Goal: Information Seeking & Learning: Learn about a topic

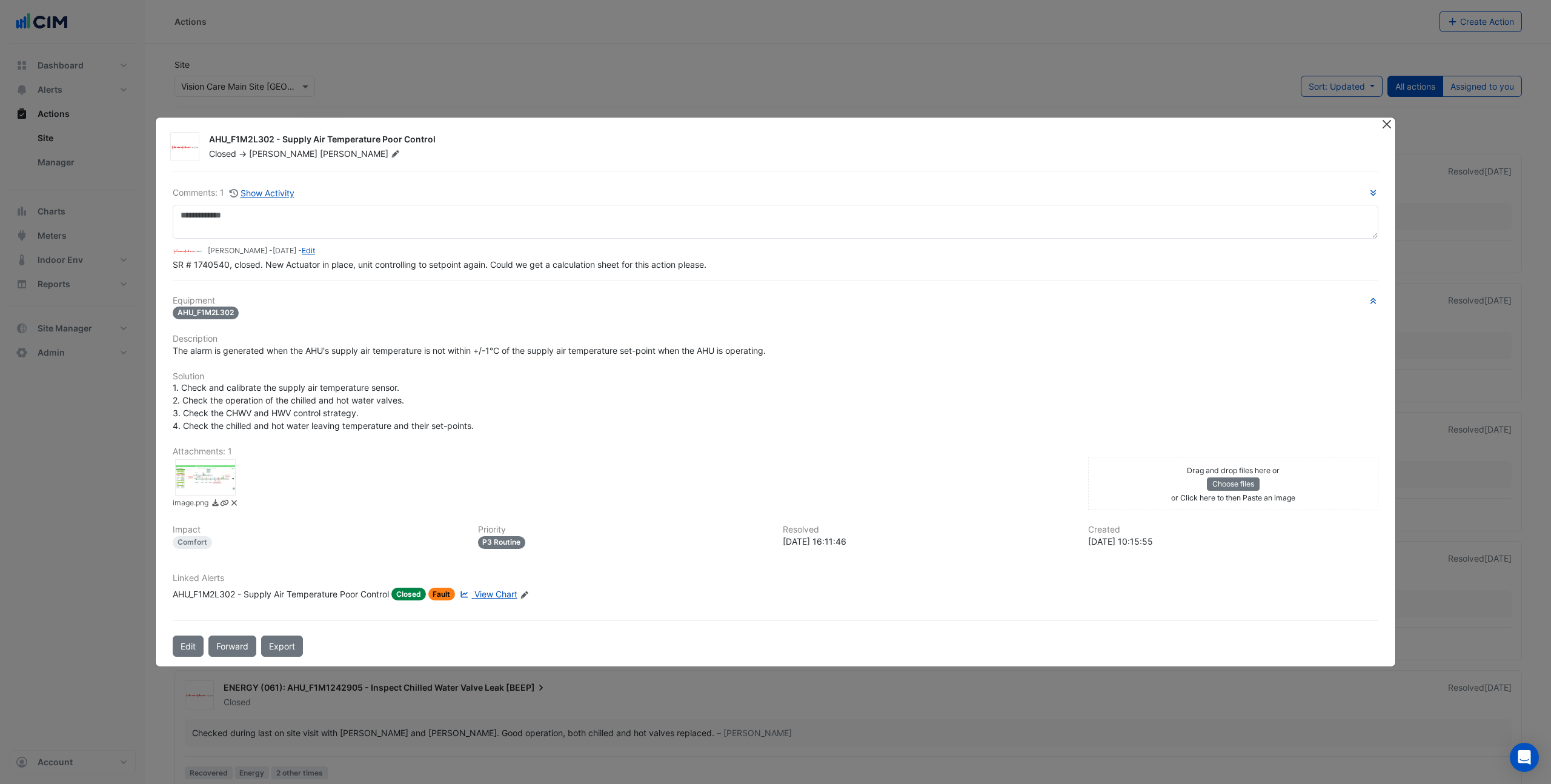
click at [1386, 123] on button "Close" at bounding box center [1386, 123] width 13 height 13
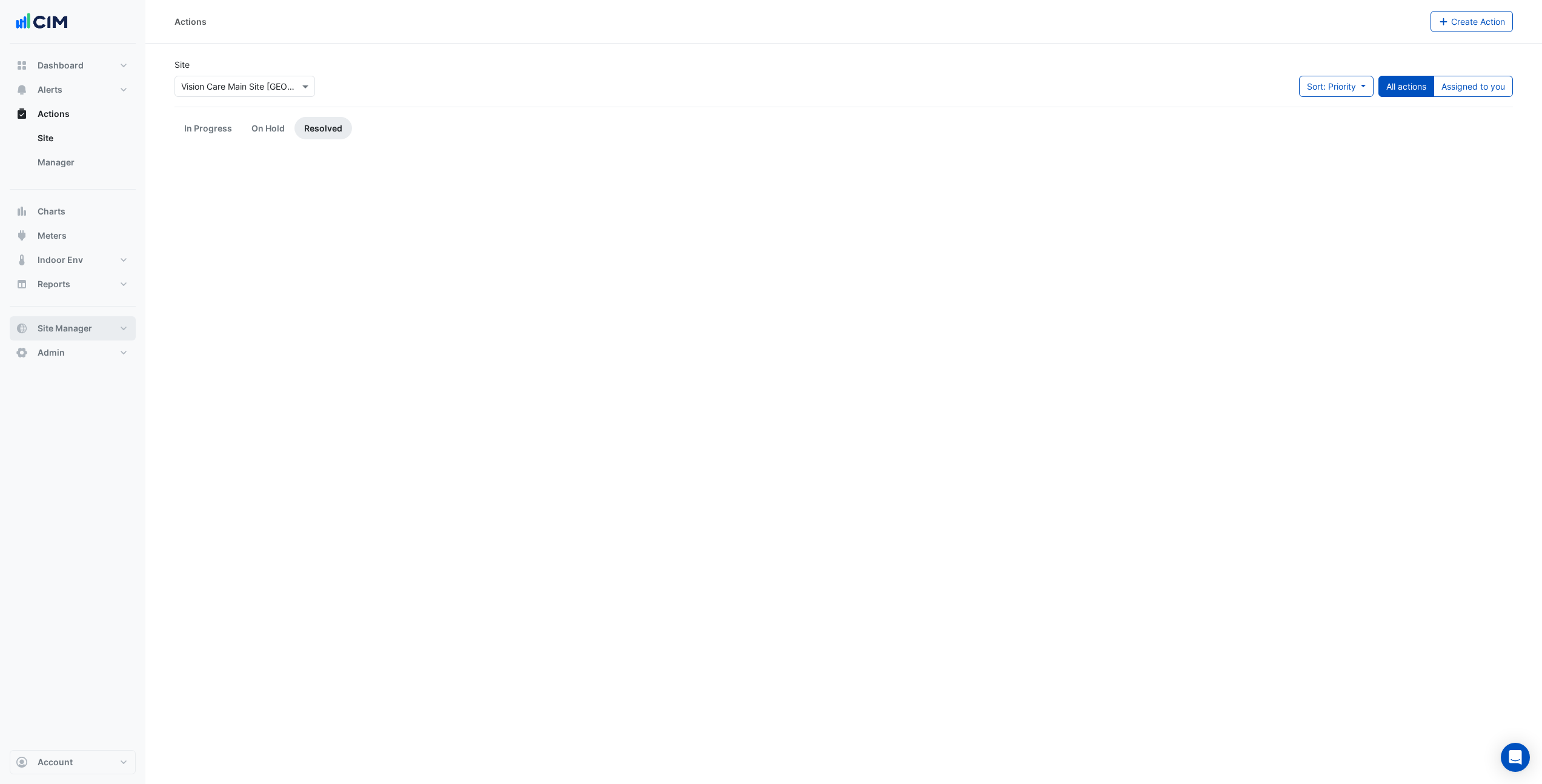
click at [89, 323] on span "Site Manager" at bounding box center [65, 328] width 55 height 12
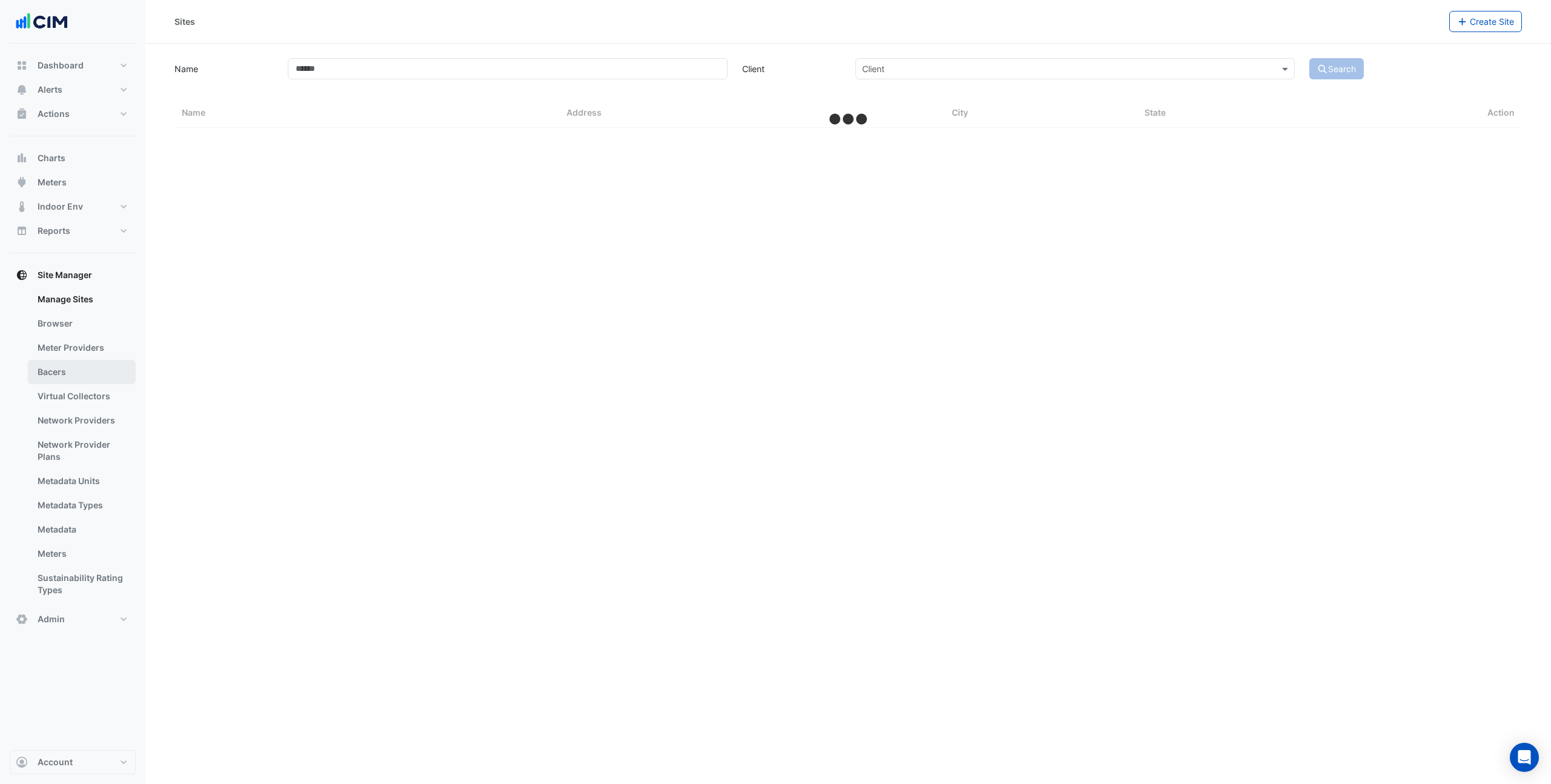
click at [74, 370] on link "Bacers" at bounding box center [82, 372] width 108 height 24
click at [622, 77] on input "text" at bounding box center [836, 79] width 636 height 13
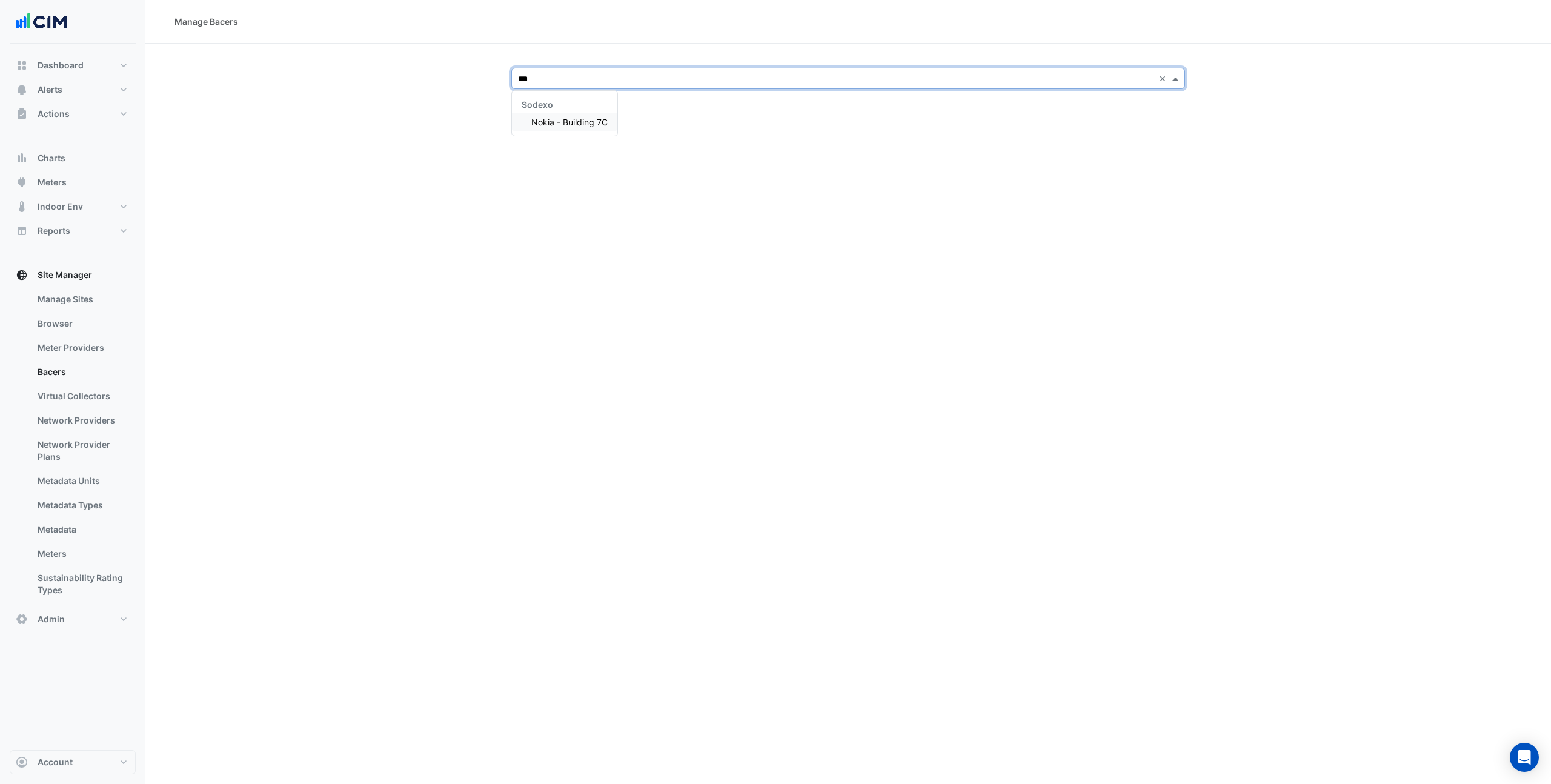
type input "****"
click at [529, 119] on div "Nokia - Building 7C" at bounding box center [564, 122] width 105 height 18
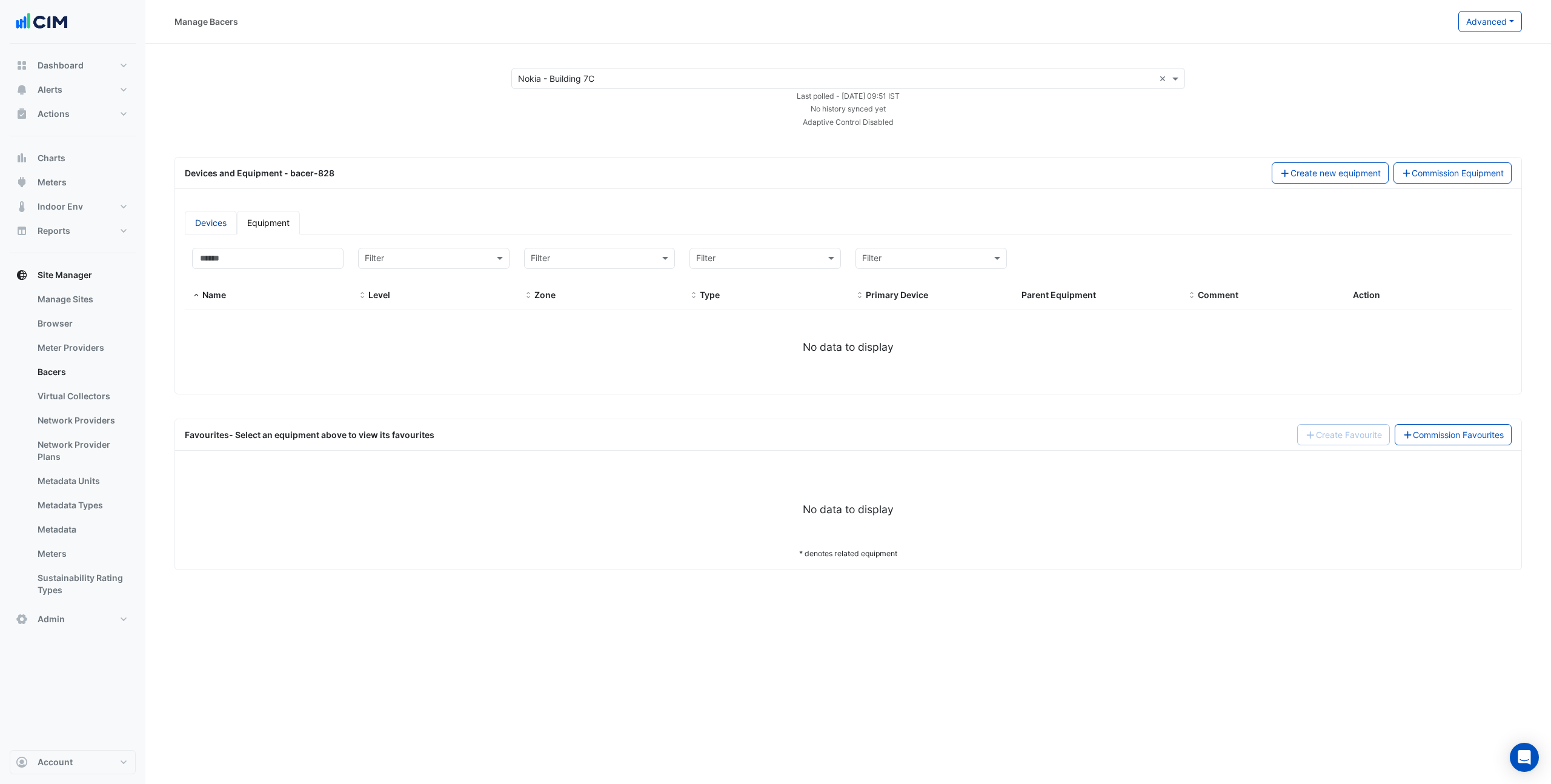
click at [224, 223] on link "Devices" at bounding box center [211, 223] width 52 height 24
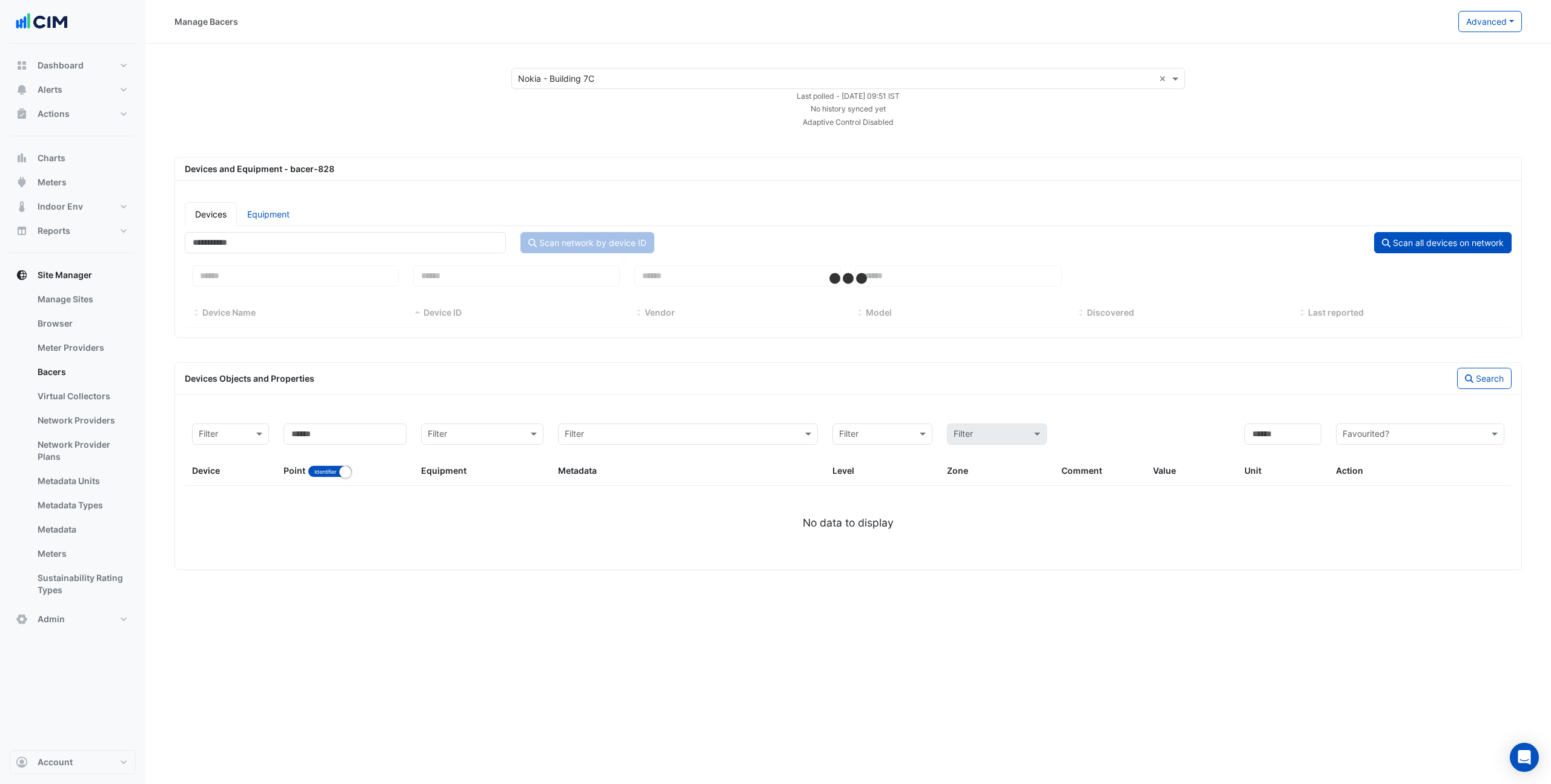
select select "***"
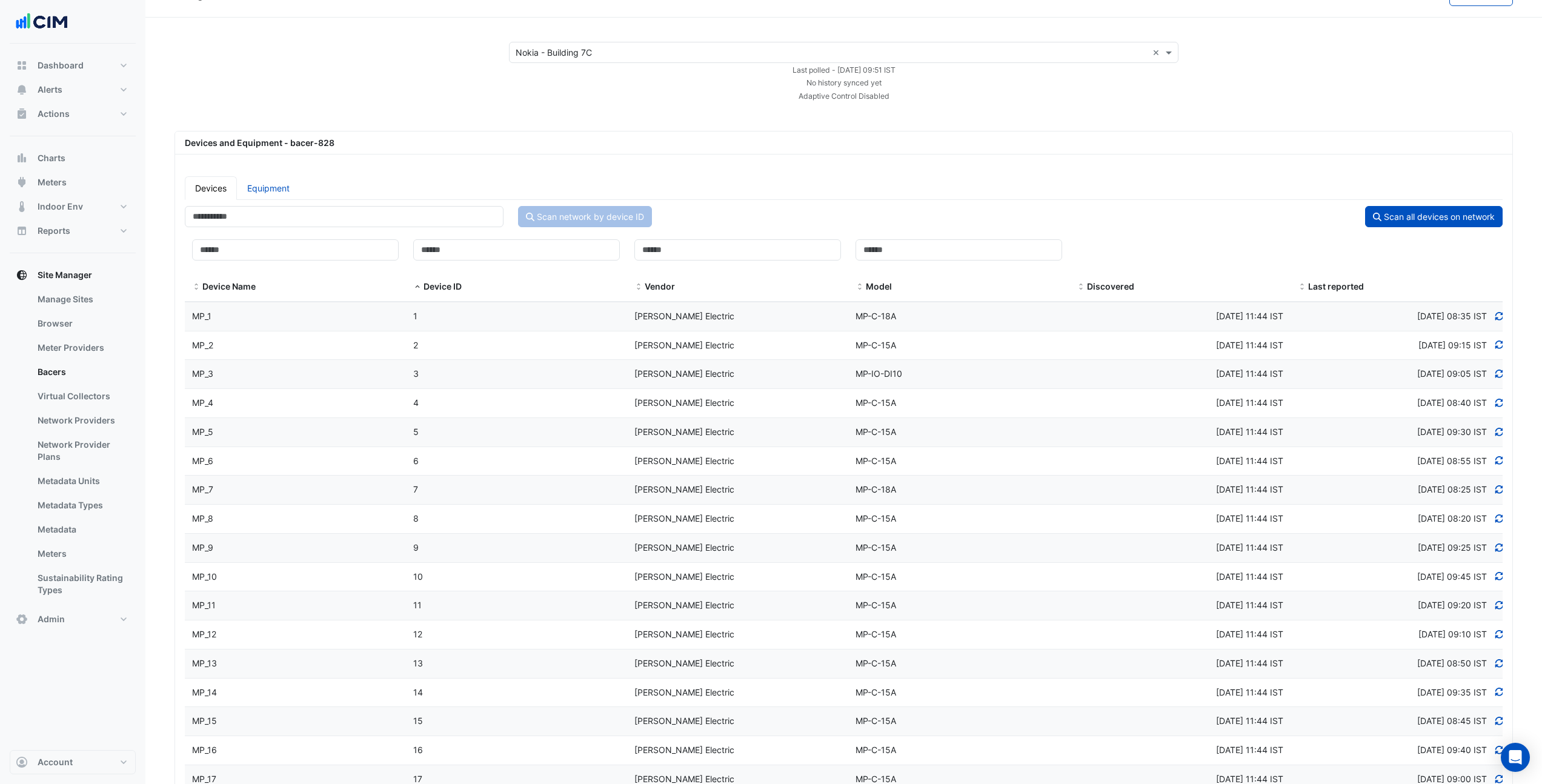
scroll to position [26, 0]
click at [1420, 215] on button "Scan all devices on network" at bounding box center [1434, 217] width 137 height 21
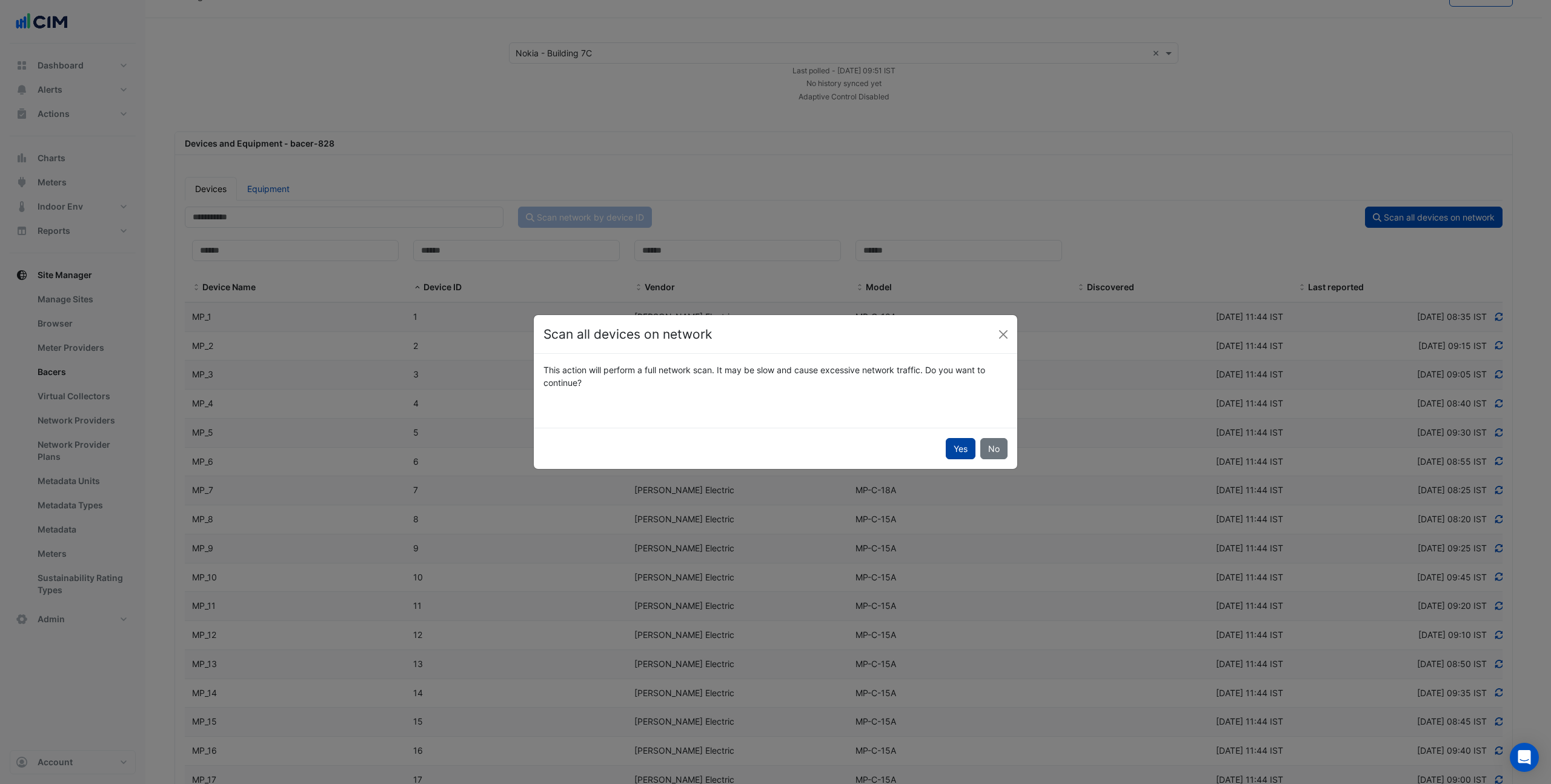
click at [962, 451] on button "Yes" at bounding box center [960, 448] width 30 height 21
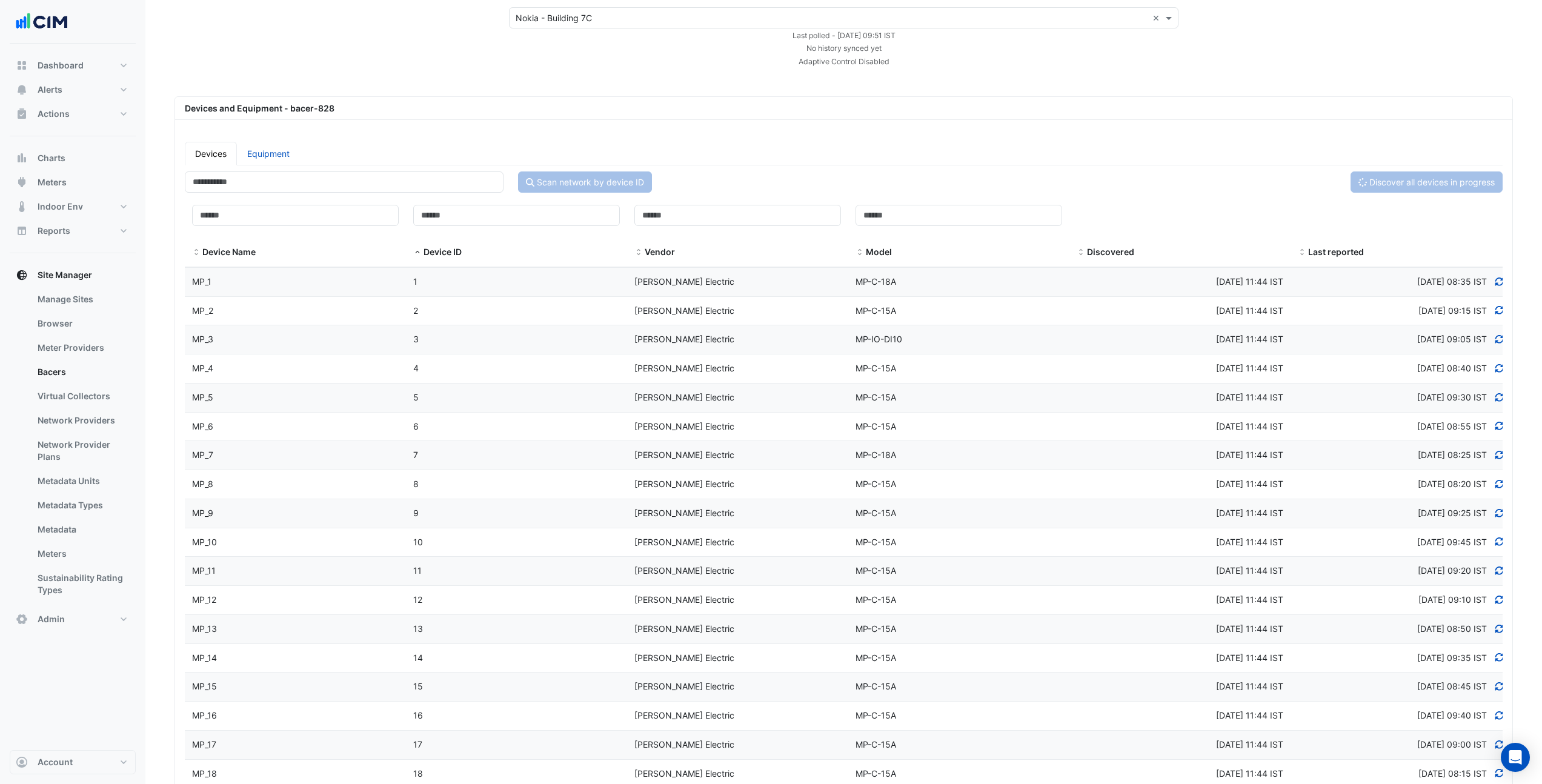
scroll to position [0, 0]
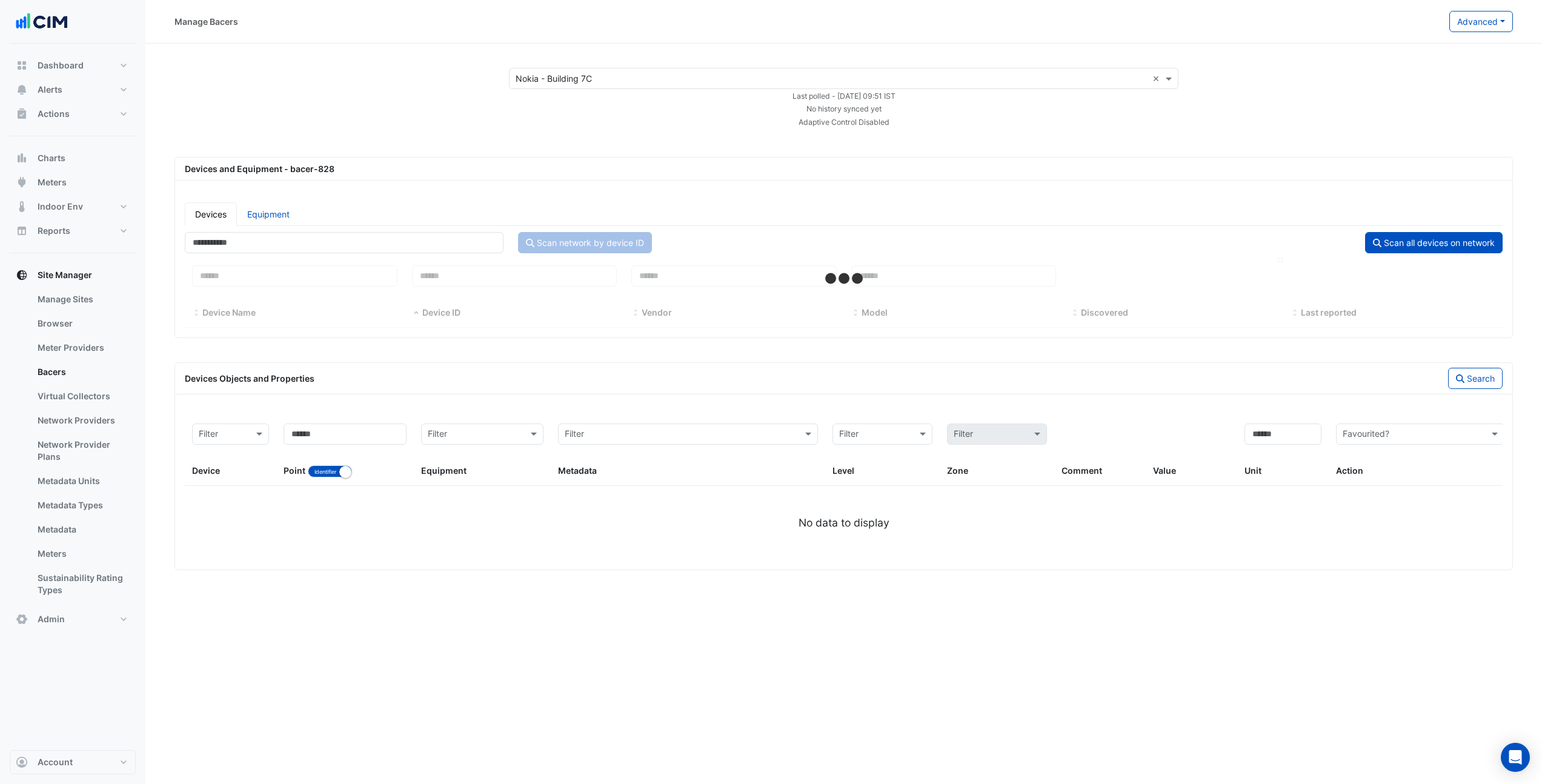
select select "***"
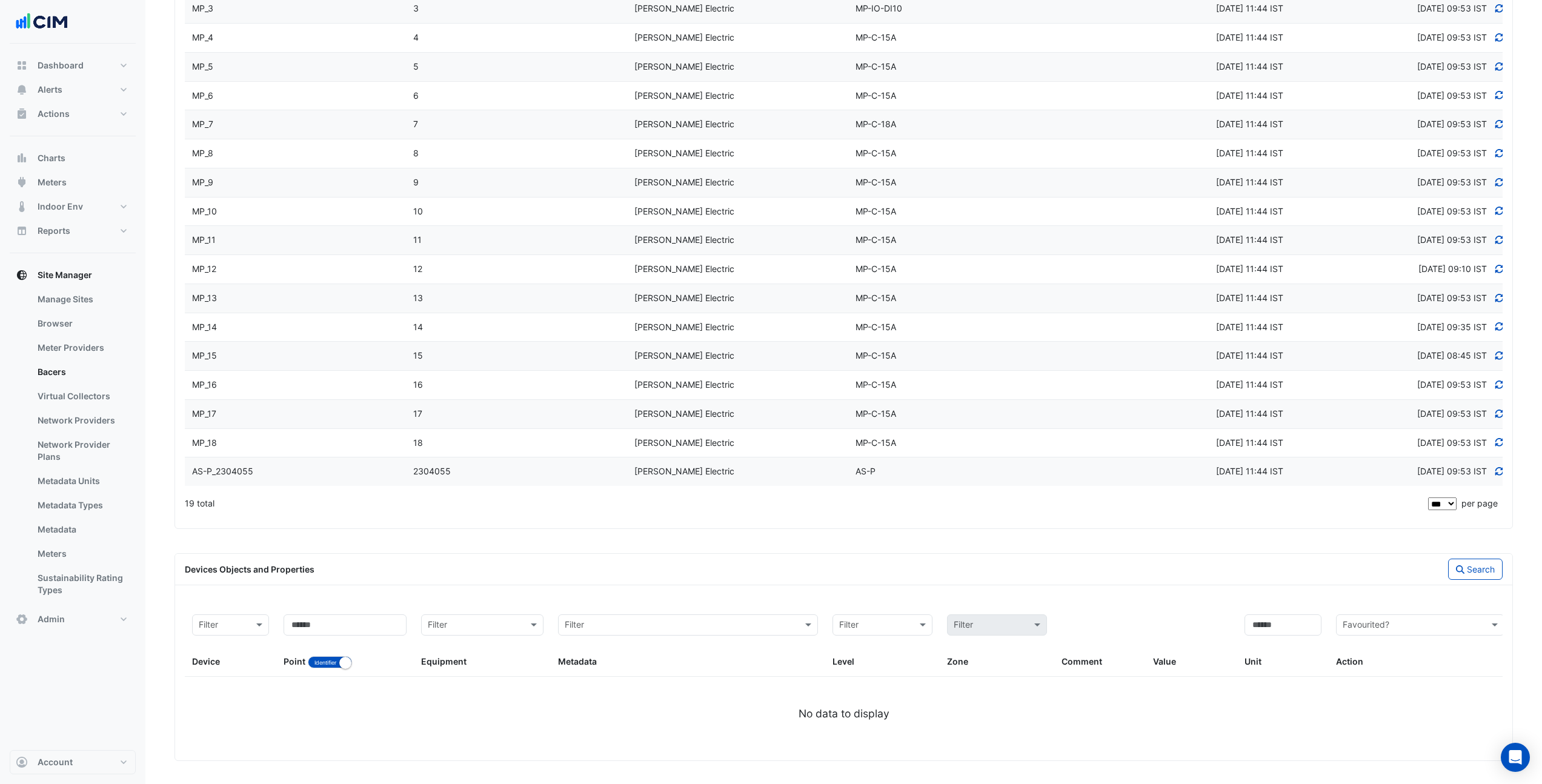
scroll to position [393, 0]
click at [73, 378] on link "Bacers" at bounding box center [82, 372] width 108 height 24
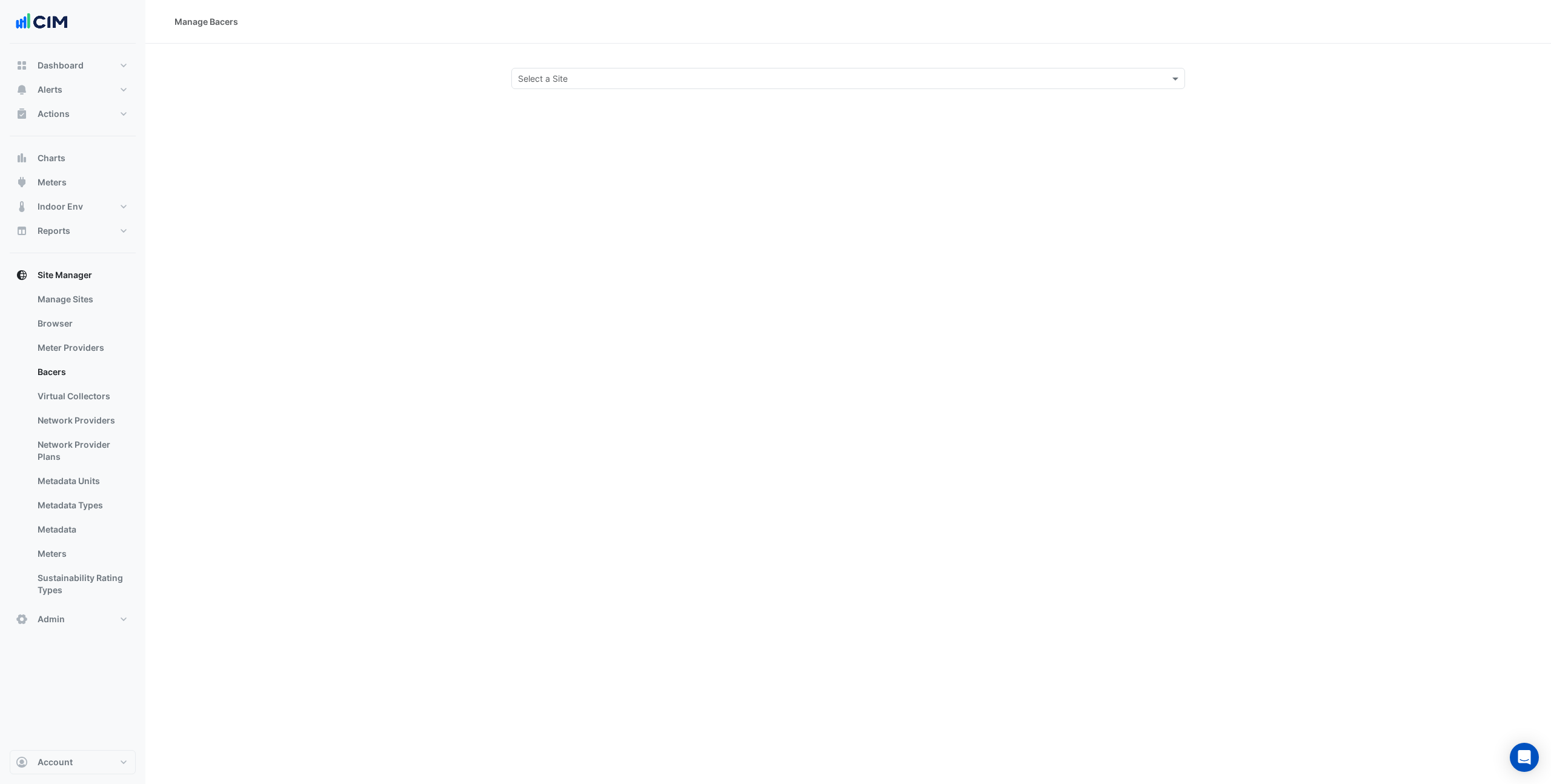
drag, startPoint x: 557, startPoint y: 77, endPoint x: 557, endPoint y: 70, distance: 7.0
click at [558, 76] on input "text" at bounding box center [836, 79] width 636 height 13
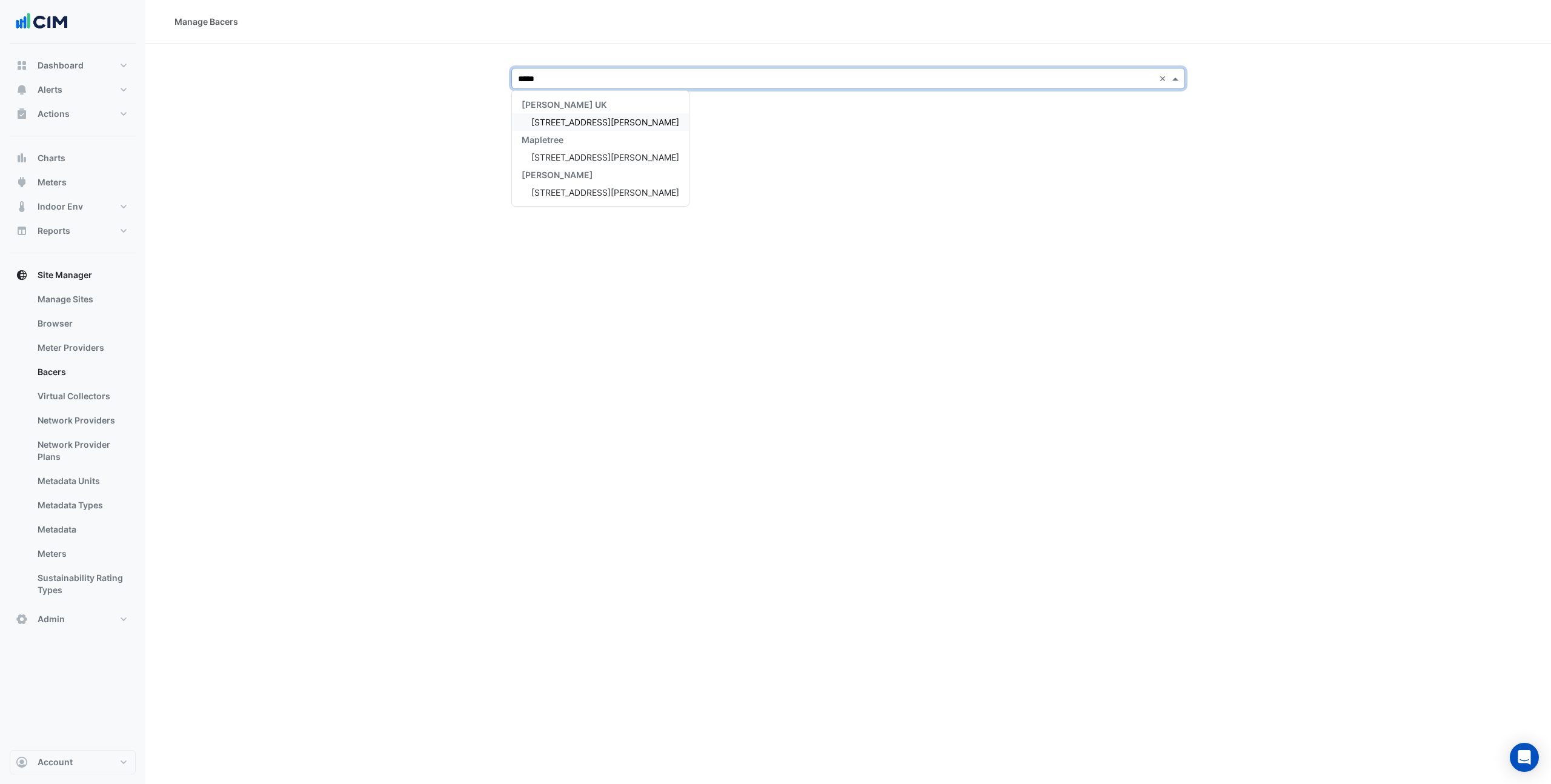
type input "******"
click at [562, 152] on span "3 Hardman Street" at bounding box center [605, 157] width 148 height 10
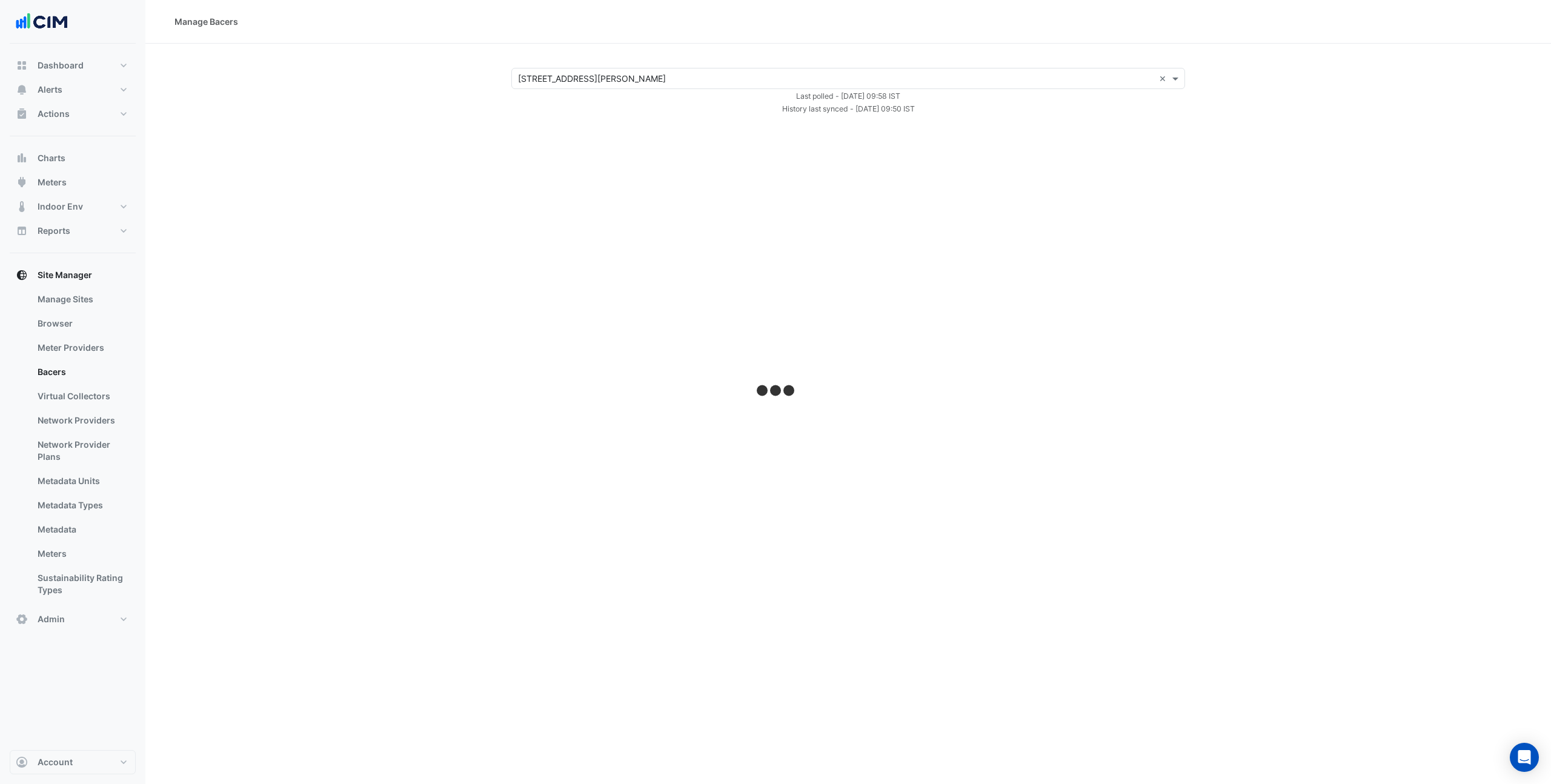
select select "***"
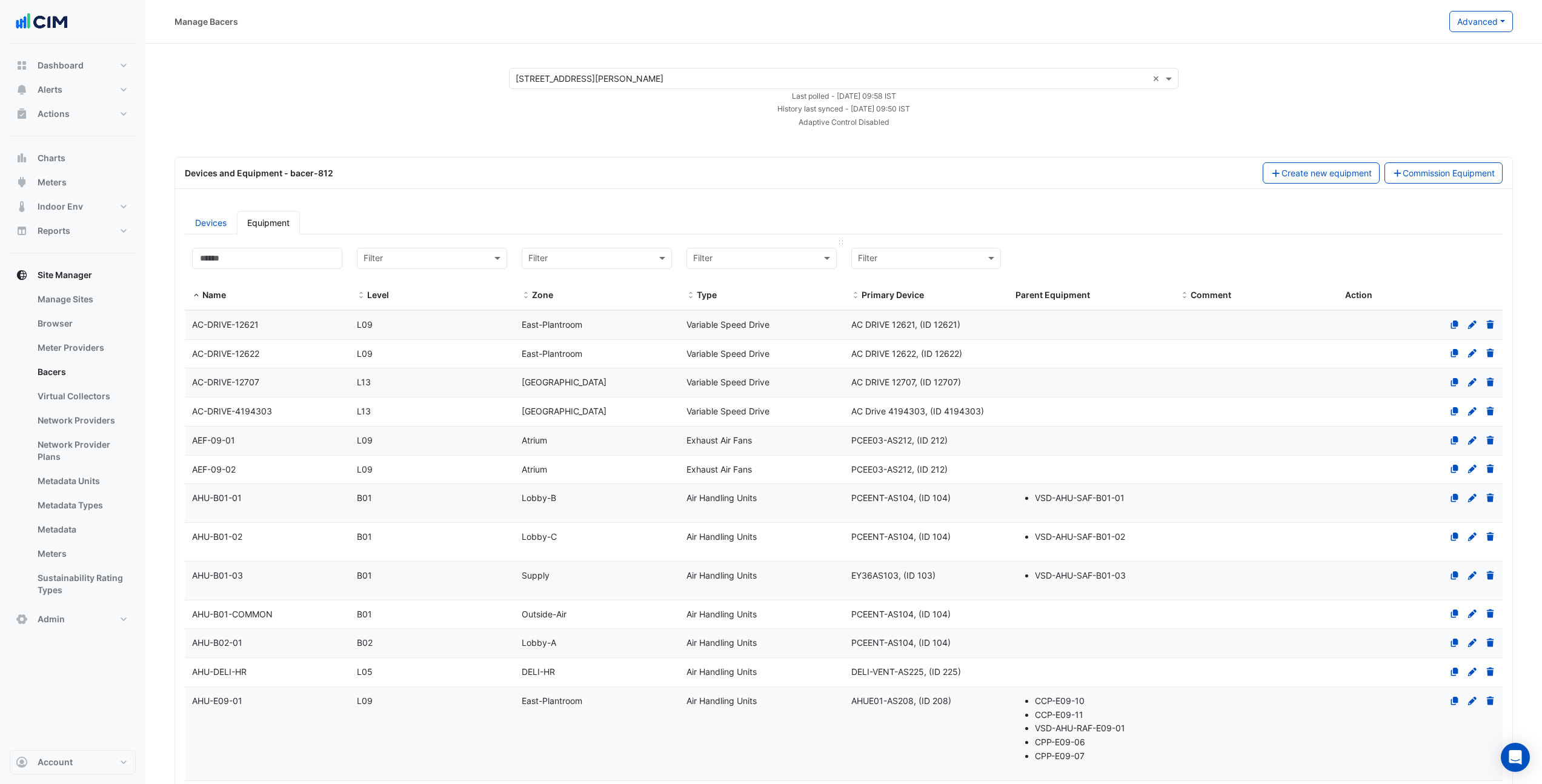
click at [720, 255] on input "text" at bounding box center [749, 258] width 113 height 14
type input "****"
click at [754, 297] on span "Power Sub-Meters" at bounding box center [734, 302] width 74 height 10
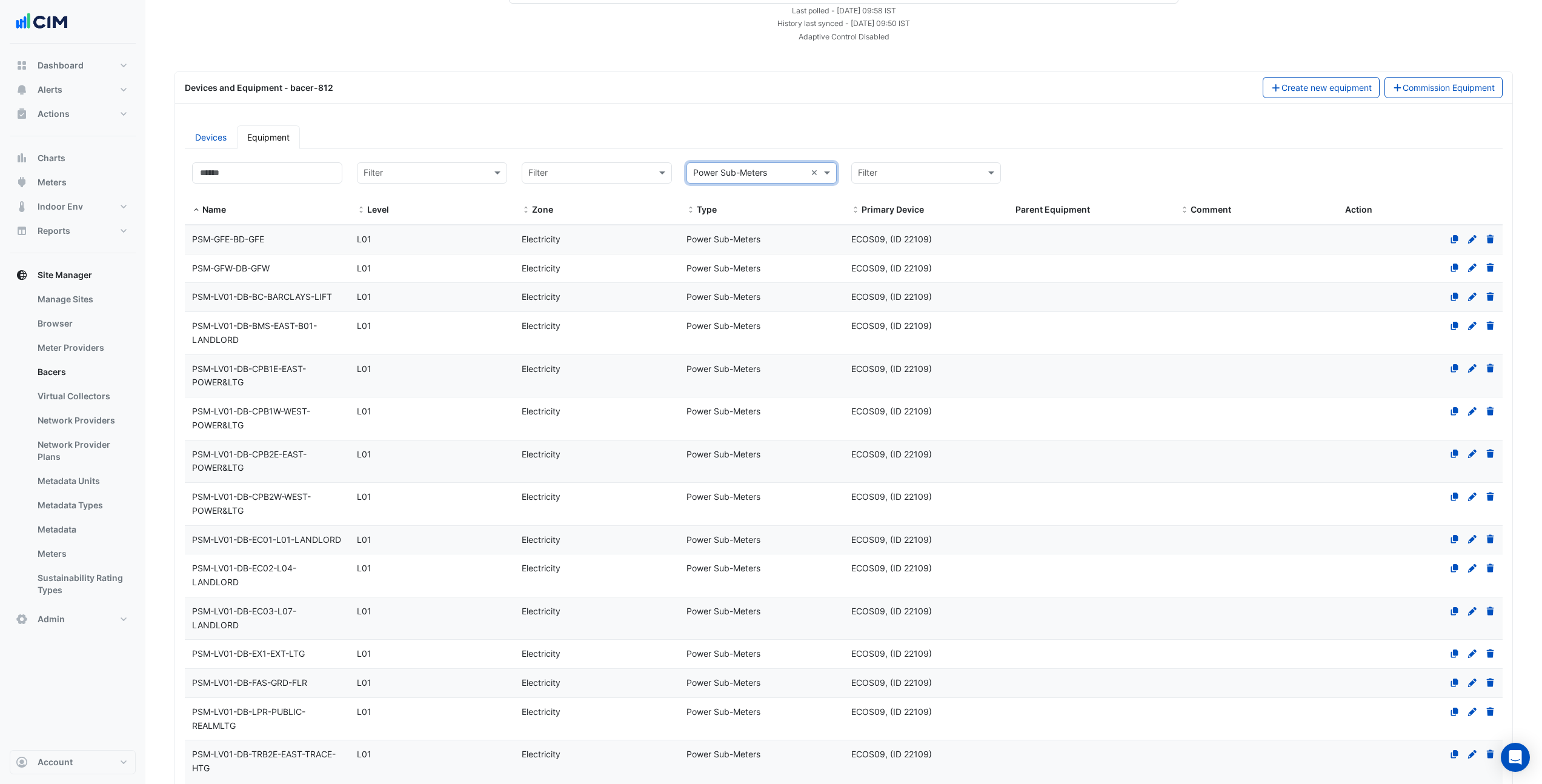
scroll to position [86, 0]
click at [499, 265] on div "L01" at bounding box center [432, 268] width 165 height 14
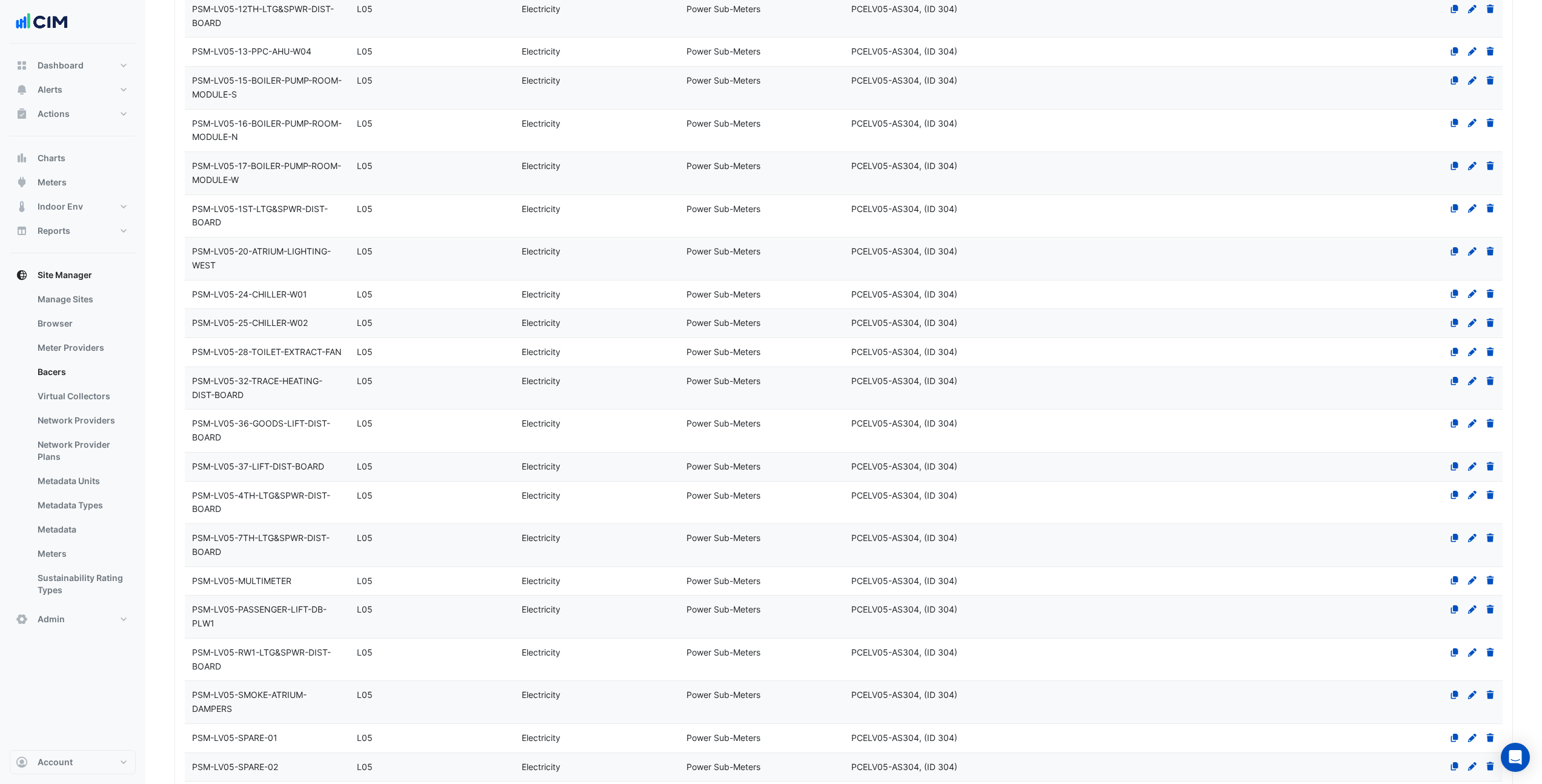
scroll to position [2795, 0]
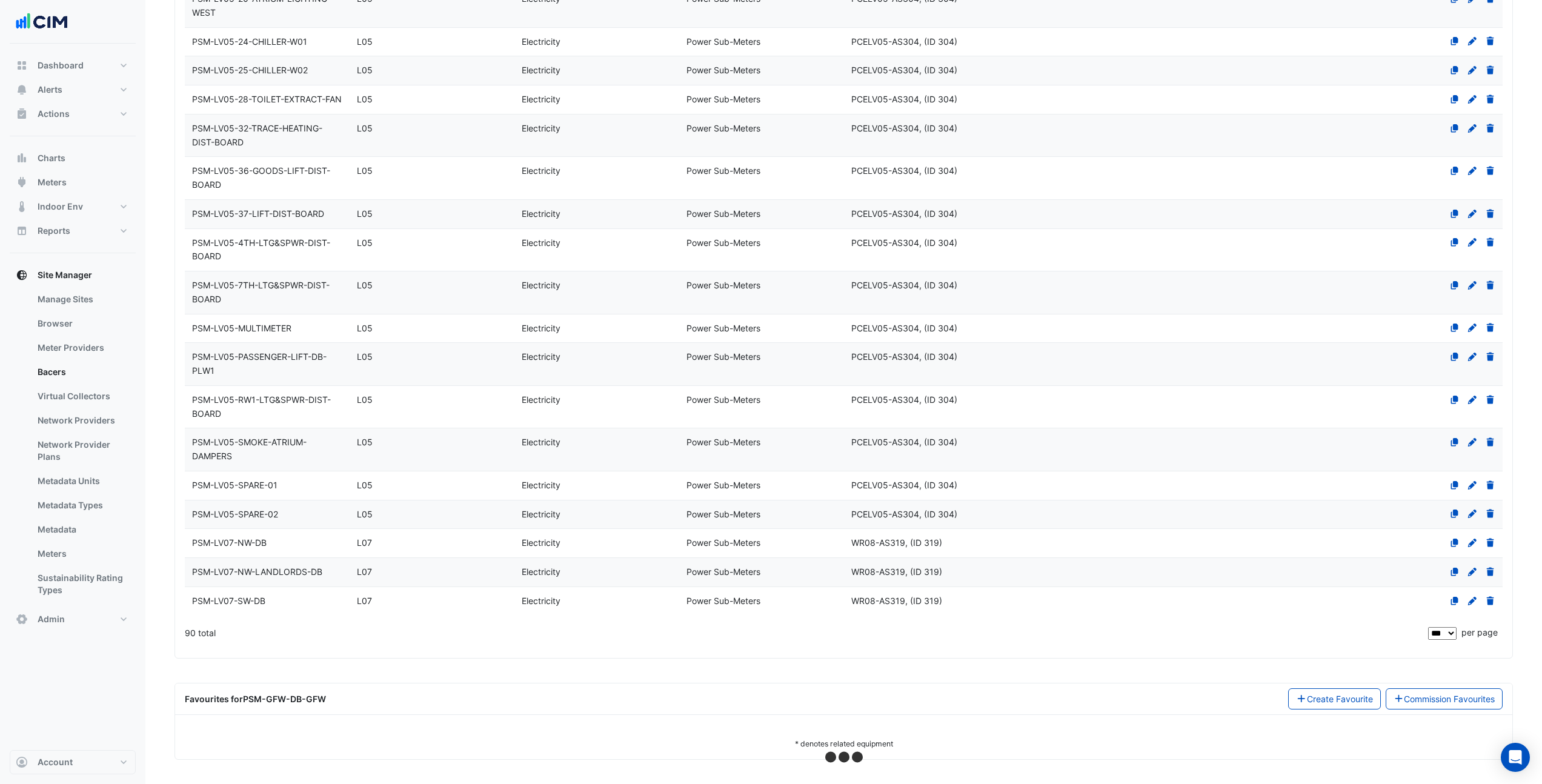
select select "***"
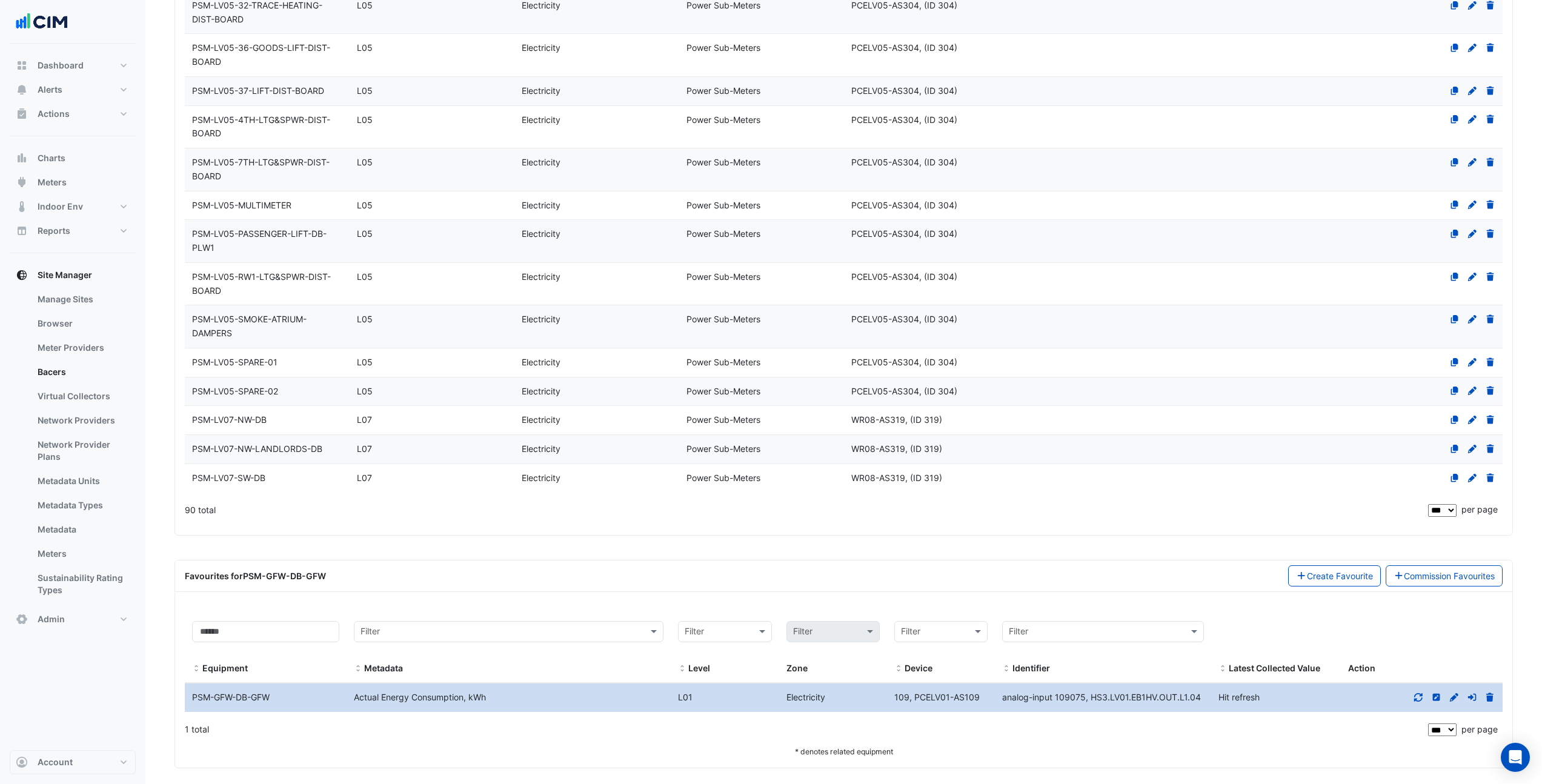
scroll to position [2926, 0]
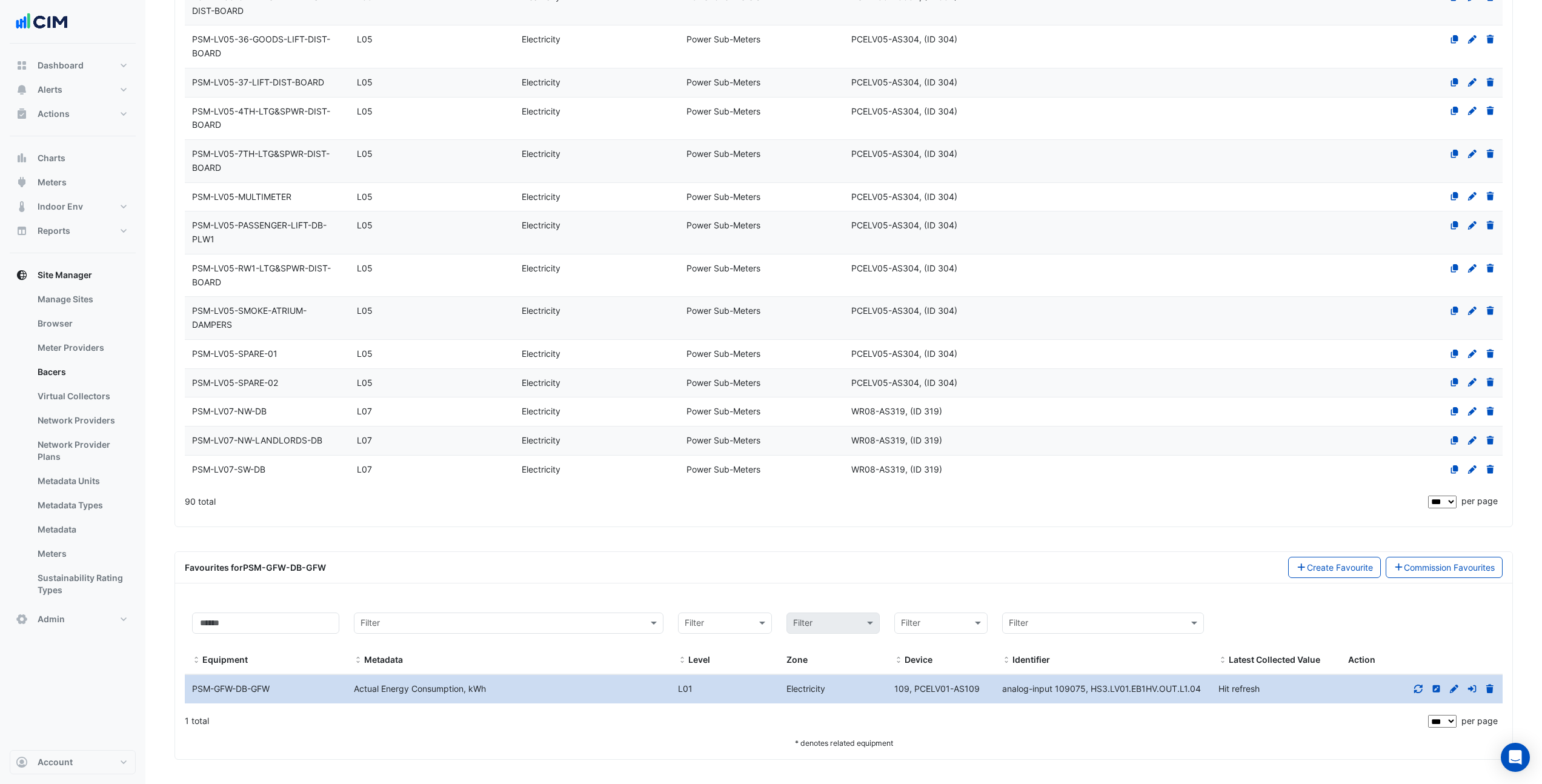
click at [1422, 696] on div at bounding box center [1422, 689] width 162 height 14
click at [1419, 694] on fa-icon at bounding box center [1419, 689] width 11 height 10
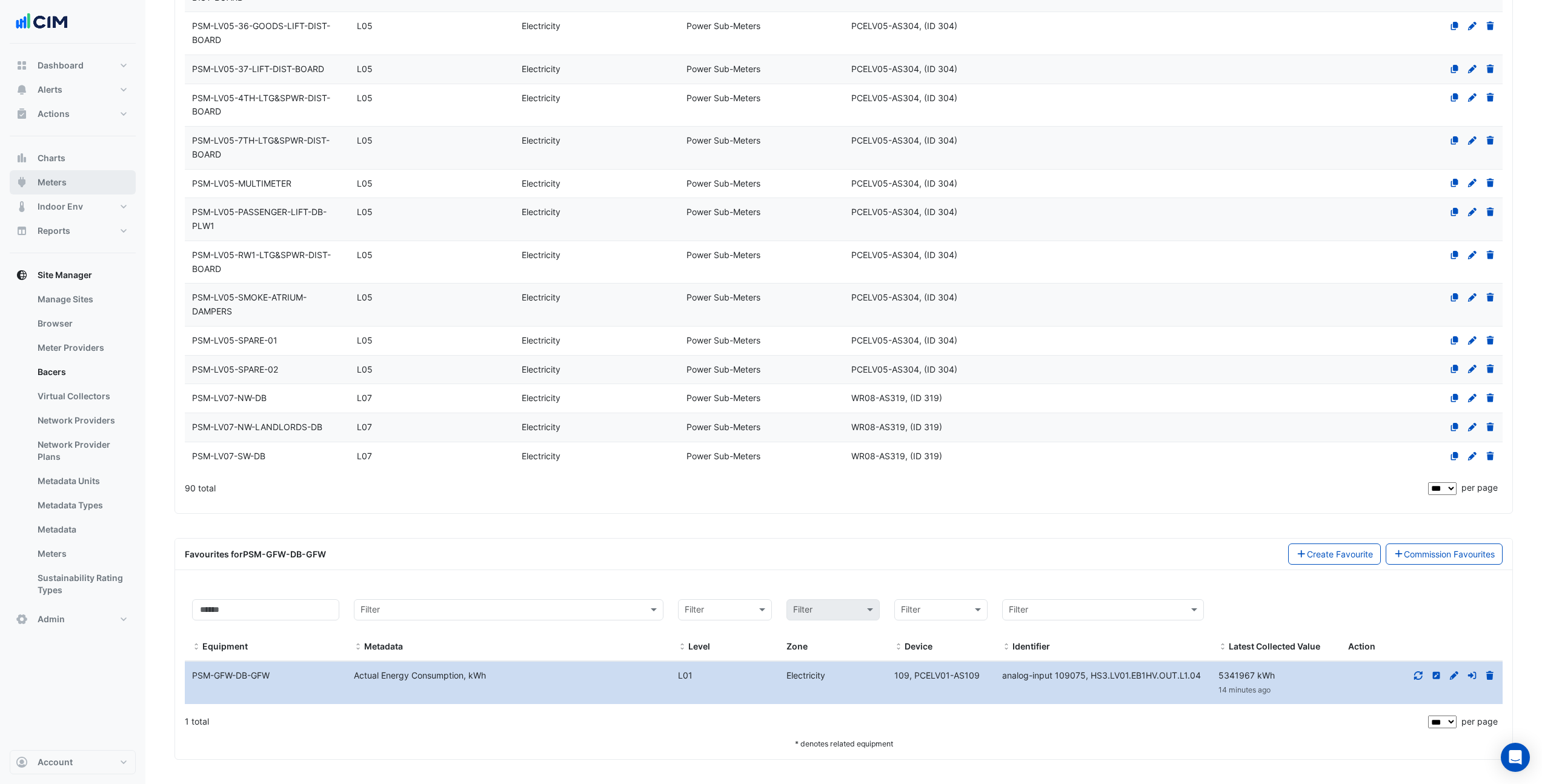
click at [73, 184] on button "Meters" at bounding box center [72, 182] width 126 height 24
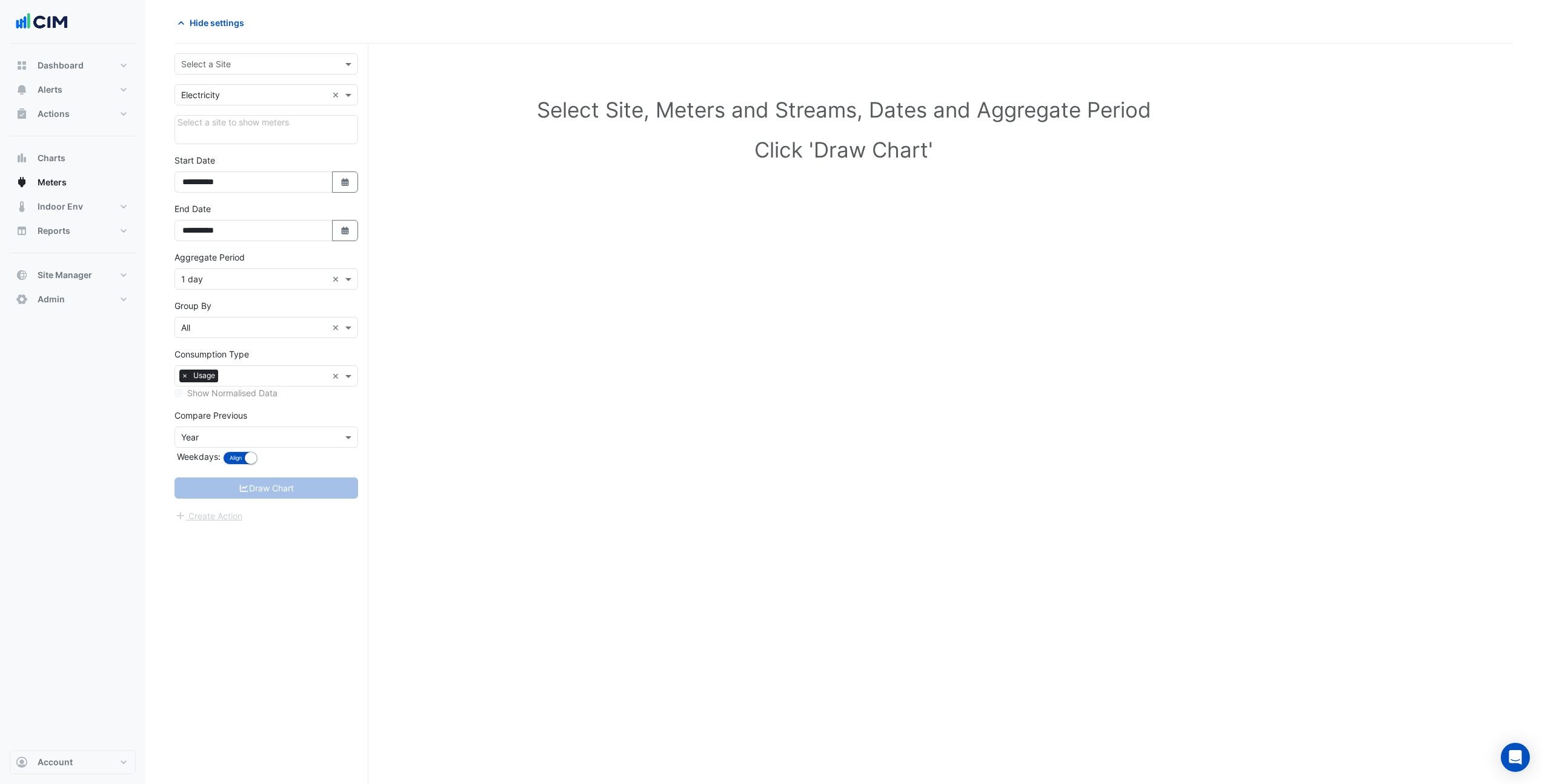
click at [226, 61] on input "text" at bounding box center [254, 64] width 146 height 13
type input "******"
click at [231, 144] on span "3 Hardman Street" at bounding box center [268, 142] width 148 height 10
click at [73, 150] on button "Charts" at bounding box center [72, 158] width 126 height 24
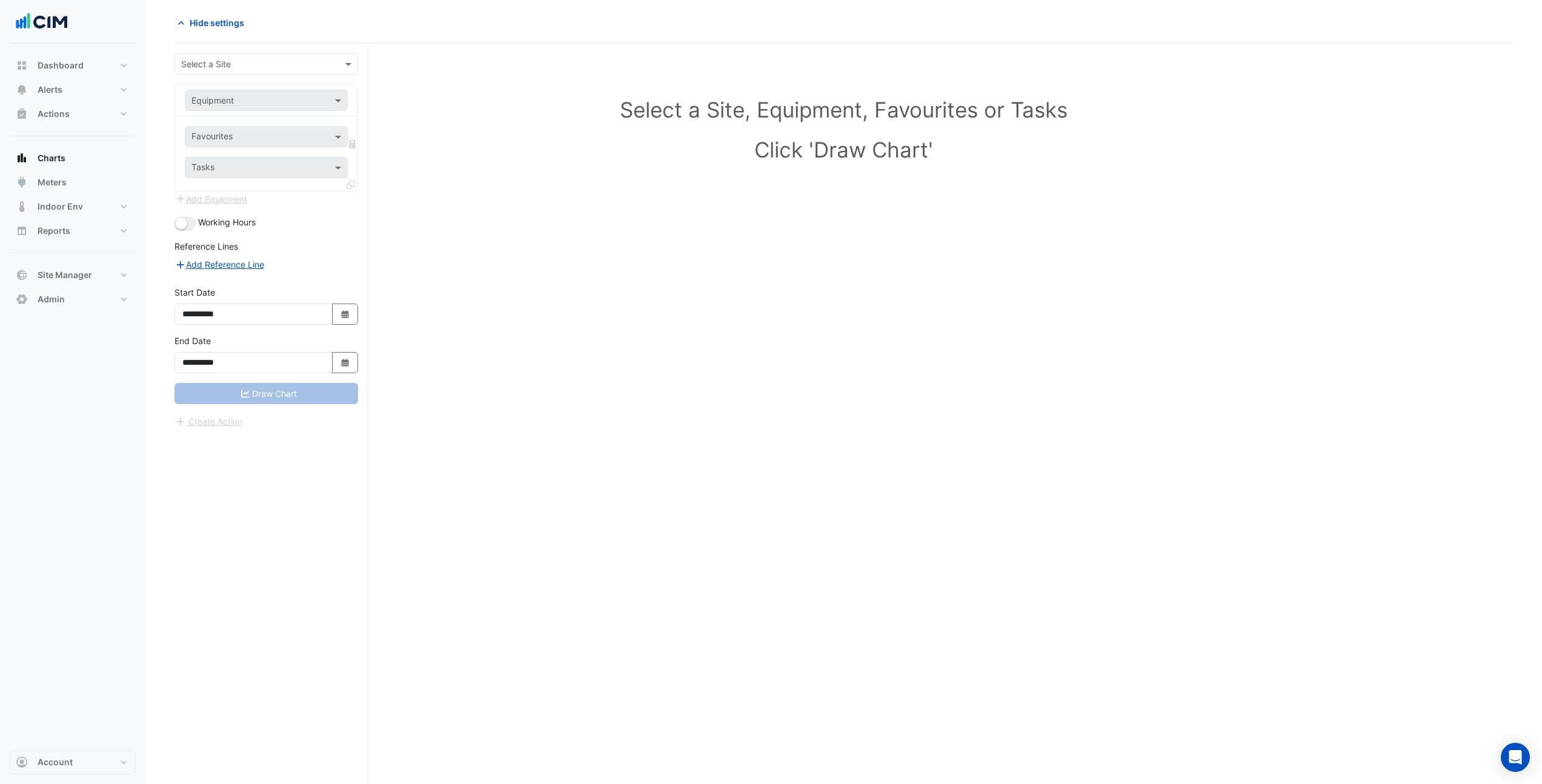
click at [242, 61] on input "text" at bounding box center [254, 64] width 146 height 13
type input "******"
click at [260, 137] on div "3 Hardman Street" at bounding box center [266, 142] width 182 height 18
click at [268, 102] on input "text" at bounding box center [254, 100] width 125 height 13
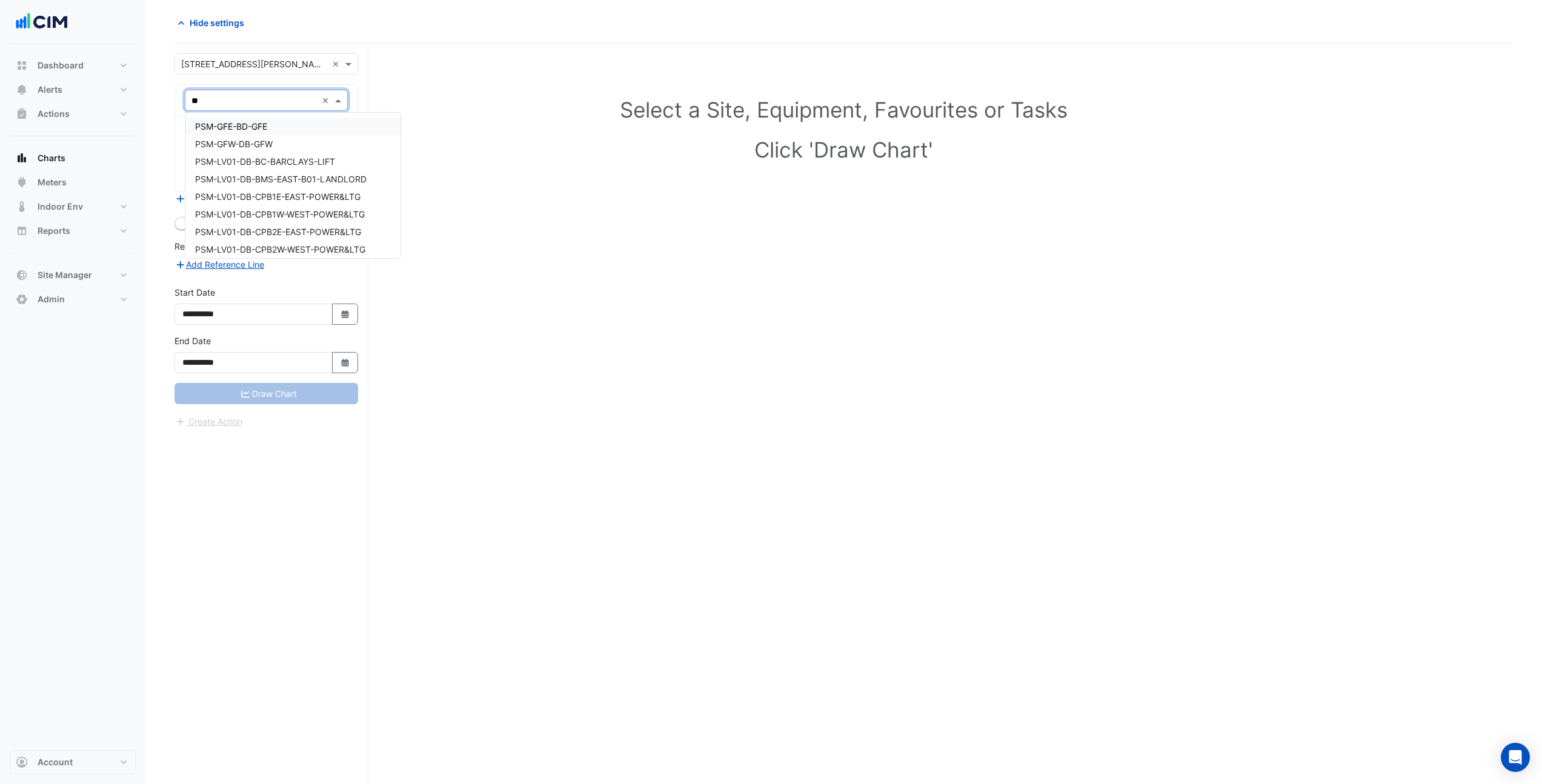
type input "***"
click at [257, 125] on span "PSM-GFE-BD-GFE" at bounding box center [231, 126] width 72 height 10
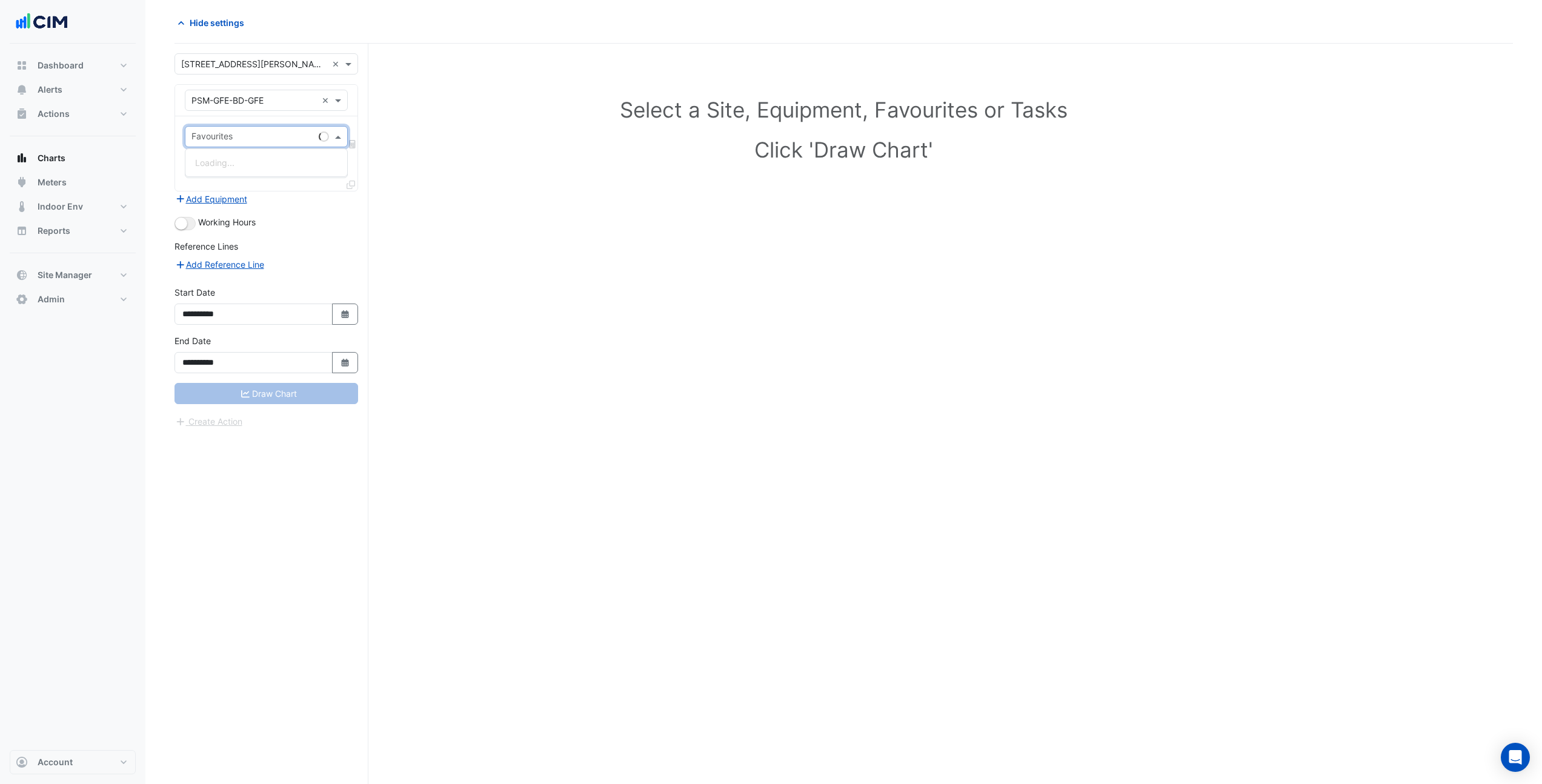
click at [266, 137] on input "text" at bounding box center [252, 137] width 122 height 13
click at [261, 162] on span "Actual Energy Consumption - L01, Electricity" at bounding box center [283, 162] width 176 height 10
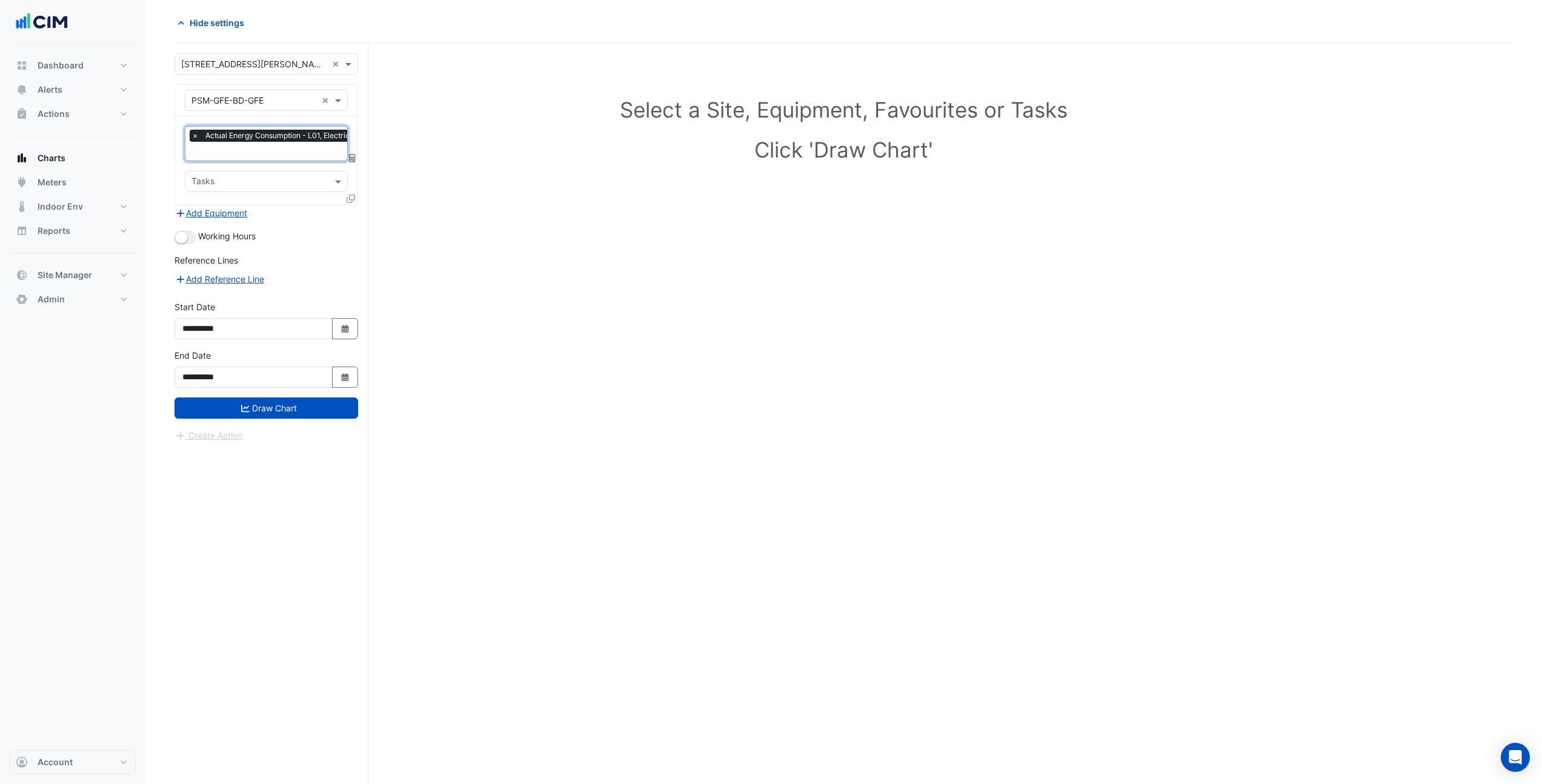
click at [350, 197] on icon at bounding box center [351, 199] width 9 height 9
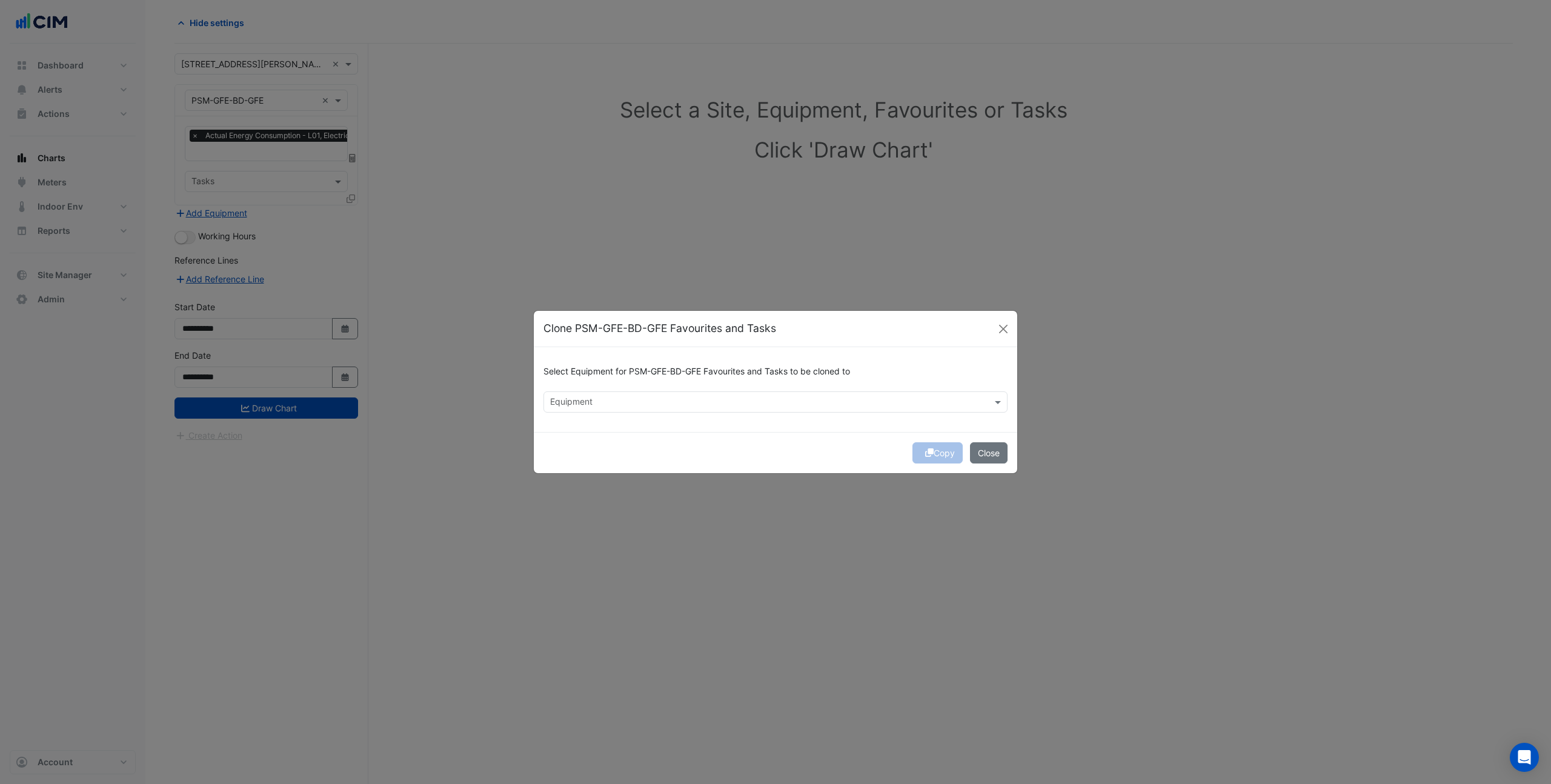
click at [608, 408] on input "text" at bounding box center [769, 403] width 437 height 13
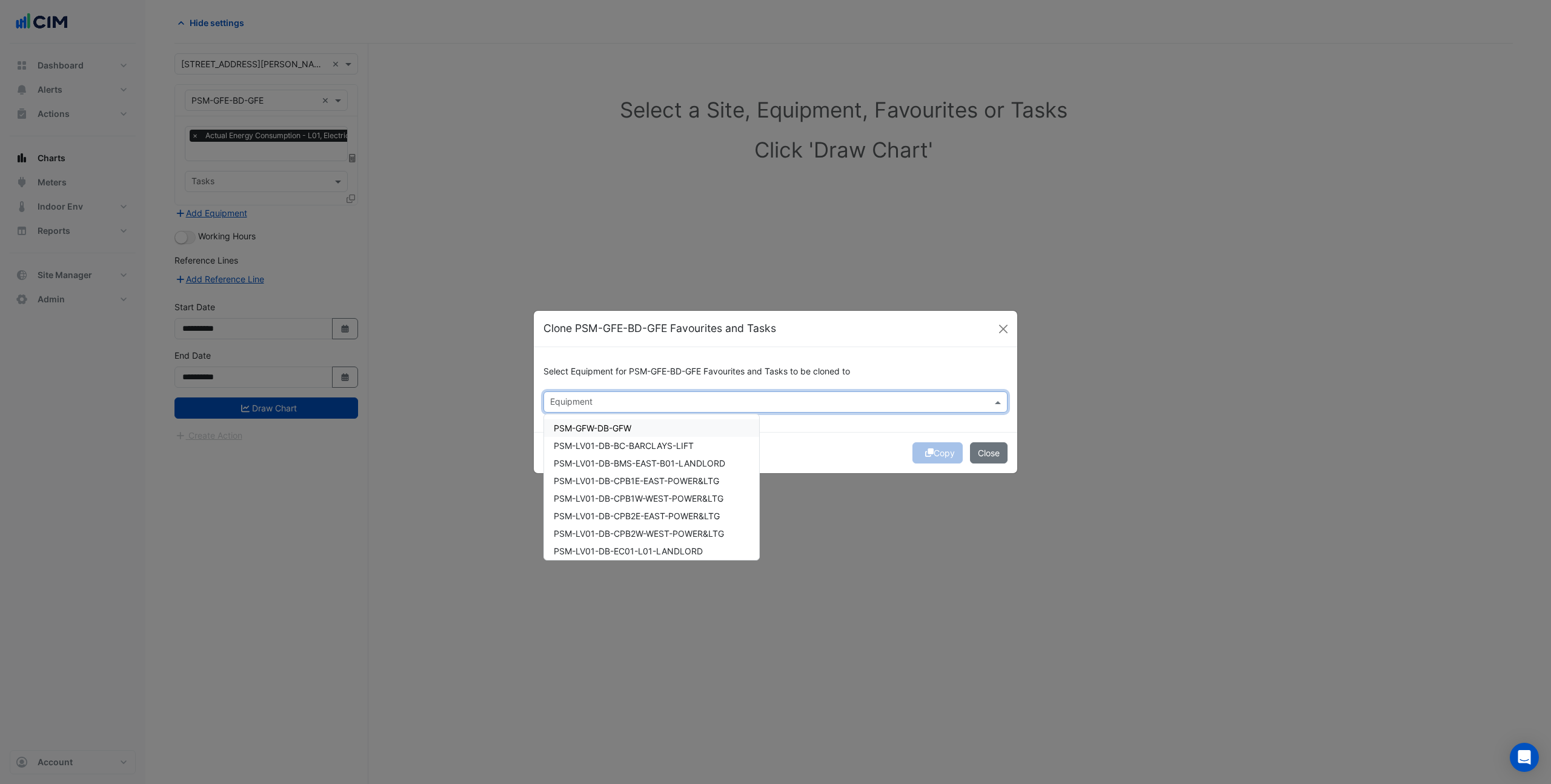
click at [614, 426] on span "PSM-GFW-DB-GFW" at bounding box center [593, 428] width 78 height 10
click at [619, 451] on div "PSM-LV01-DB-BC-BARCLAYS-LIFT" at bounding box center [652, 445] width 215 height 18
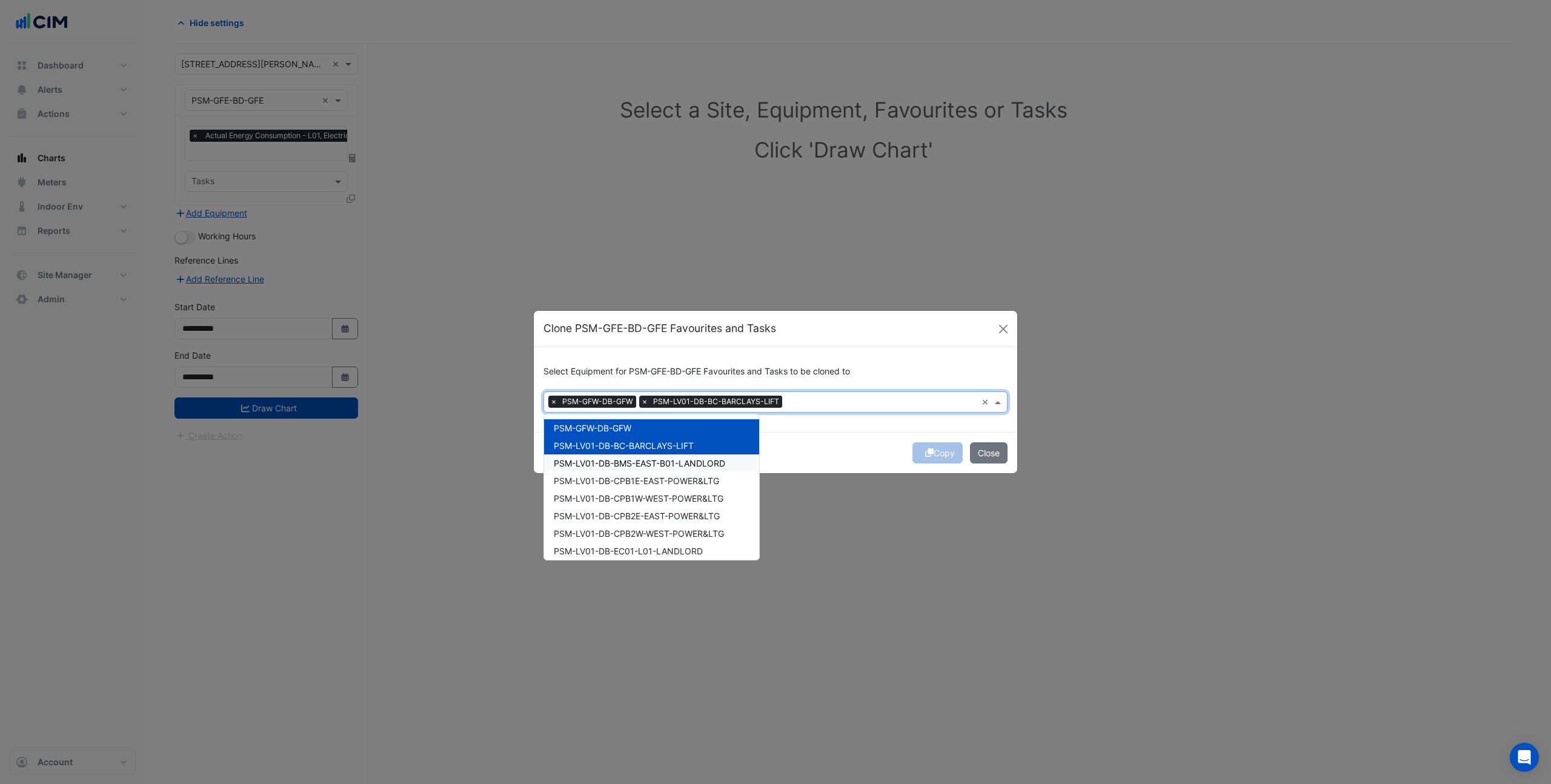
click at [621, 468] on span "PSM-LV01-DB-BMS-EAST-B01-LANDLORD" at bounding box center [640, 463] width 172 height 10
click at [625, 481] on span "PSM-LV01-DB-CPB1E-EAST-POWER&LTG" at bounding box center [637, 480] width 165 height 10
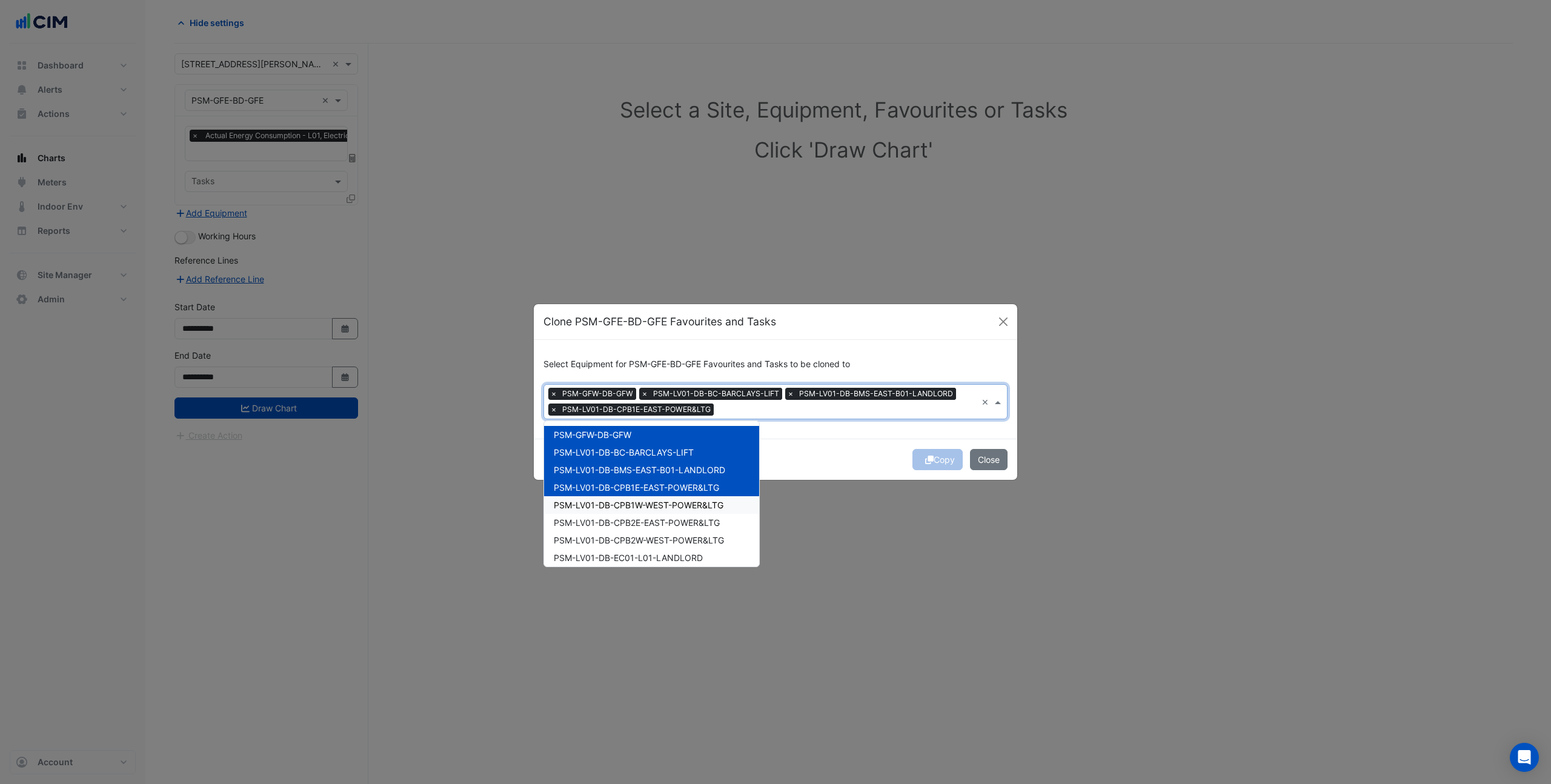
click at [650, 510] on div "PSM-LV01-DB-CPB1W-WEST-POWER&LTG" at bounding box center [652, 505] width 215 height 18
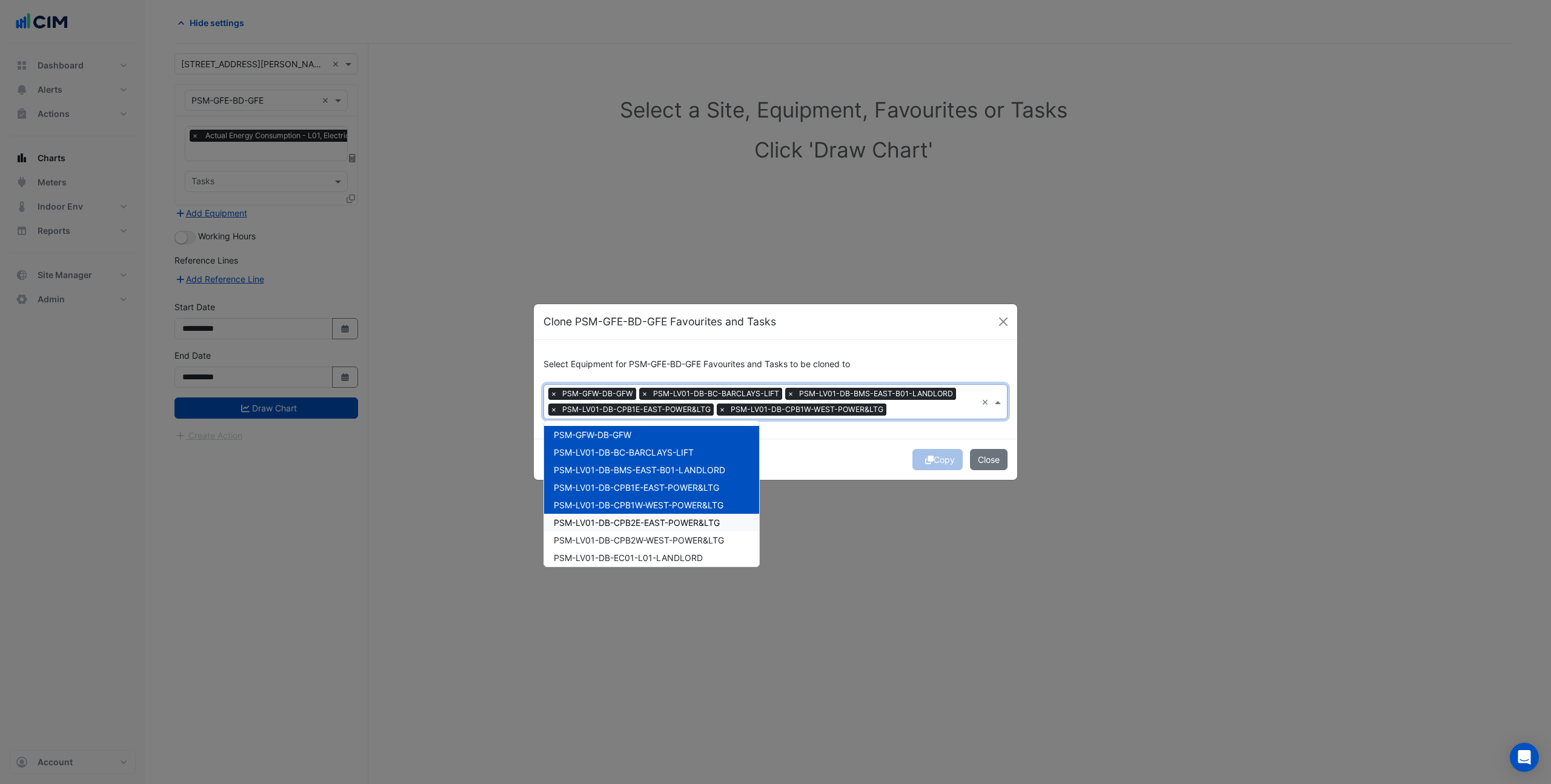
click at [676, 521] on span "PSM-LV01-DB-CPB2E-EAST-POWER&LTG" at bounding box center [637, 522] width 166 height 10
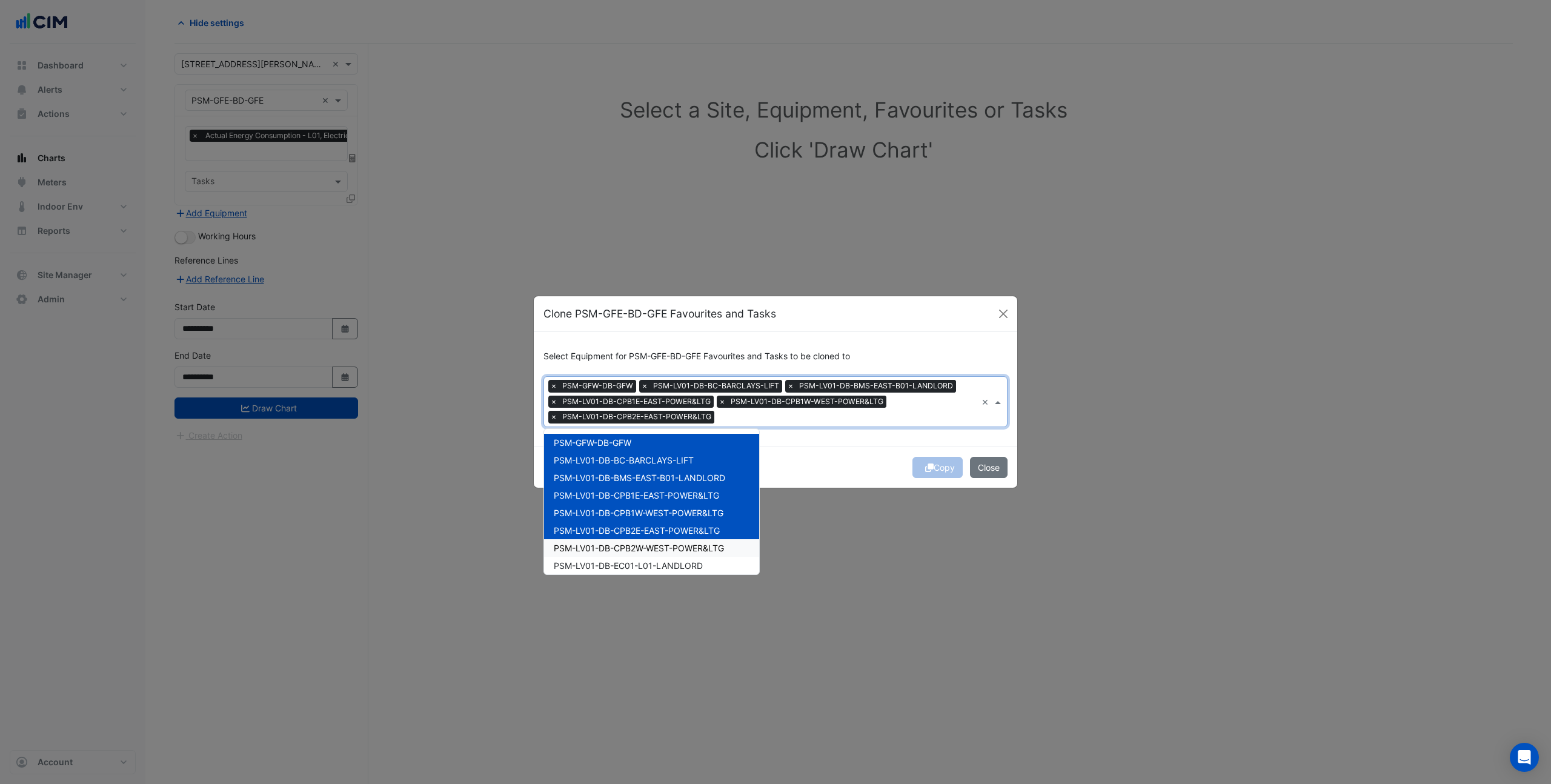
click at [667, 541] on div "PSM-LV01-DB-CPB2W-WEST-POWER&LTG" at bounding box center [652, 548] width 215 height 18
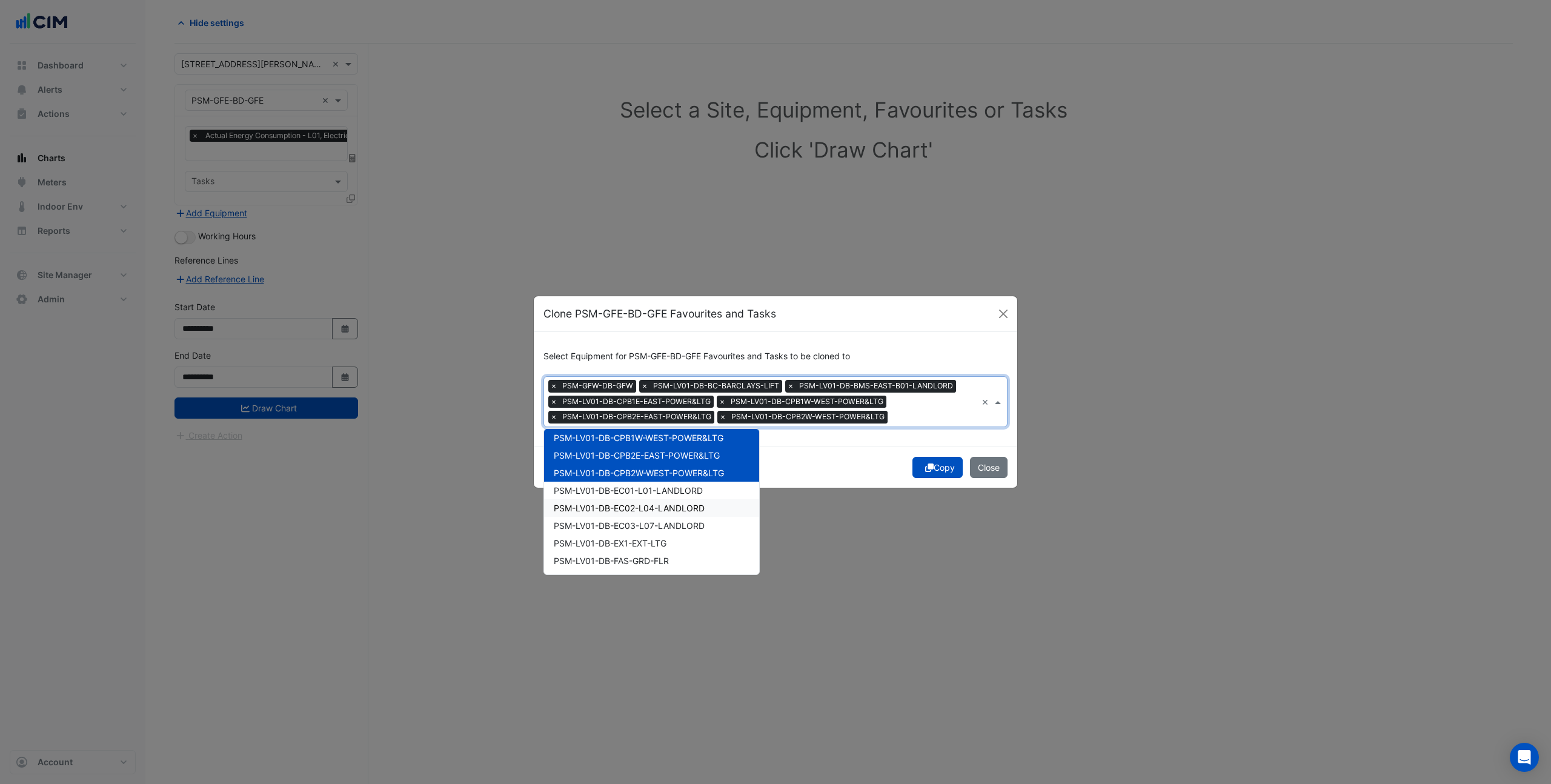
click at [659, 512] on span "PSM-LV01-DB-EC02-L04-LANDLORD" at bounding box center [630, 508] width 151 height 10
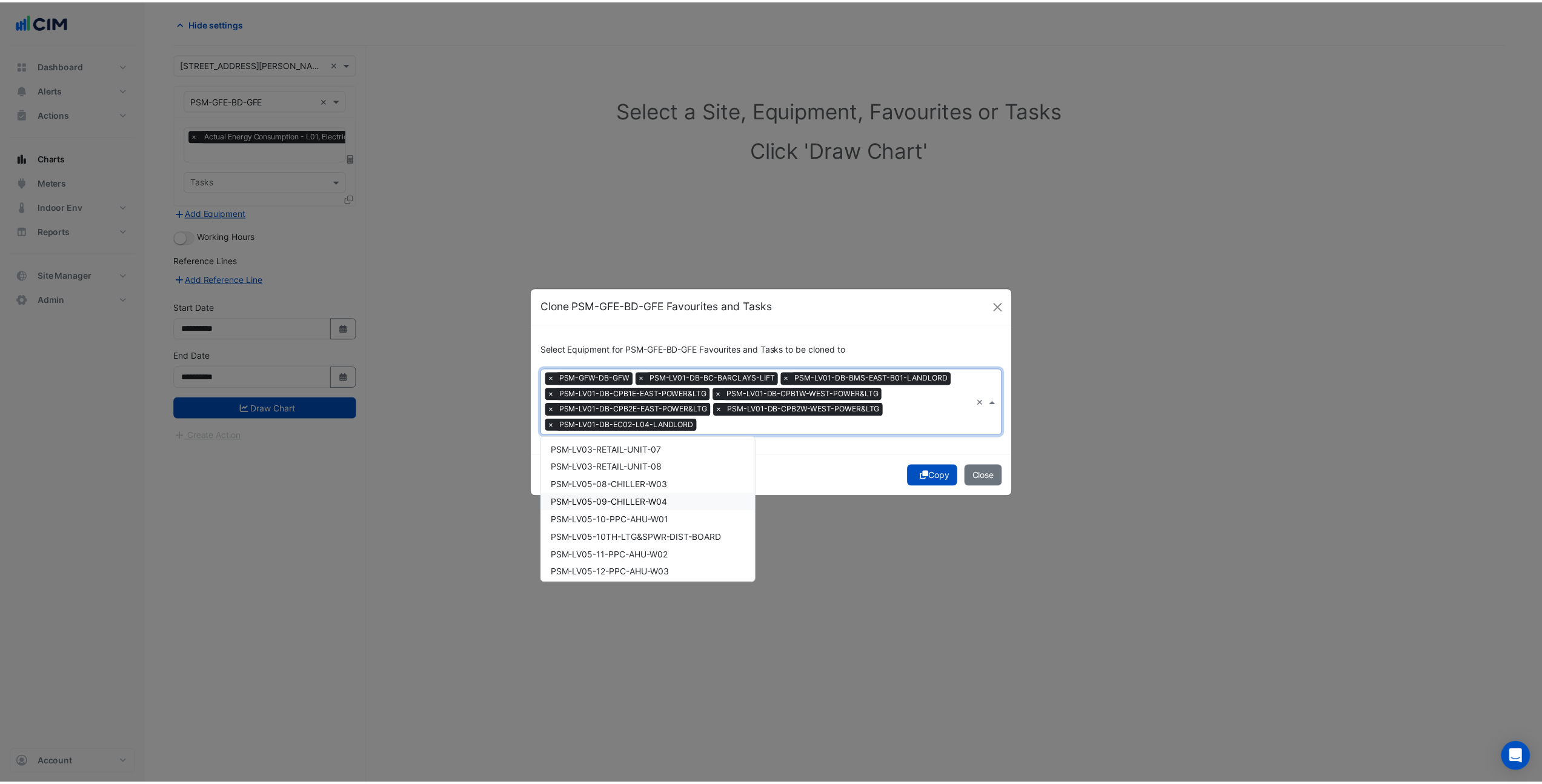
scroll to position [1011, 0]
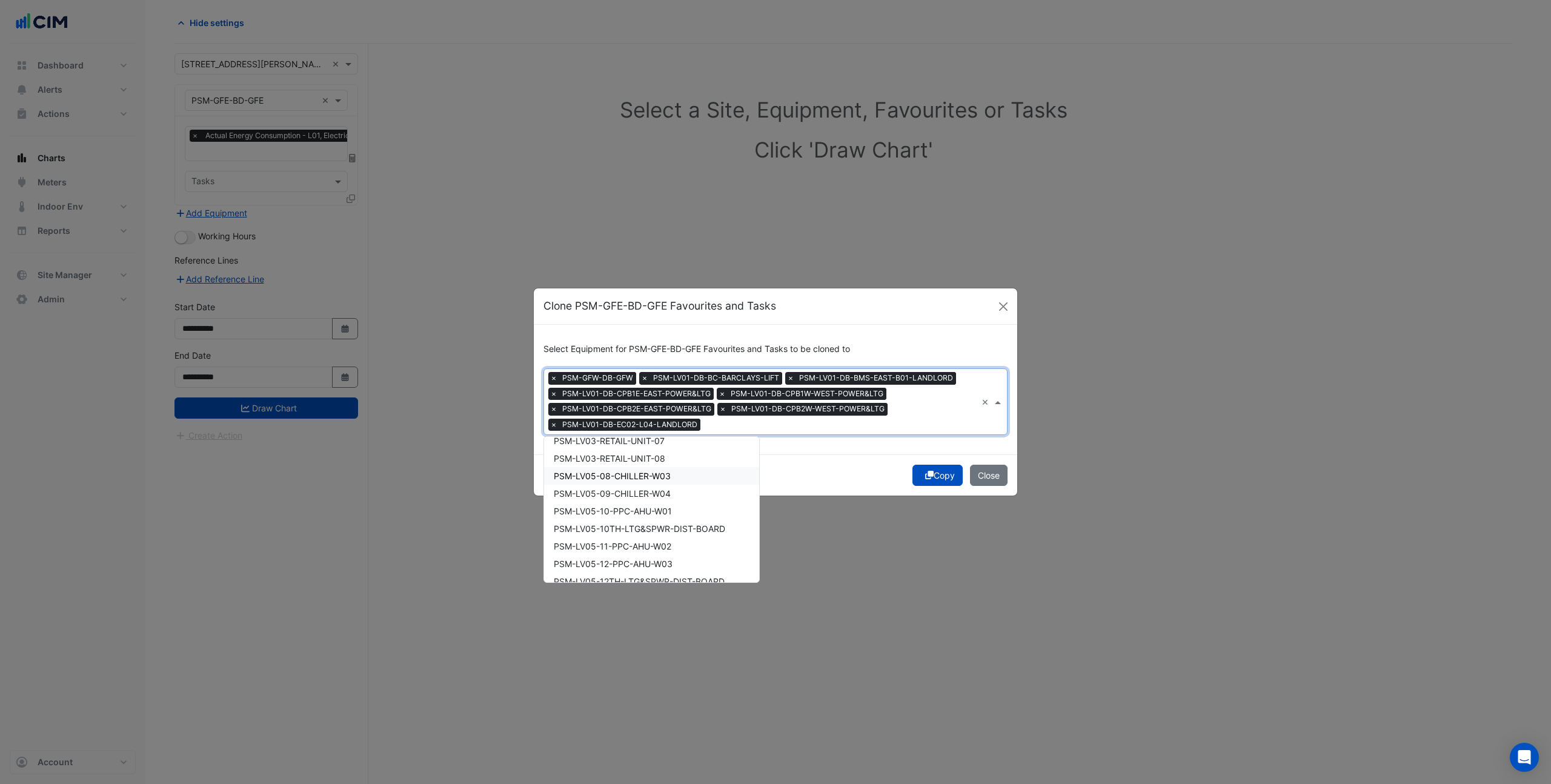
click at [664, 473] on span "PSM-LV05-08-CHILLER-W03" at bounding box center [612, 476] width 117 height 10
drag, startPoint x: 830, startPoint y: 482, endPoint x: 842, endPoint y: 485, distance: 12.4
click at [830, 483] on div "Copy Close" at bounding box center [776, 475] width 484 height 41
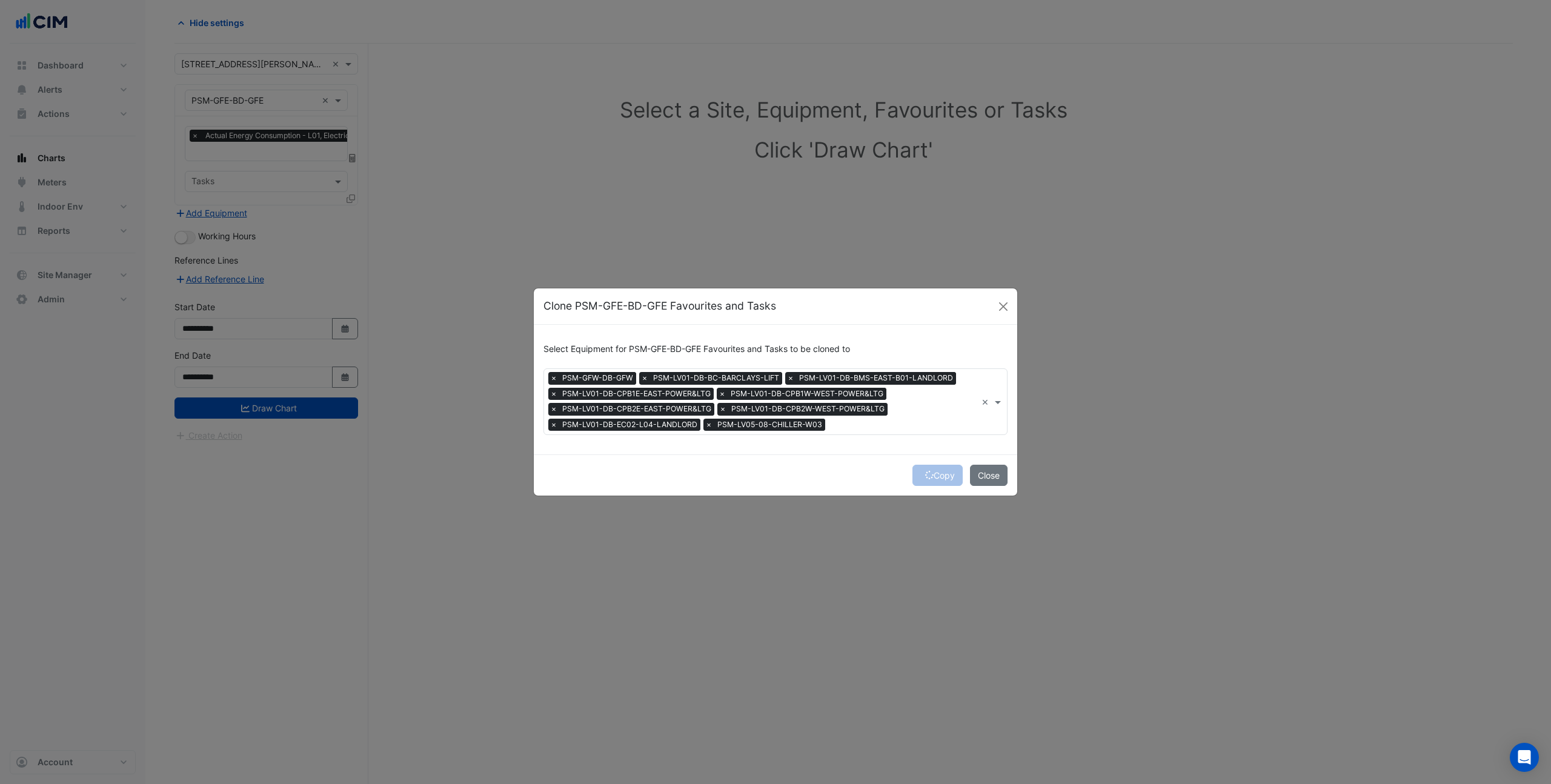
click at [934, 479] on div "Copy Close" at bounding box center [776, 475] width 484 height 41
click at [934, 479] on button "Copy" at bounding box center [937, 475] width 50 height 21
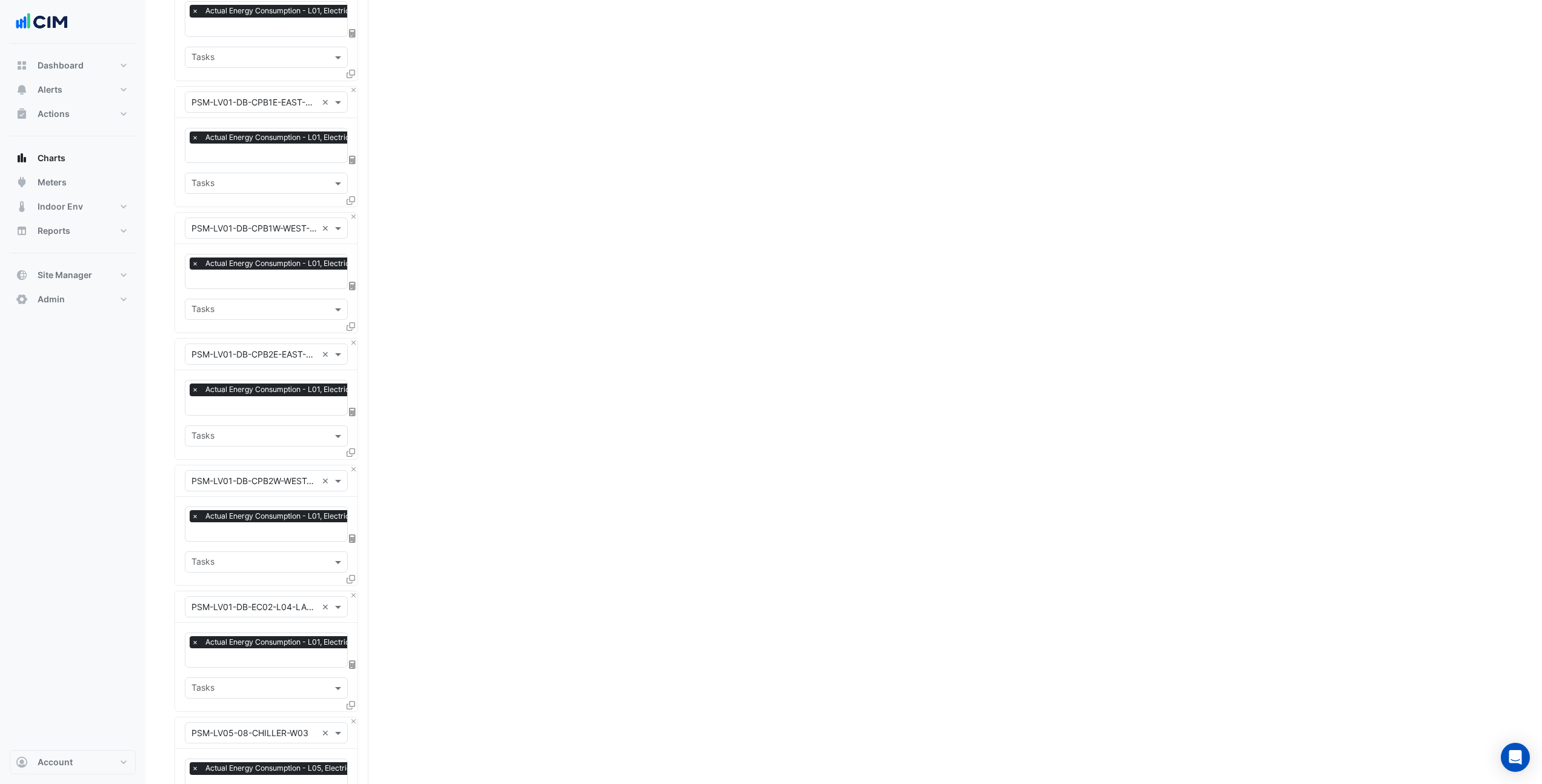
scroll to position [839, 0]
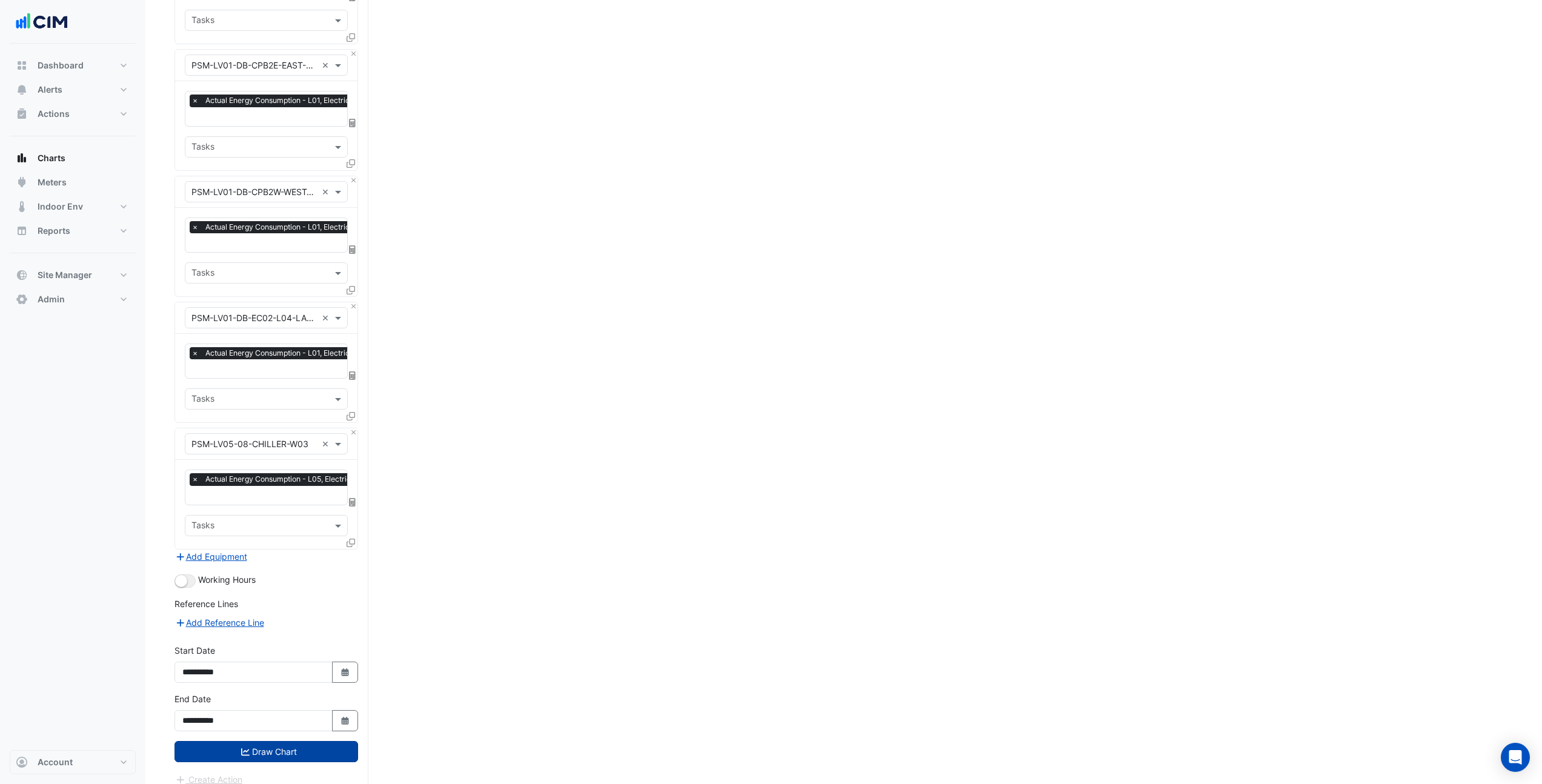
click at [276, 741] on button "Draw Chart" at bounding box center [266, 751] width 184 height 21
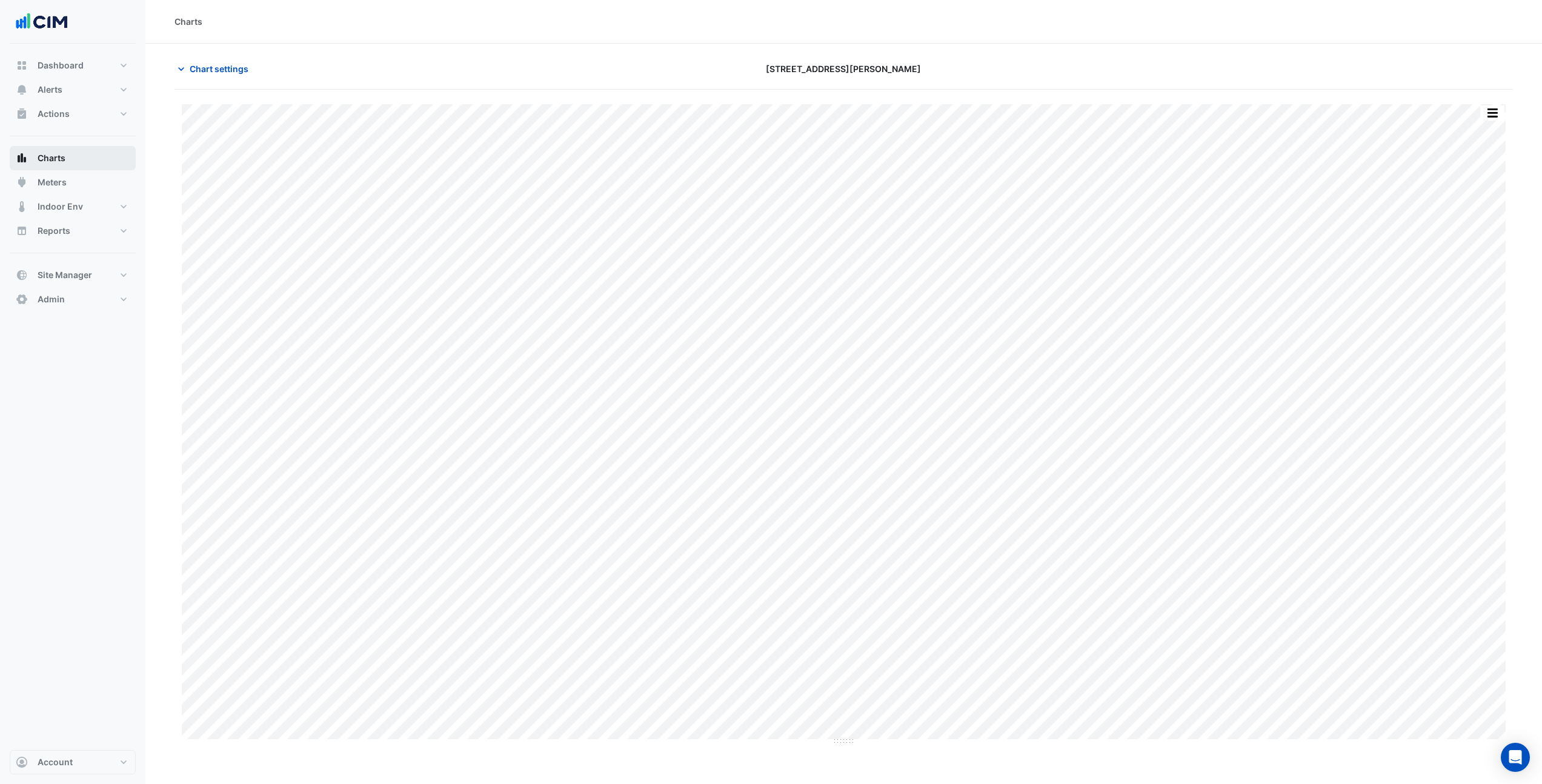
click at [69, 159] on button "Charts" at bounding box center [72, 158] width 126 height 24
click at [204, 72] on span "Chart settings" at bounding box center [219, 69] width 59 height 13
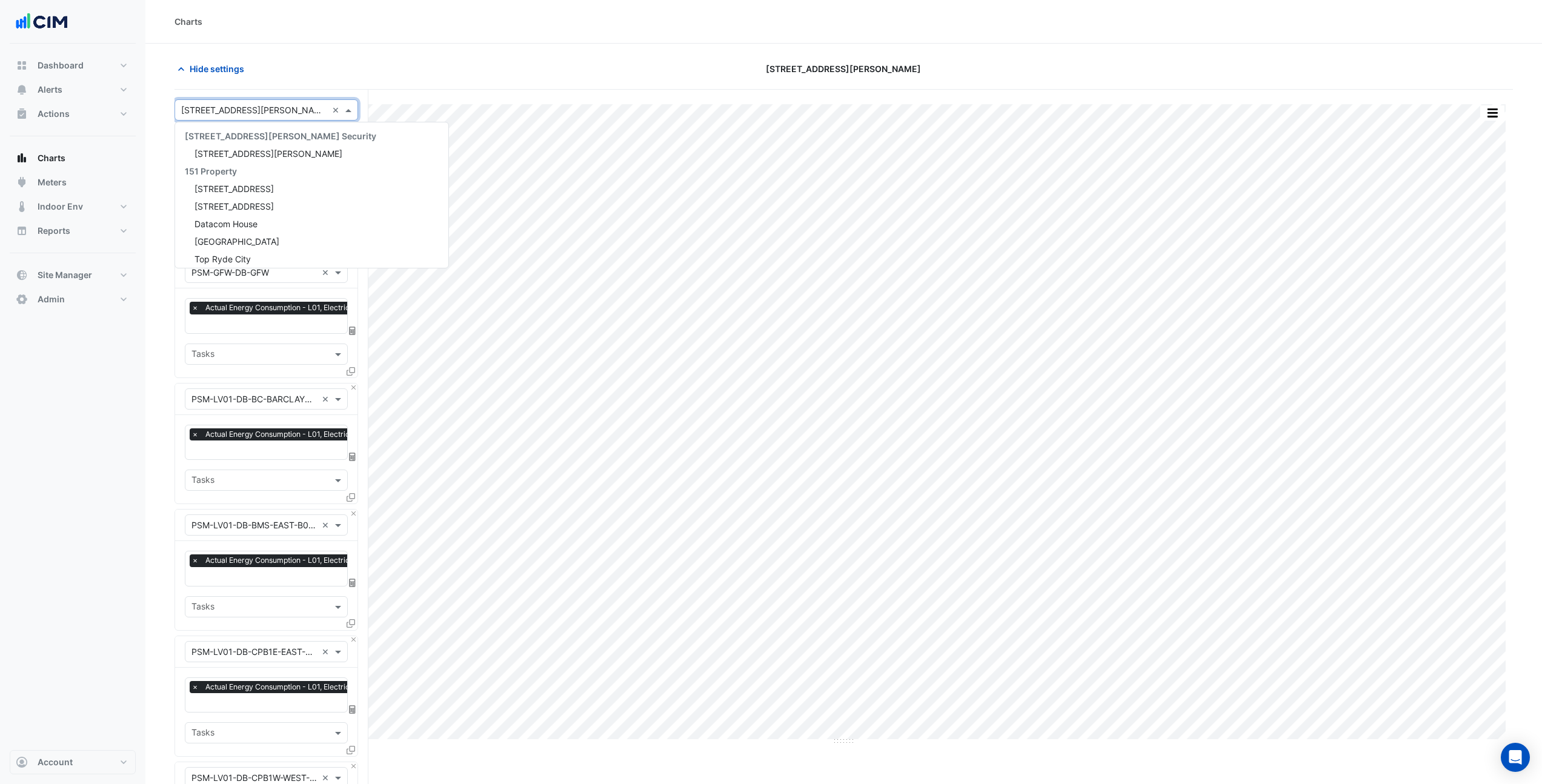
click at [252, 114] on input "text" at bounding box center [254, 110] width 146 height 13
type input "***"
click at [259, 225] on span "250 Longwater Avenue" at bounding box center [234, 224] width 80 height 10
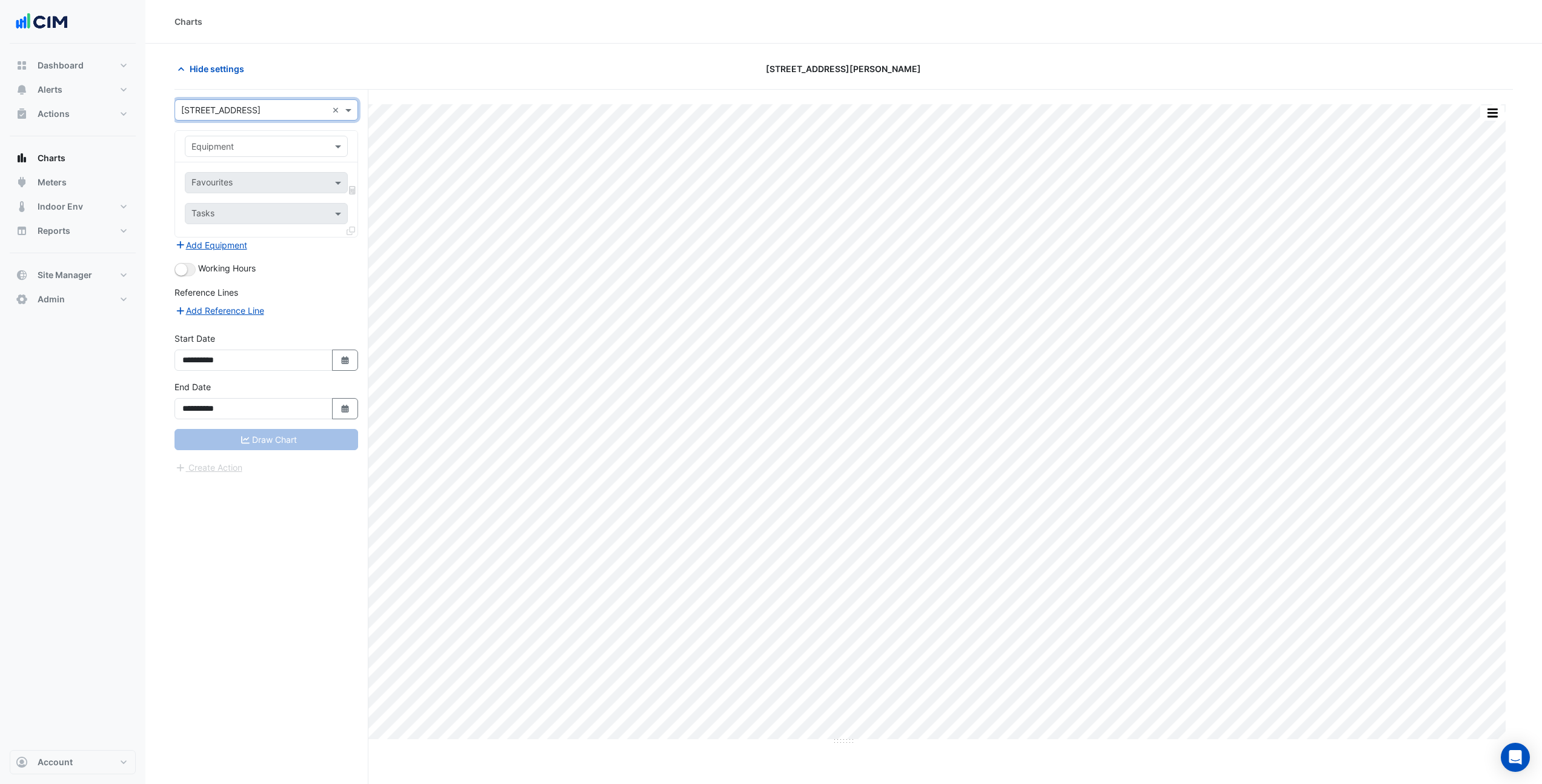
click at [305, 139] on div "Equipment" at bounding box center [266, 146] width 163 height 21
type input "***"
click at [268, 172] on div "PSM-G-EAST" at bounding box center [266, 172] width 162 height 18
click at [265, 185] on input "text" at bounding box center [259, 184] width 136 height 13
click at [261, 209] on span "Actual Energy Consumption - G, Electricity" at bounding box center [279, 209] width 168 height 10
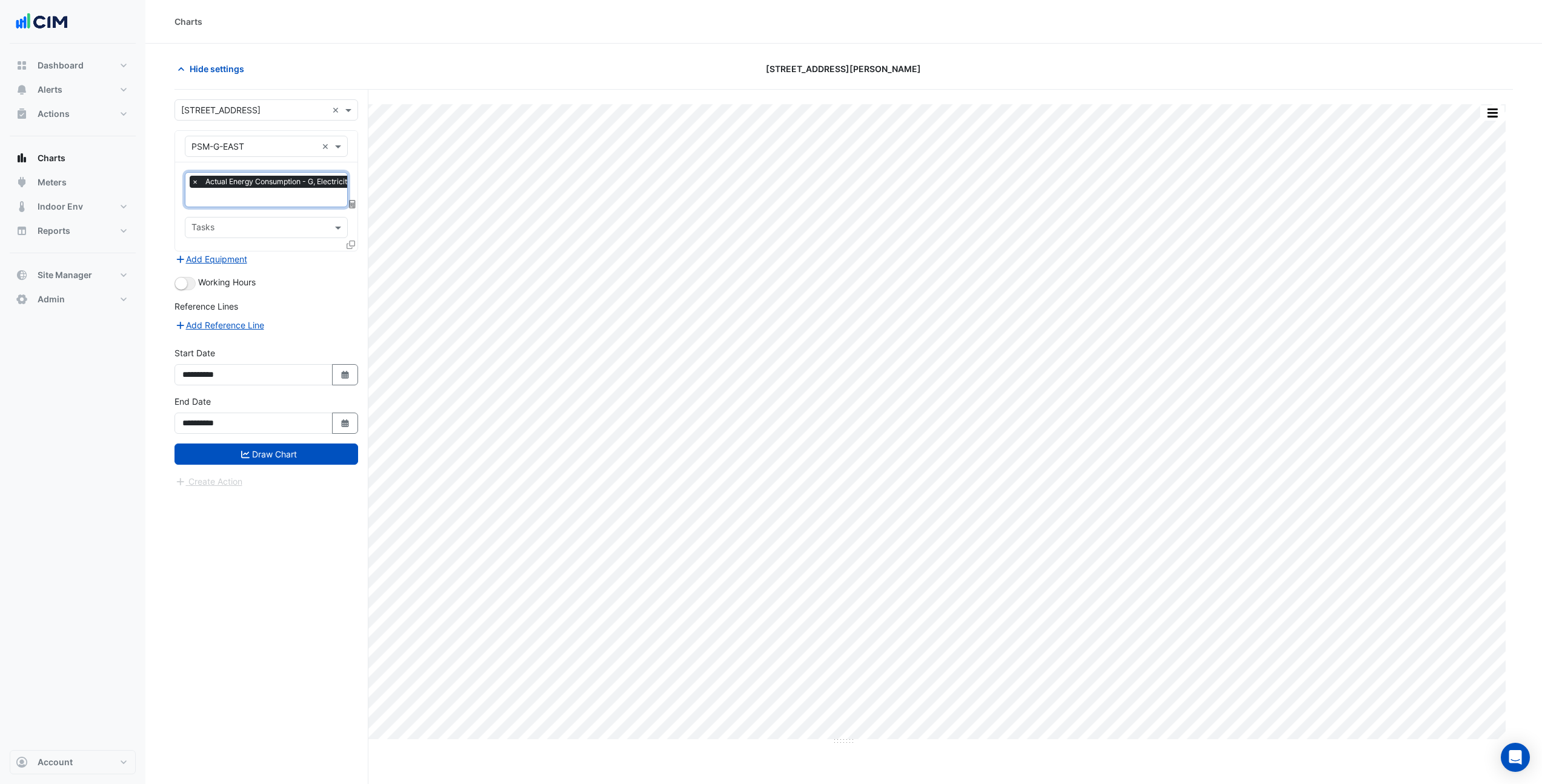
click at [350, 243] on icon at bounding box center [351, 245] width 9 height 9
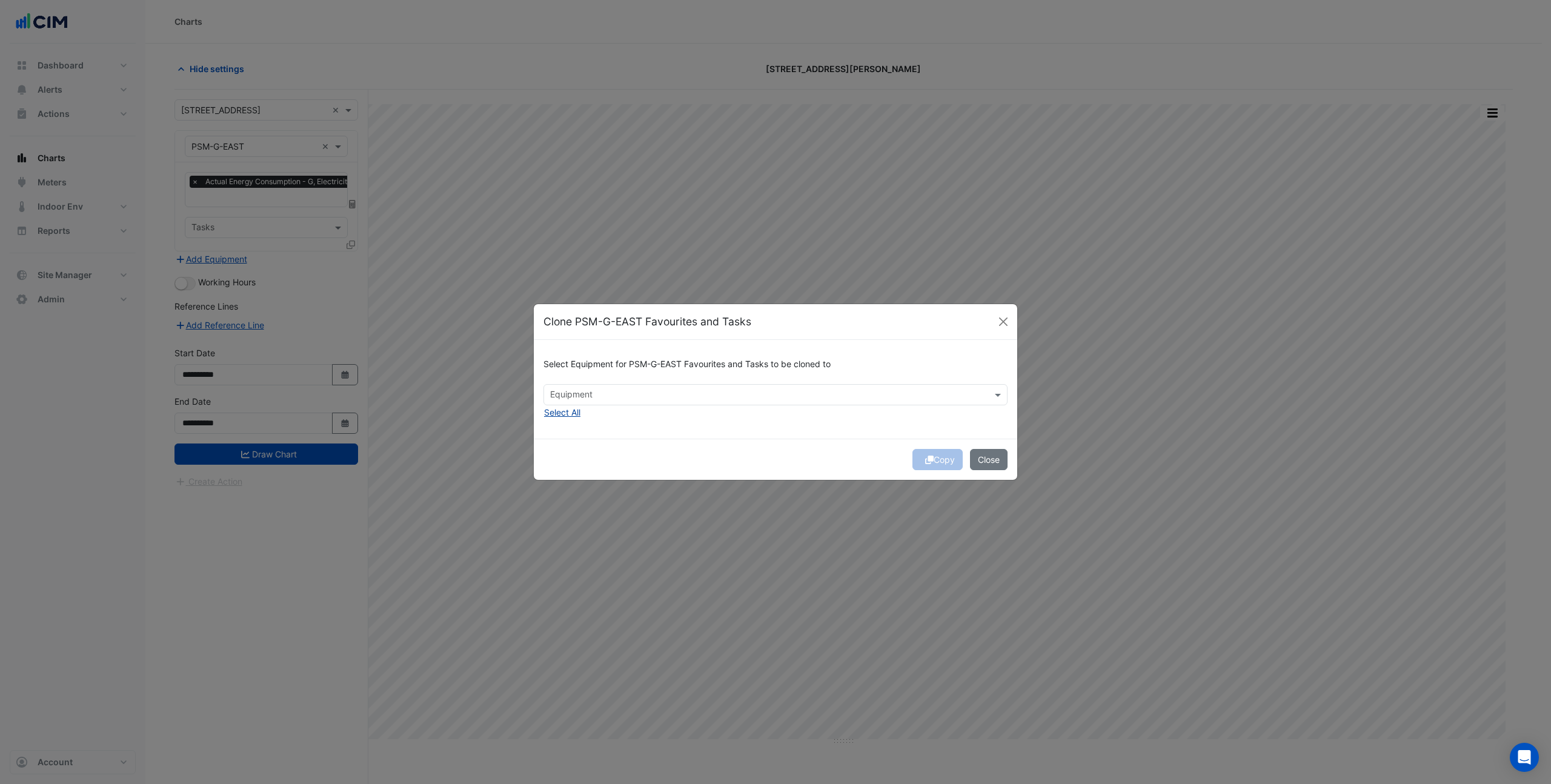
click at [558, 411] on button "Select All" at bounding box center [563, 412] width 38 height 14
click at [698, 429] on div "Select Equipment for PSM-G-EAST Favourites and Tasks to be cloned to × PSM-G-WE…" at bounding box center [776, 389] width 484 height 99
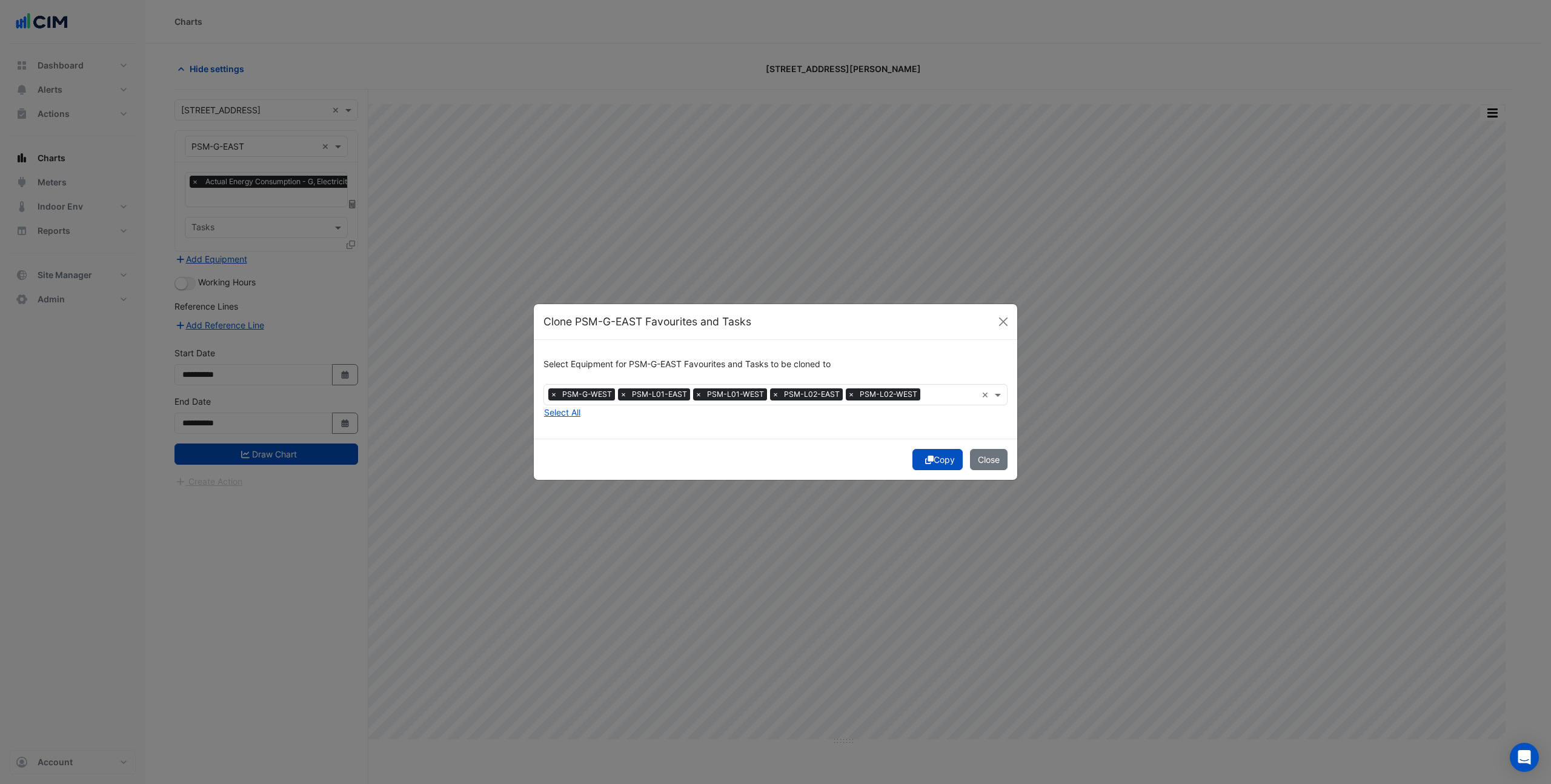
click at [941, 463] on button "Copy" at bounding box center [937, 459] width 50 height 21
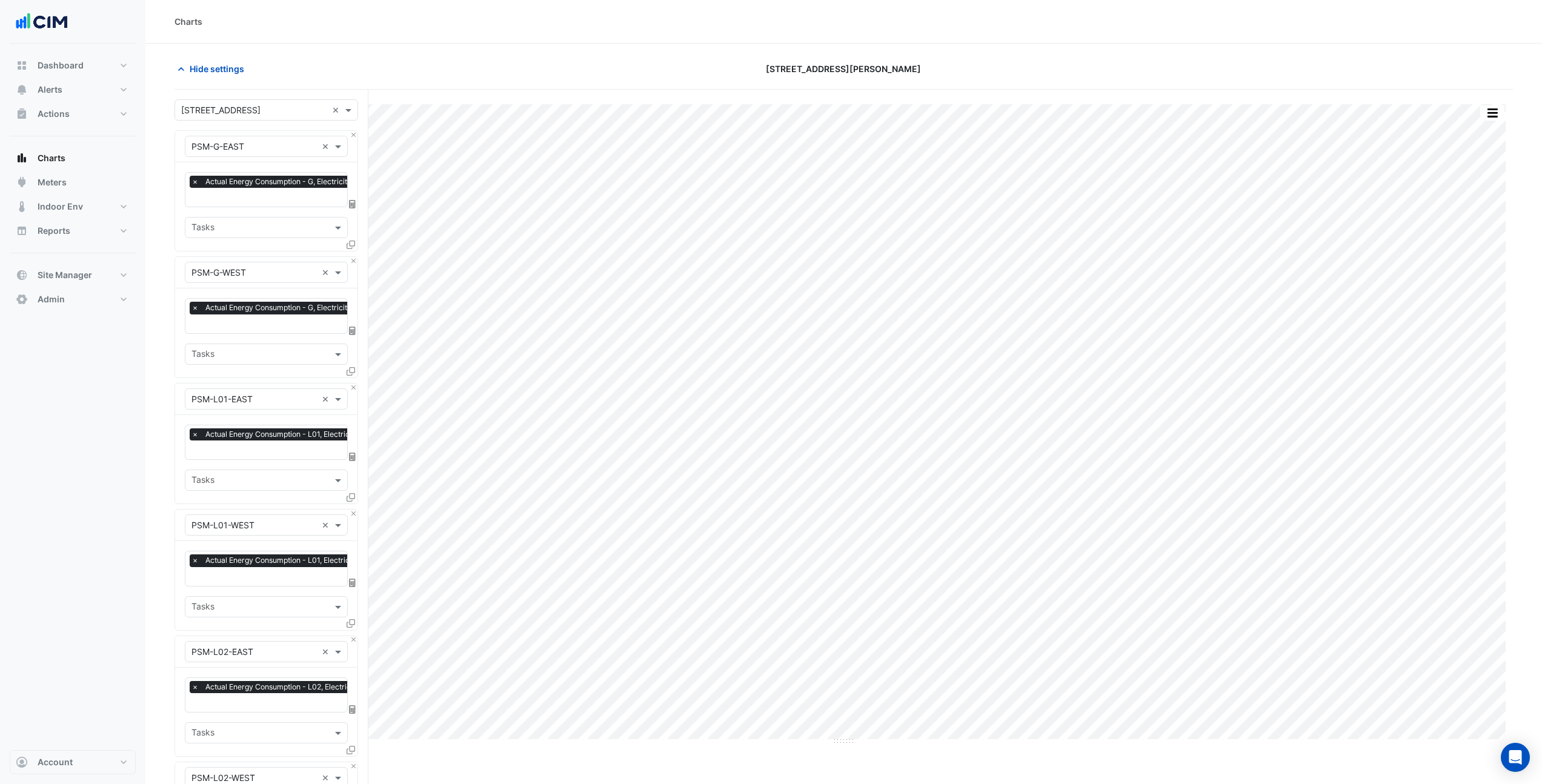
scroll to position [338, 0]
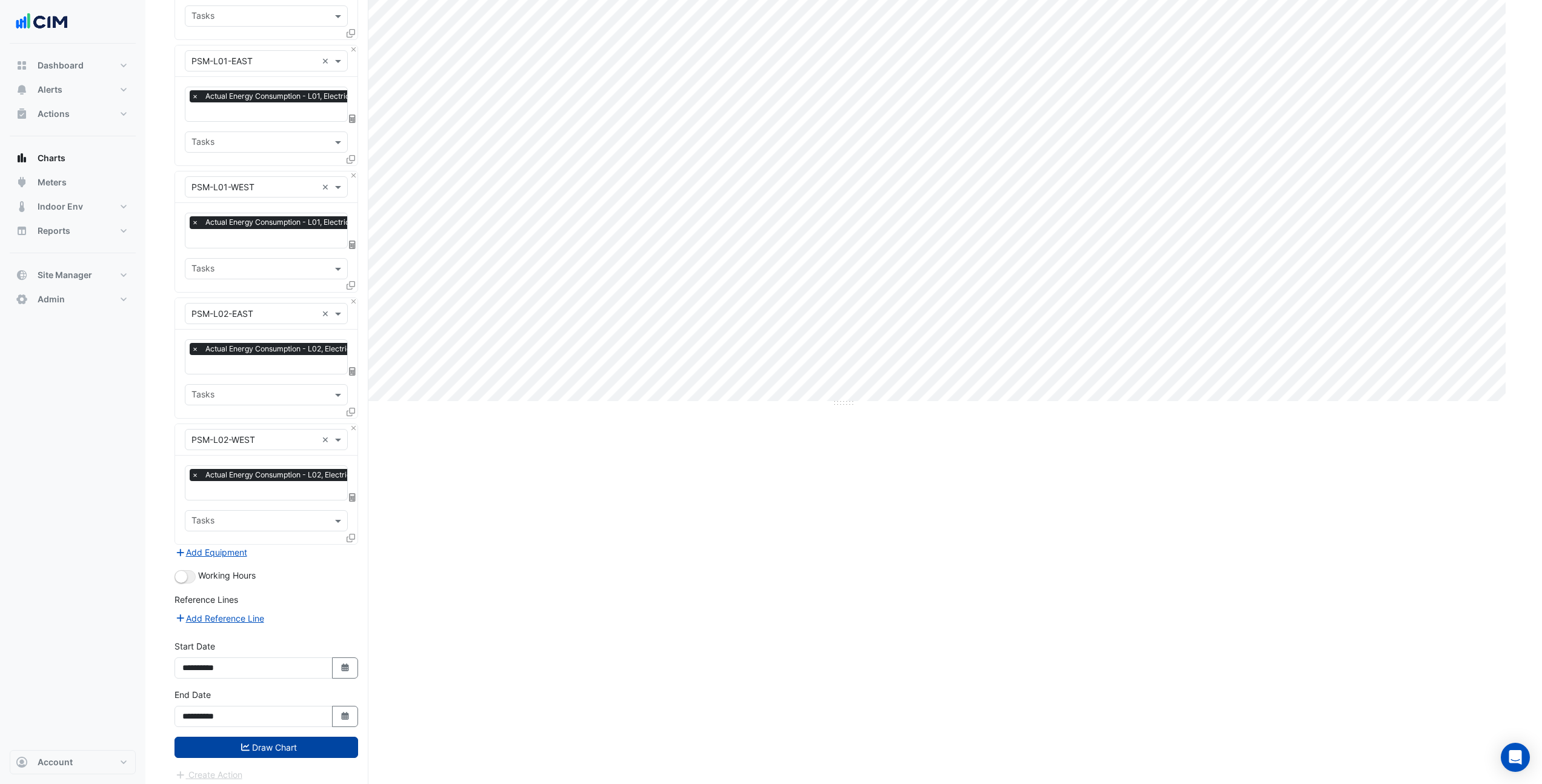
click at [276, 737] on button "Draw Chart" at bounding box center [266, 747] width 184 height 21
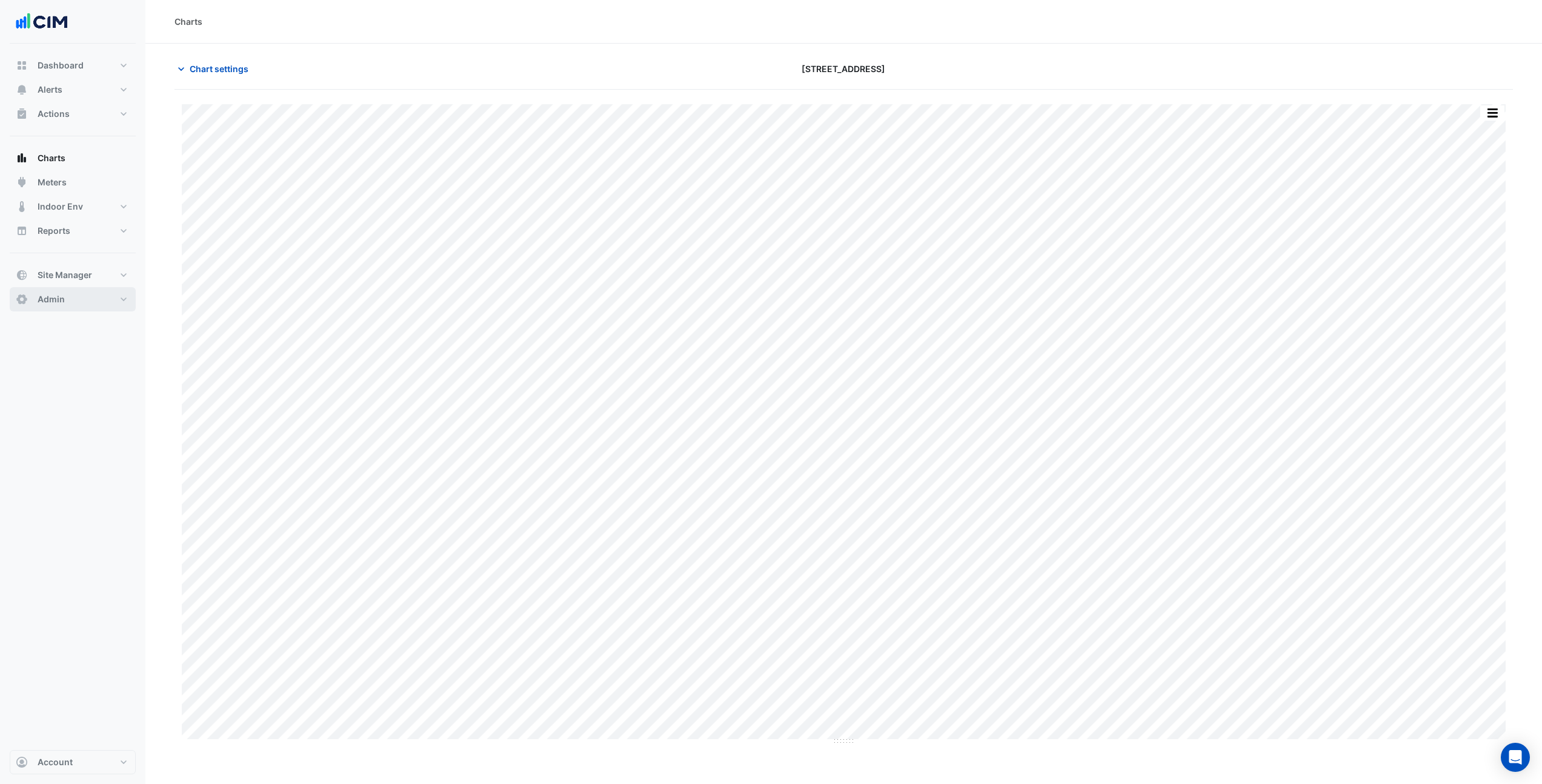
click at [78, 290] on button "Admin" at bounding box center [72, 299] width 126 height 24
click at [83, 279] on span "Site Manager" at bounding box center [65, 275] width 55 height 12
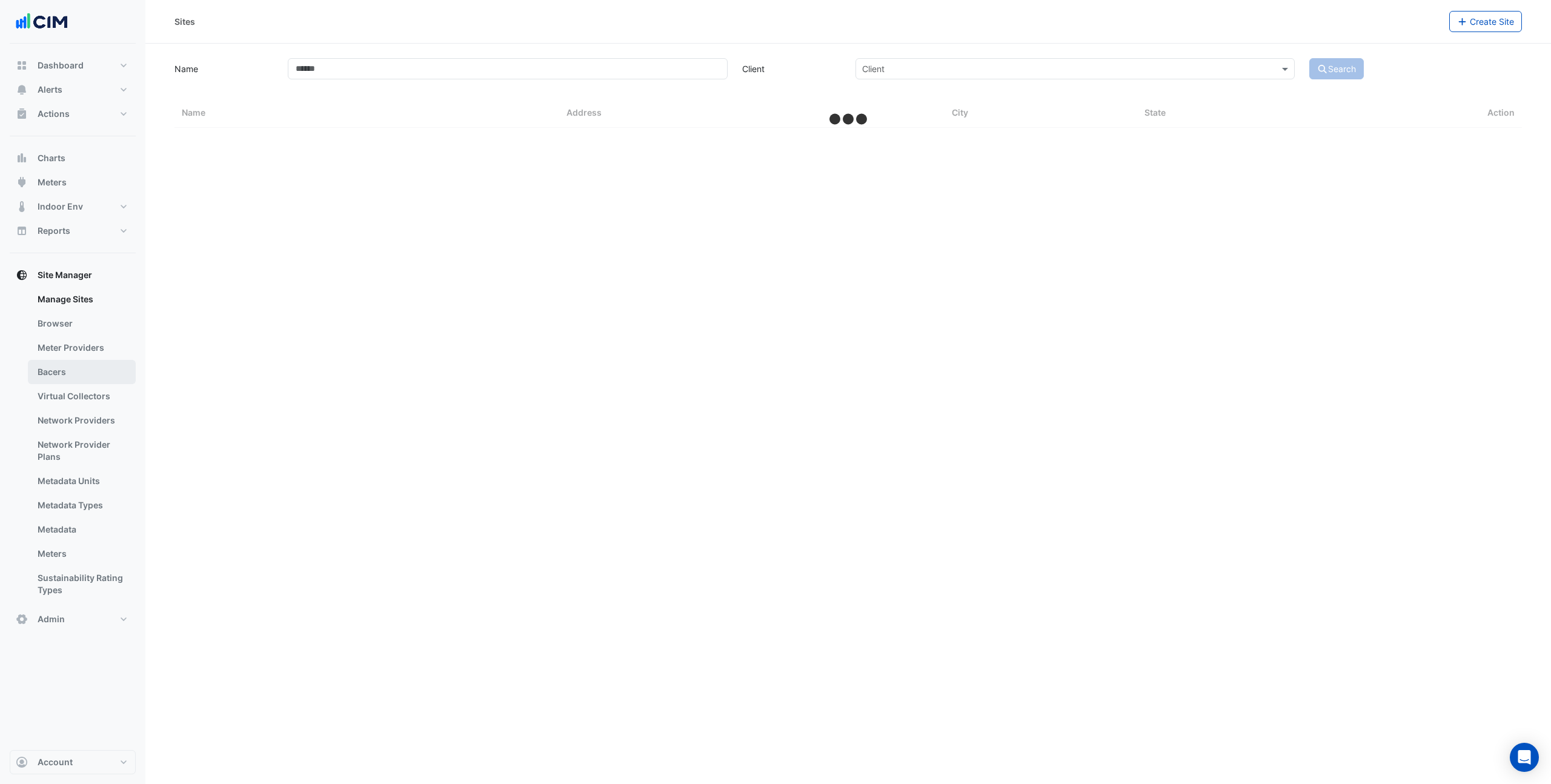
click at [83, 379] on link "Bacers" at bounding box center [82, 372] width 108 height 24
click at [536, 78] on input "text" at bounding box center [836, 79] width 636 height 13
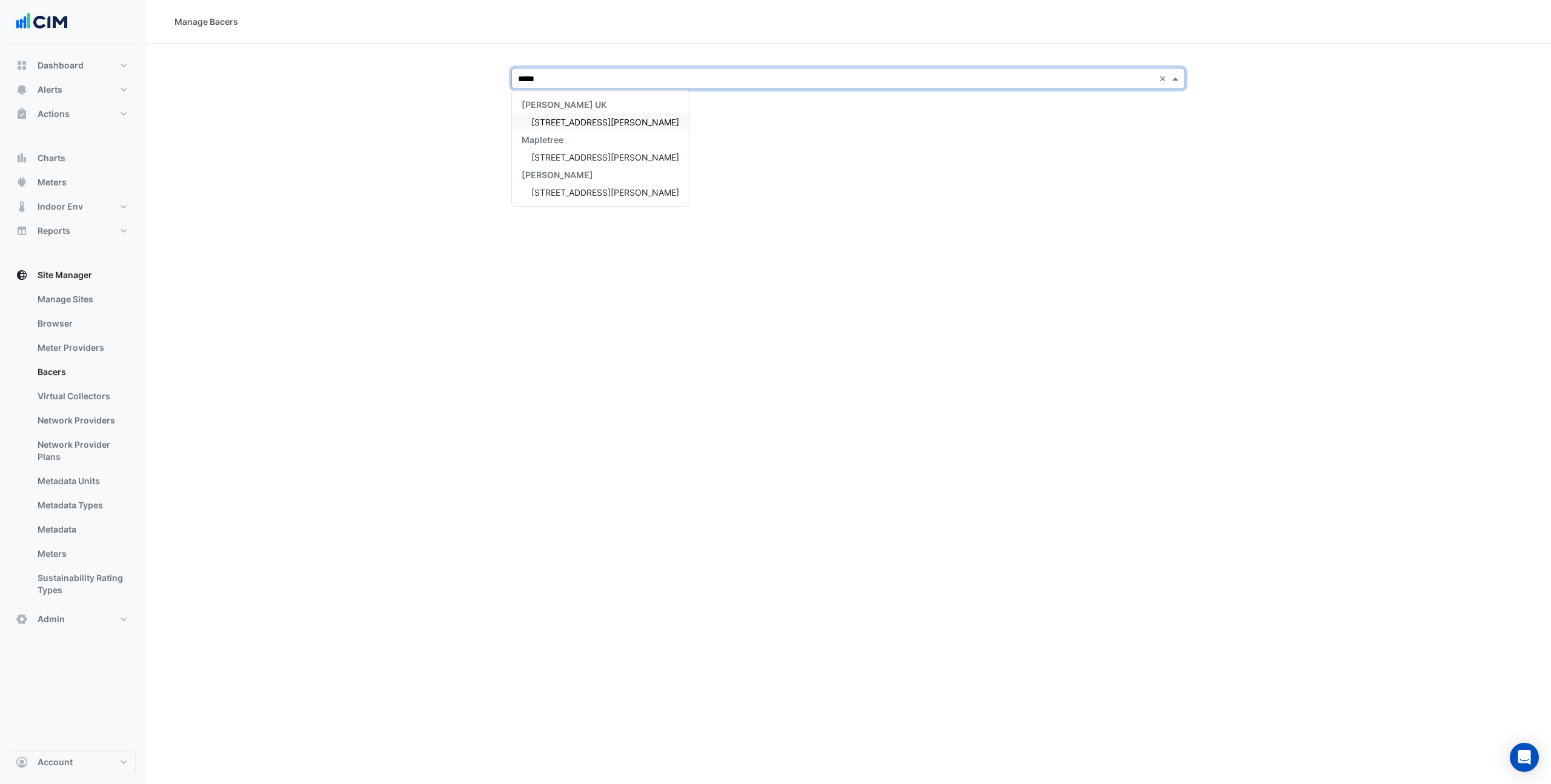
type input "******"
click at [554, 121] on span "3 Hardman Street" at bounding box center [605, 122] width 148 height 10
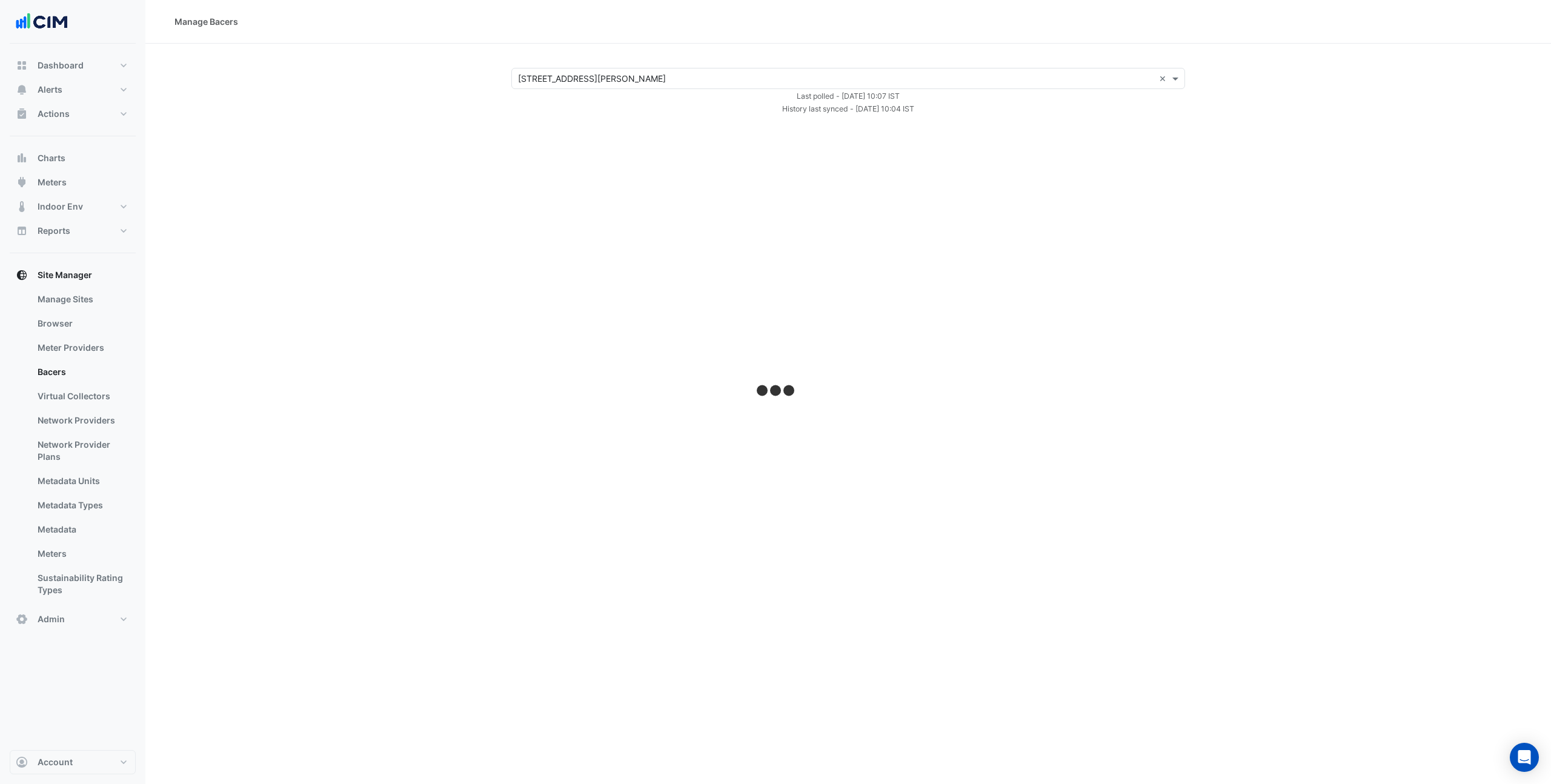
click at [585, 79] on input "text" at bounding box center [836, 79] width 636 height 13
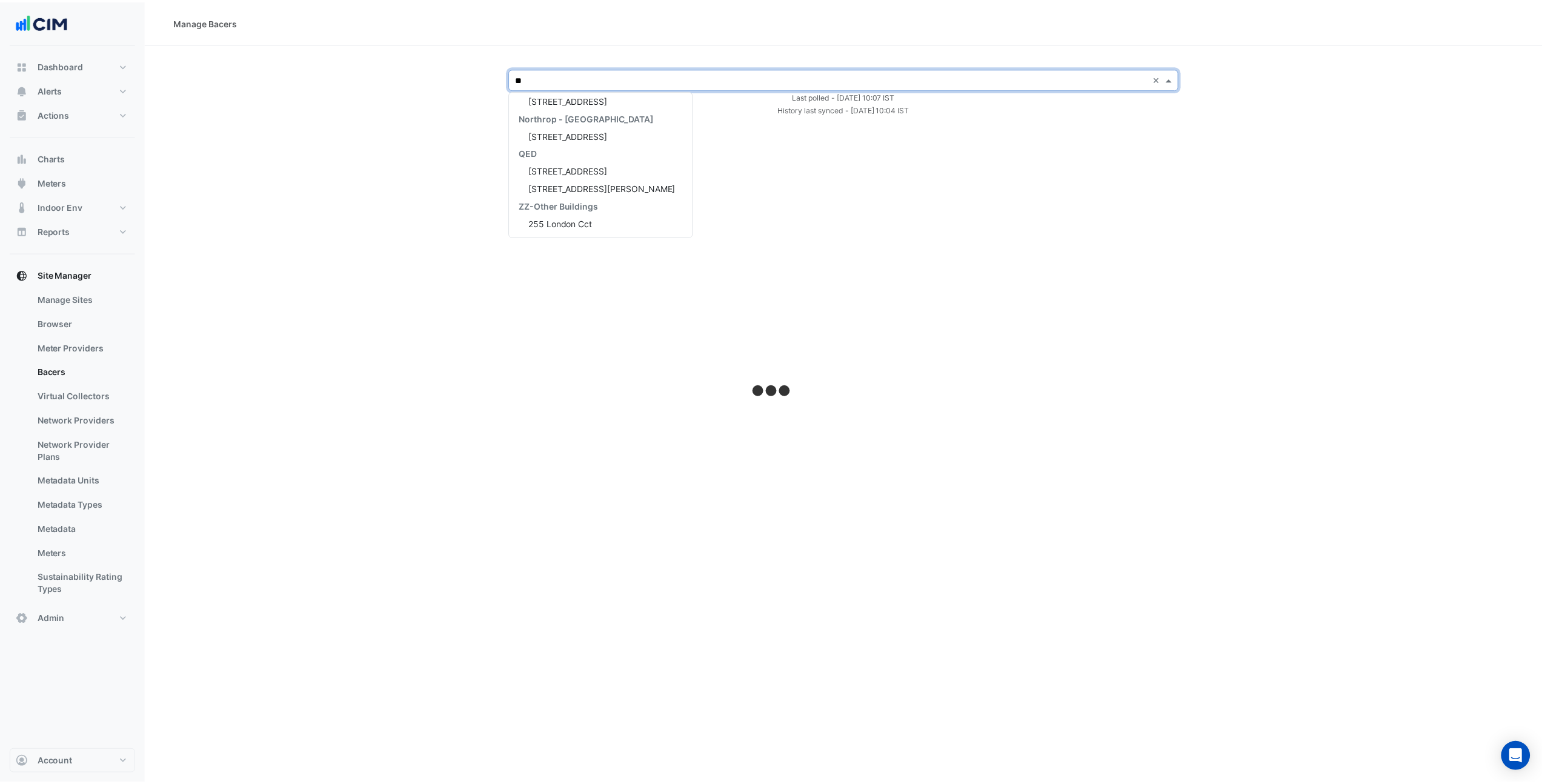
scroll to position [5, 0]
type input "***"
select select "***"
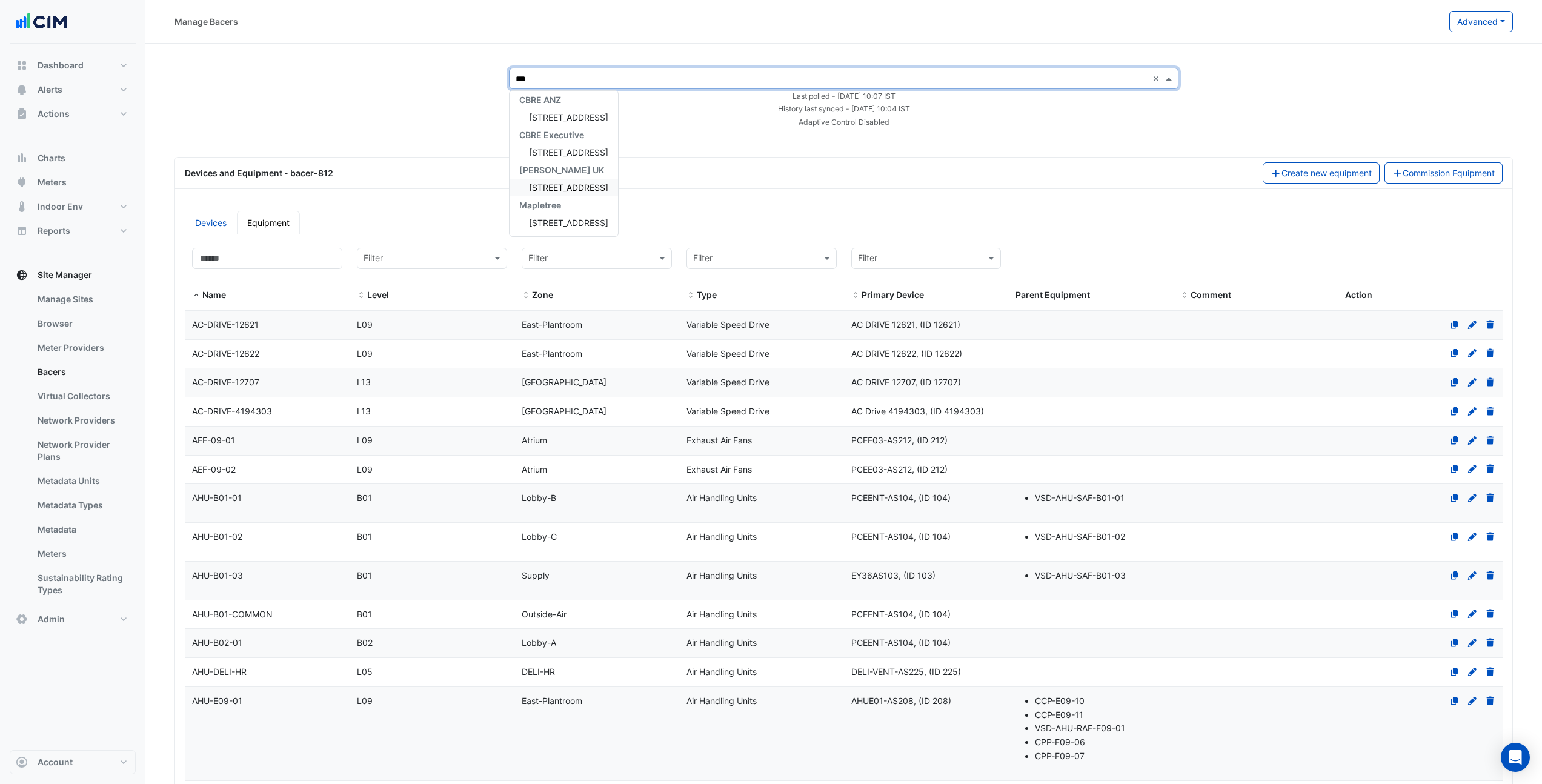
click at [577, 195] on div "250 Longwater Avenue" at bounding box center [564, 187] width 108 height 18
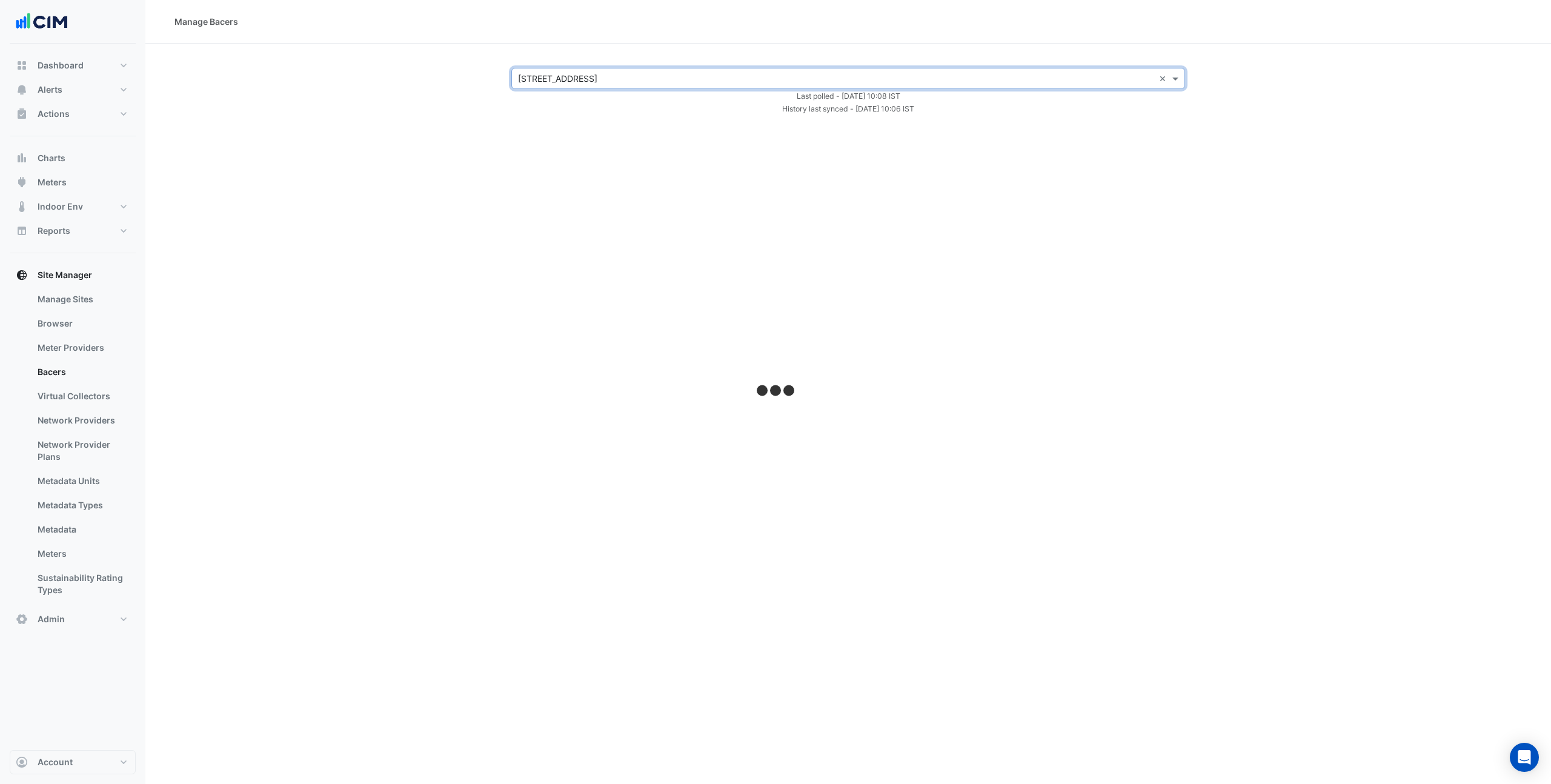
select select "***"
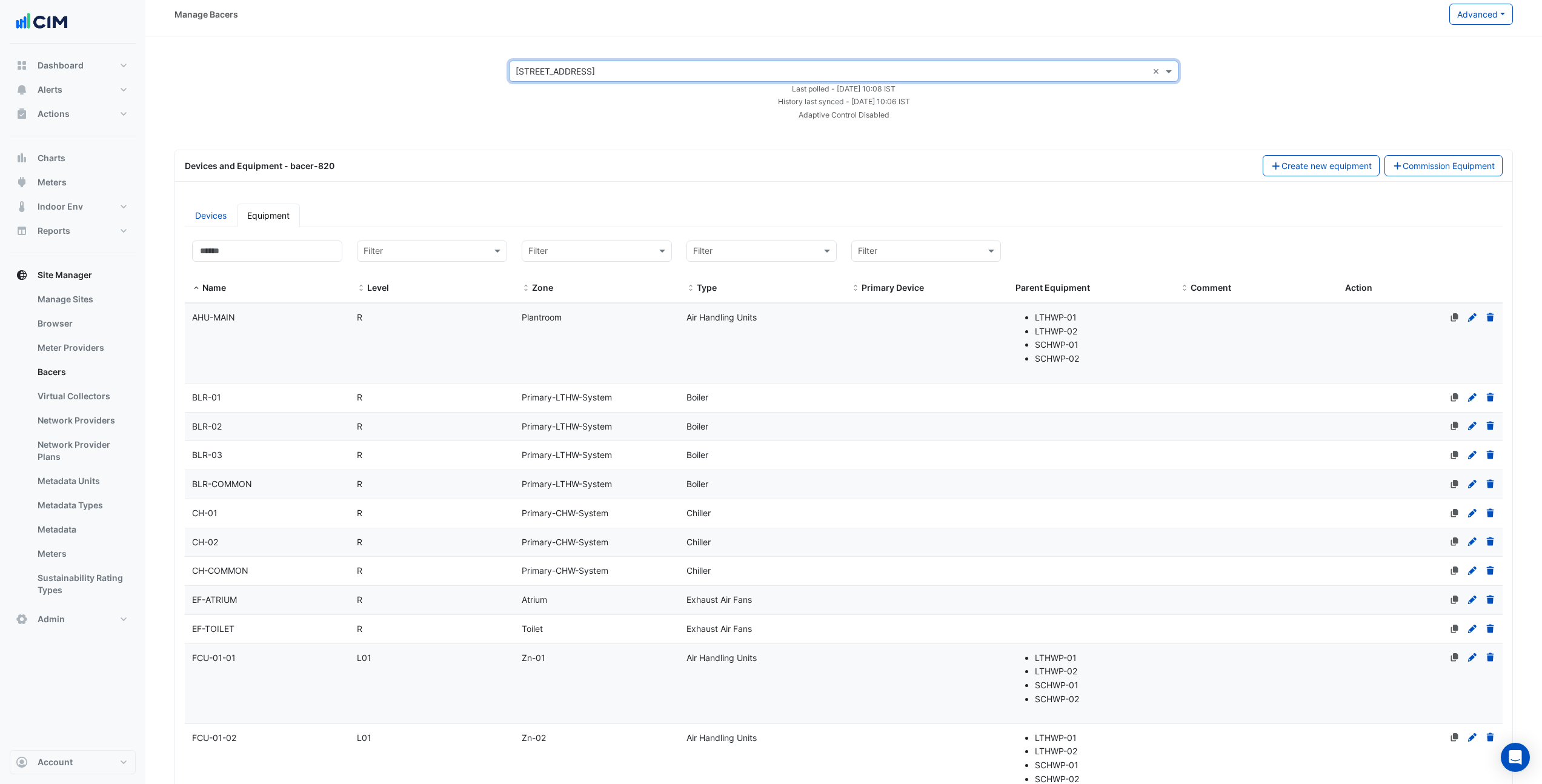
scroll to position [8, 0]
click at [715, 259] on div "Filter" at bounding box center [762, 251] width 150 height 21
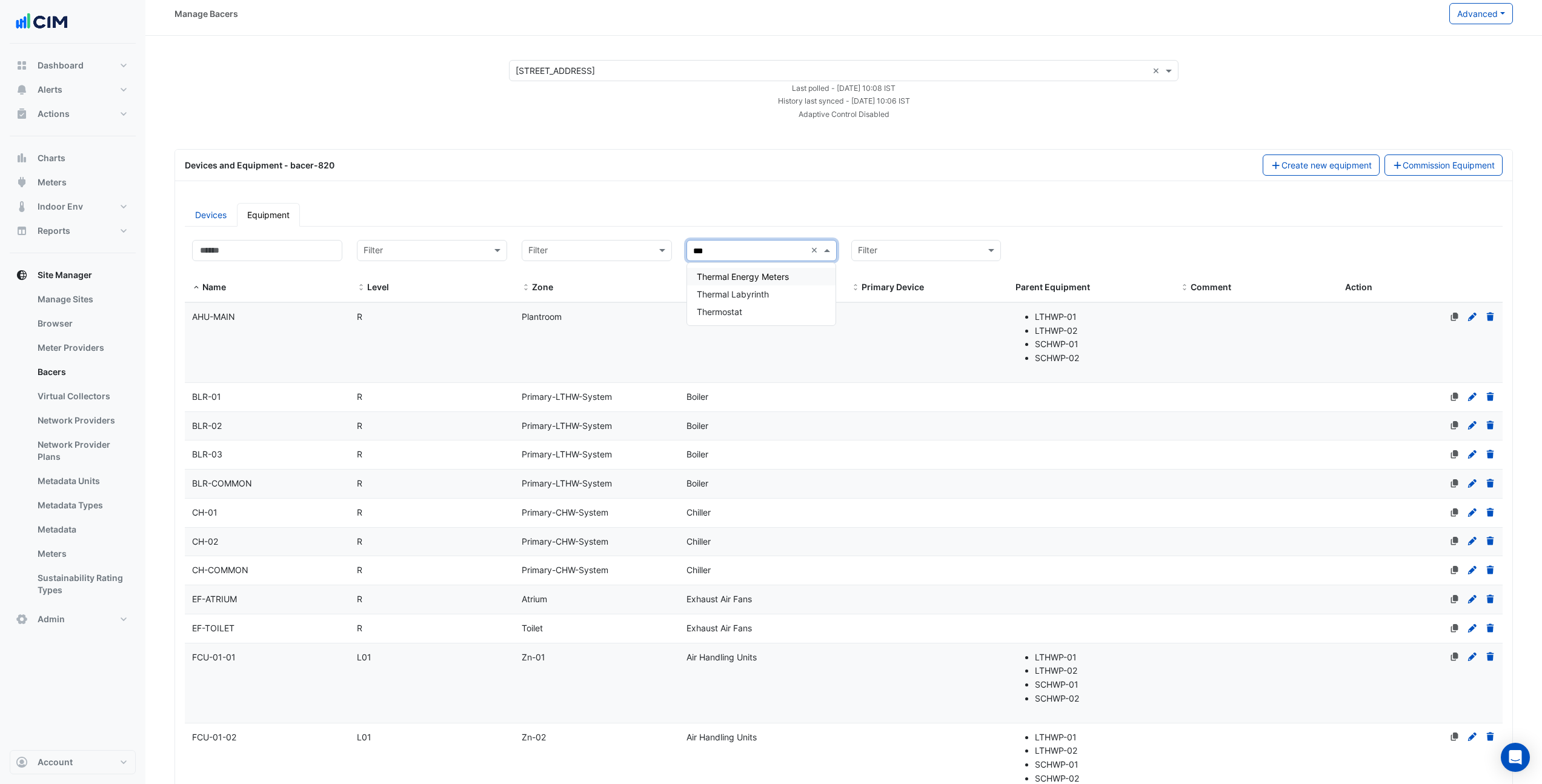
type input "****"
click at [739, 282] on div "Thermal Energy Meters" at bounding box center [762, 276] width 149 height 18
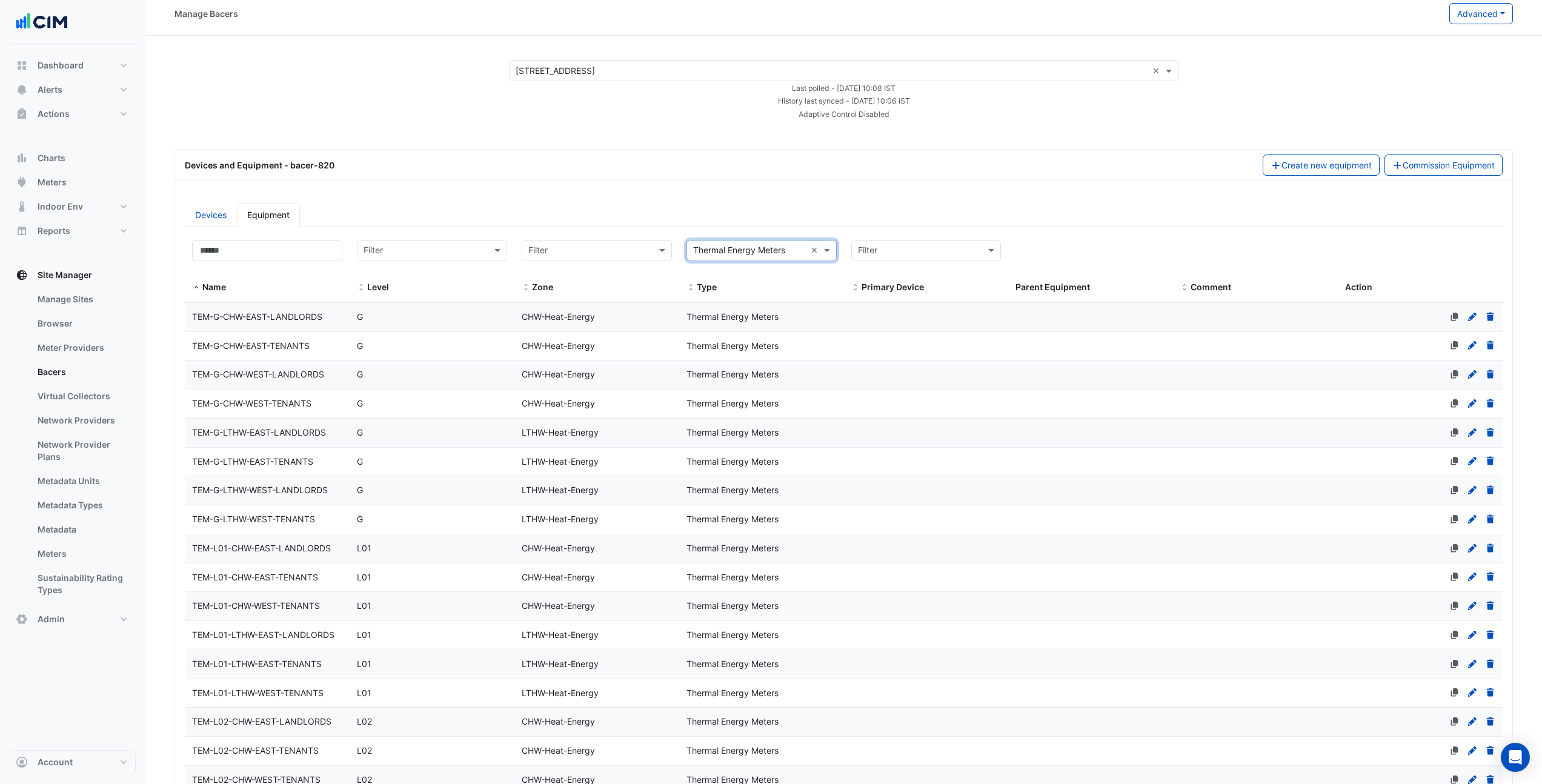
click at [468, 324] on datatable-body-cell "Level G" at bounding box center [432, 317] width 165 height 29
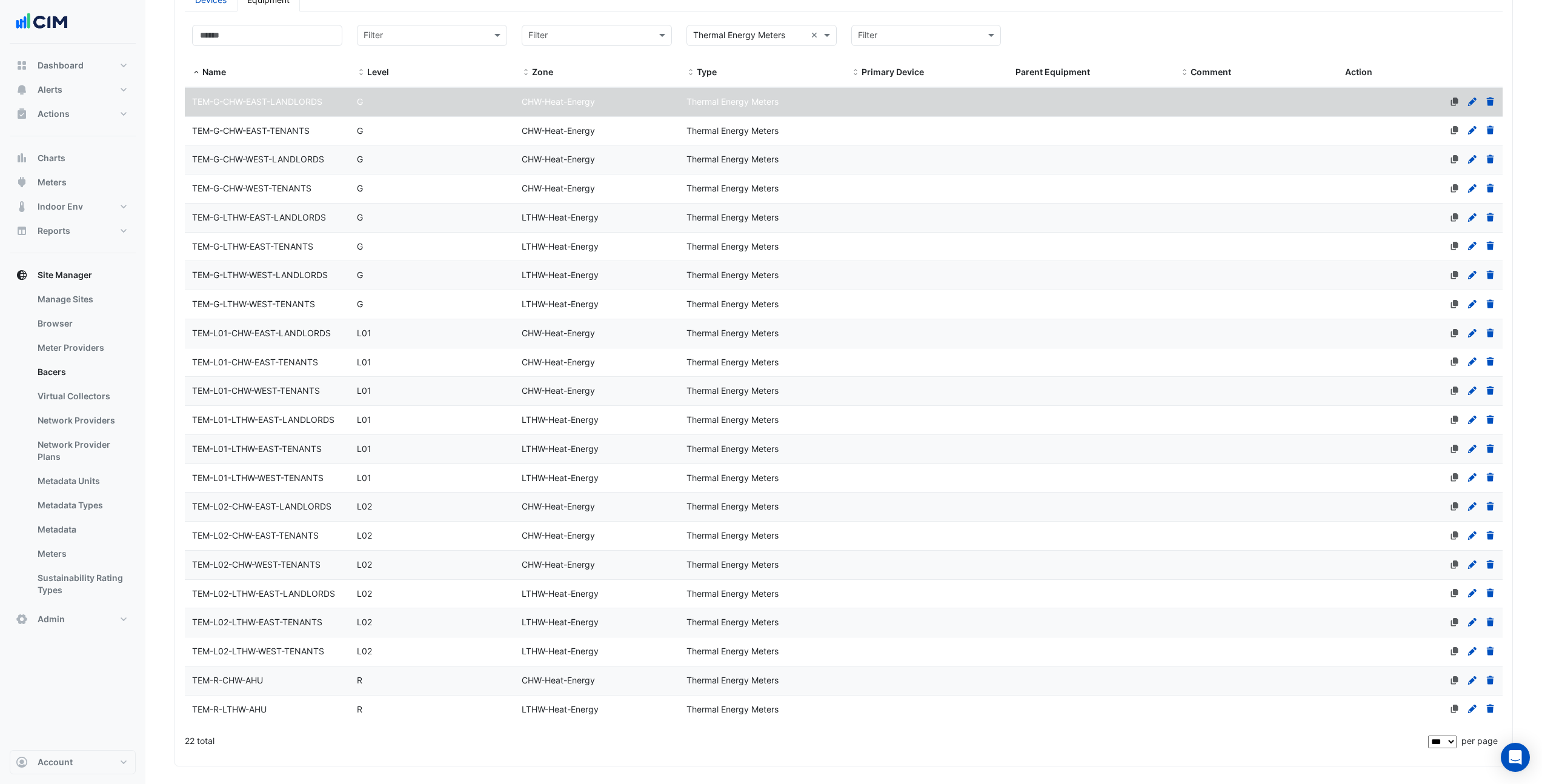
scroll to position [331, 0]
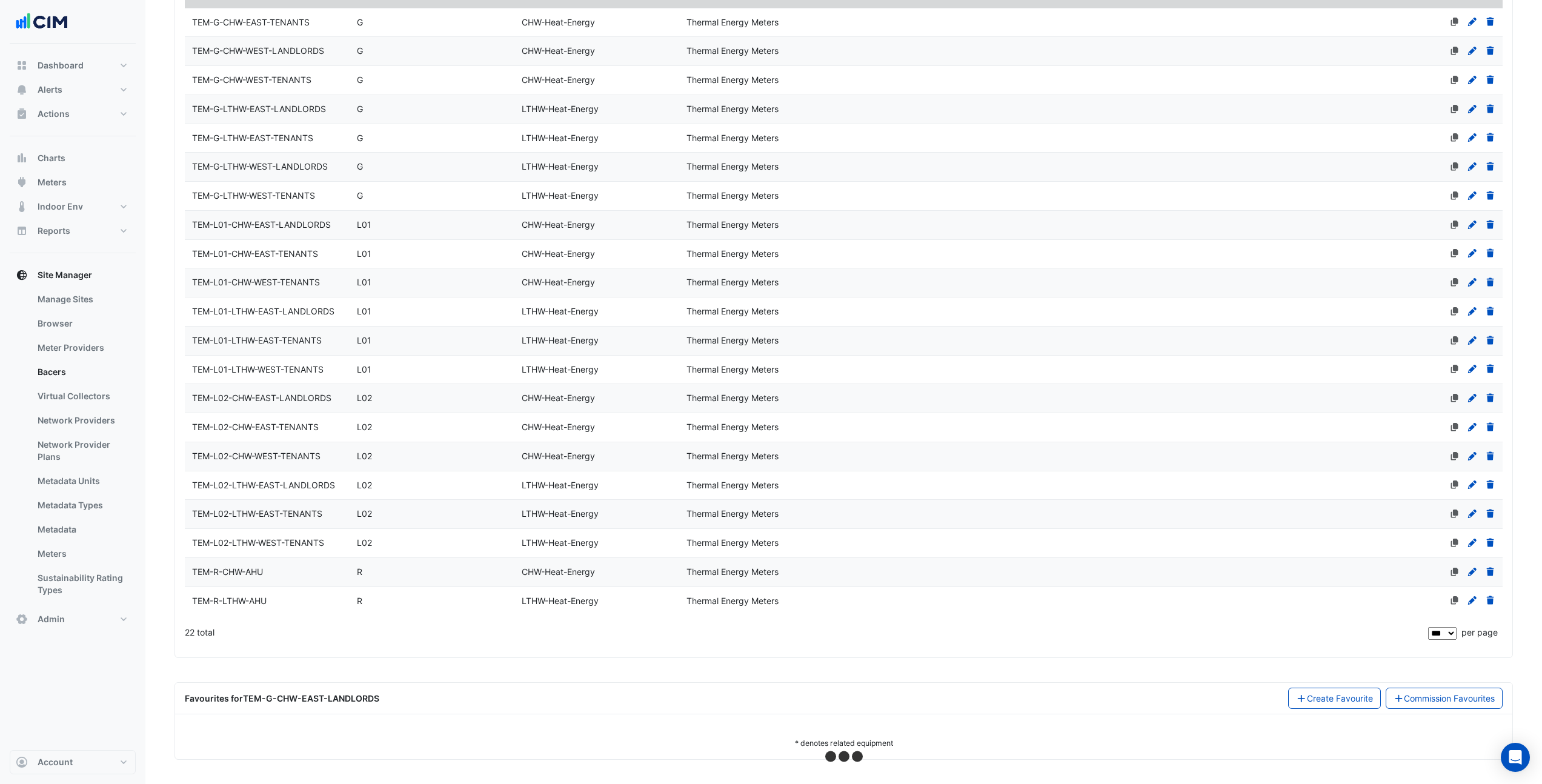
select select "***"
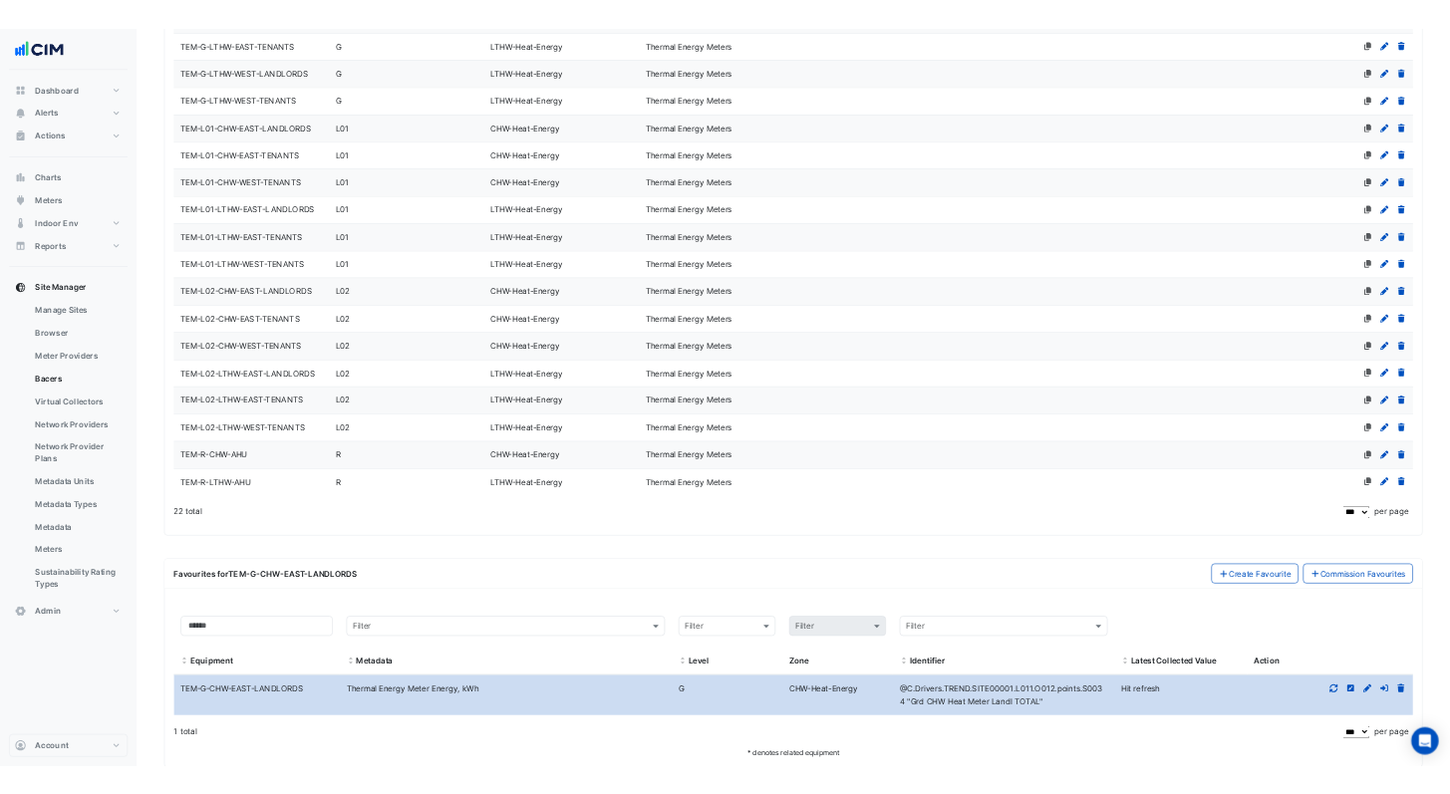
scroll to position [783, 0]
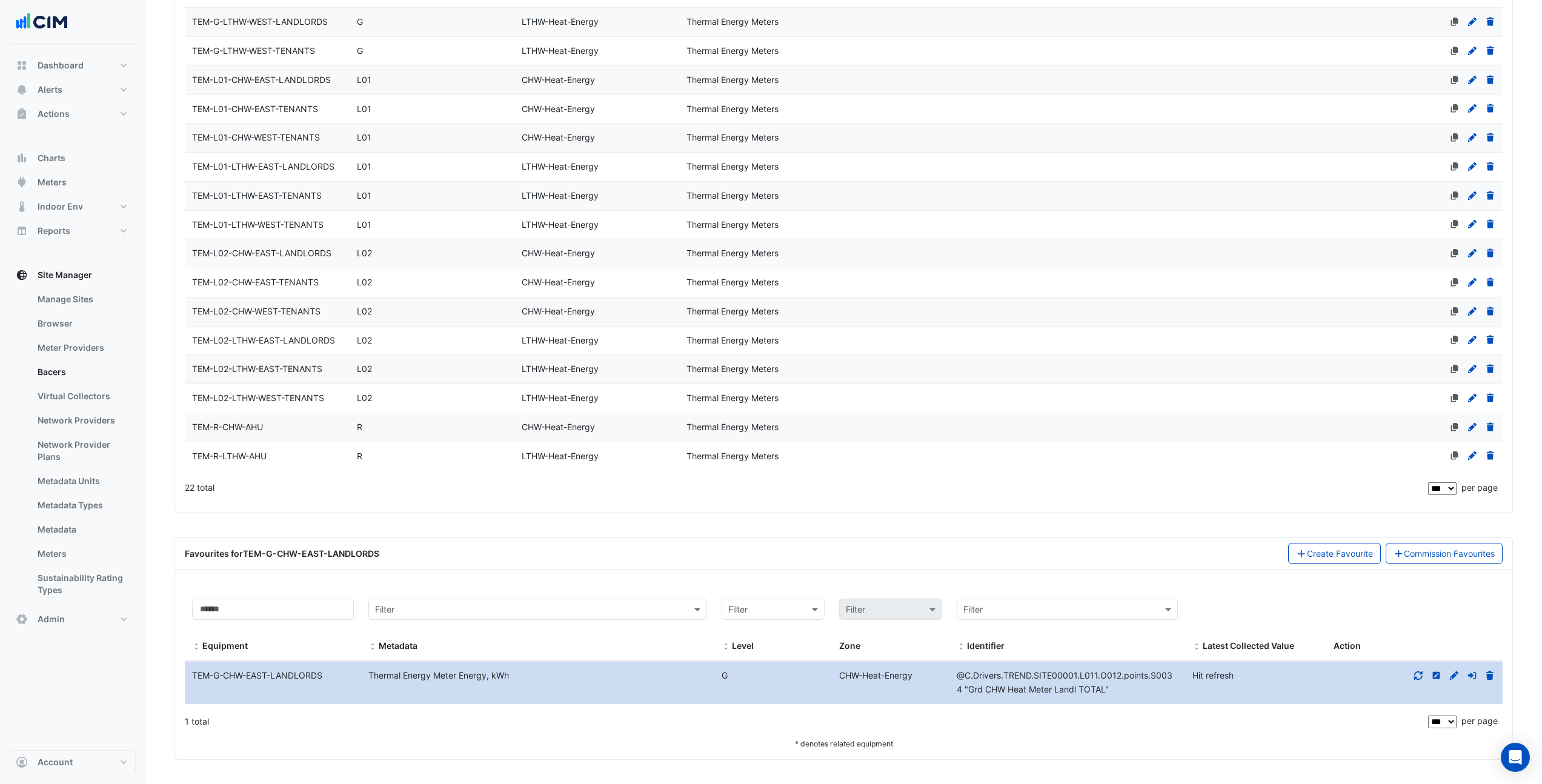
click at [1421, 677] on icon at bounding box center [1419, 676] width 11 height 9
drag, startPoint x: 522, startPoint y: 754, endPoint x: 523, endPoint y: 748, distance: 6.1
click at [522, 754] on div "Filter by equipment: Filter by metadata: Filter Filter by level and zone: Filte…" at bounding box center [844, 670] width 1338 height 178
click at [162, 689] on section "× 250 Longwater Avenue × Last polled - Tue 14-Oct-2025 10:08 IST History last s…" at bounding box center [844, 164] width 1397 height 1193
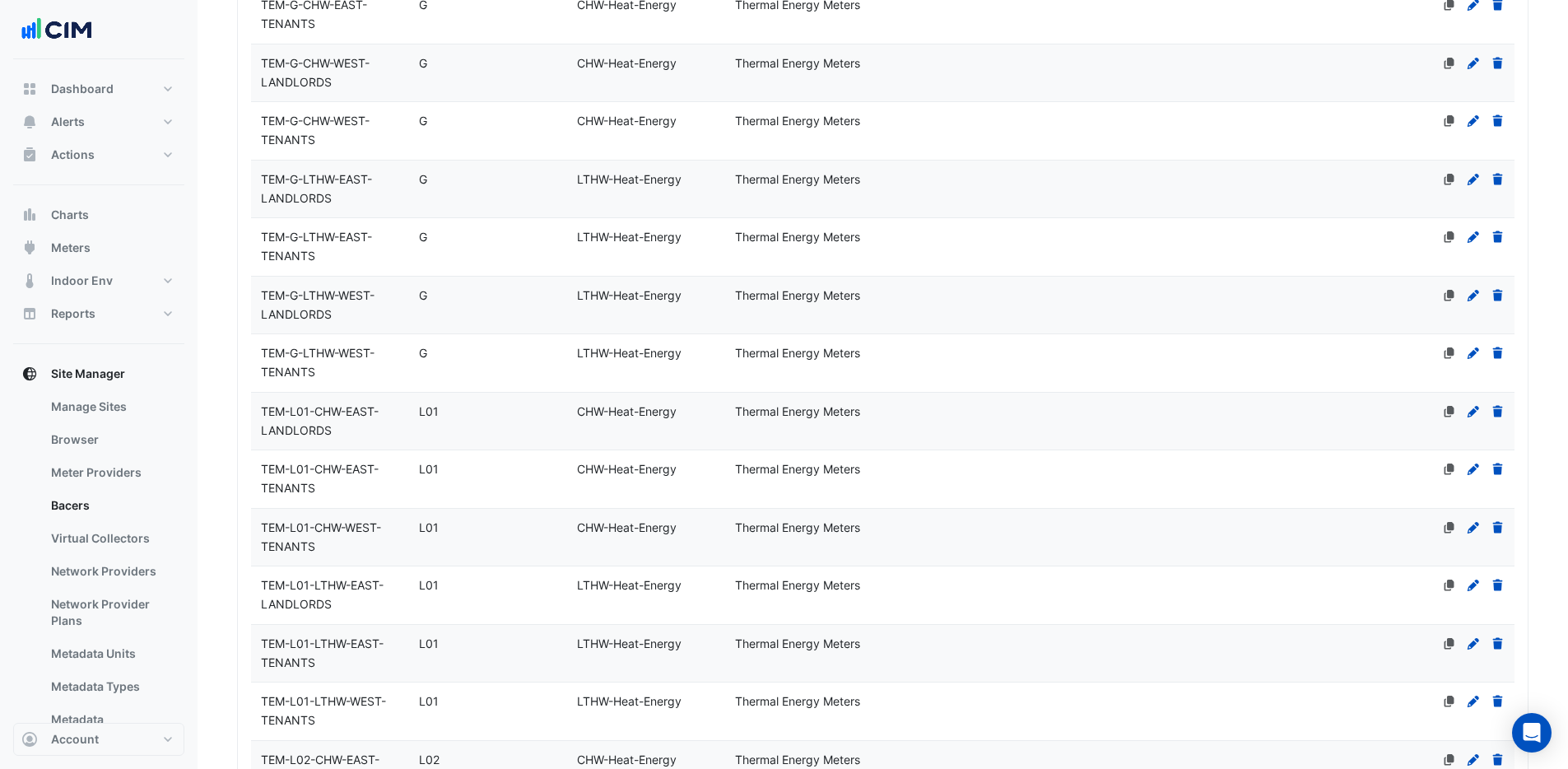
scroll to position [0, 0]
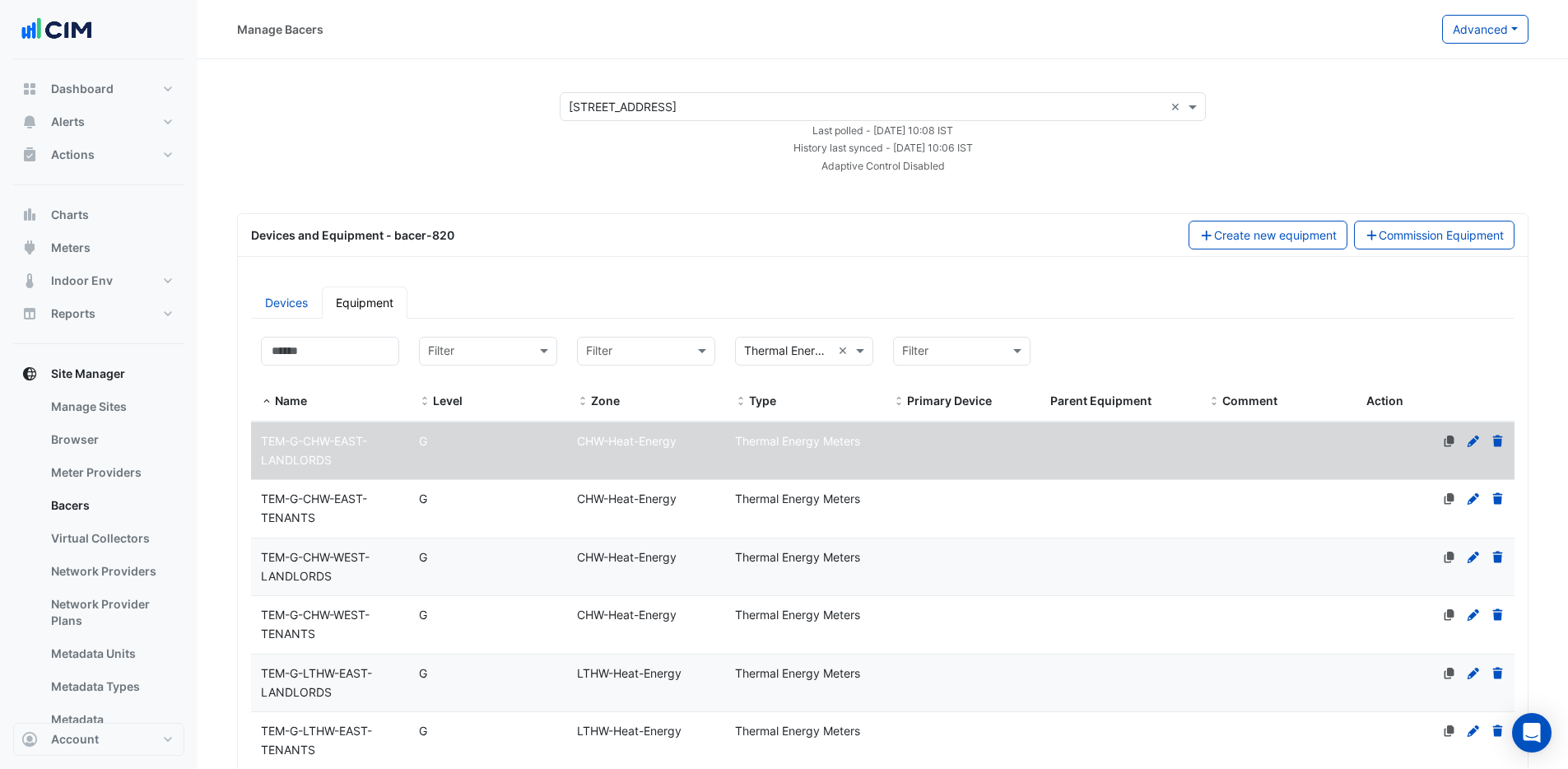
click at [612, 100] on input "text" at bounding box center [866, 107] width 595 height 17
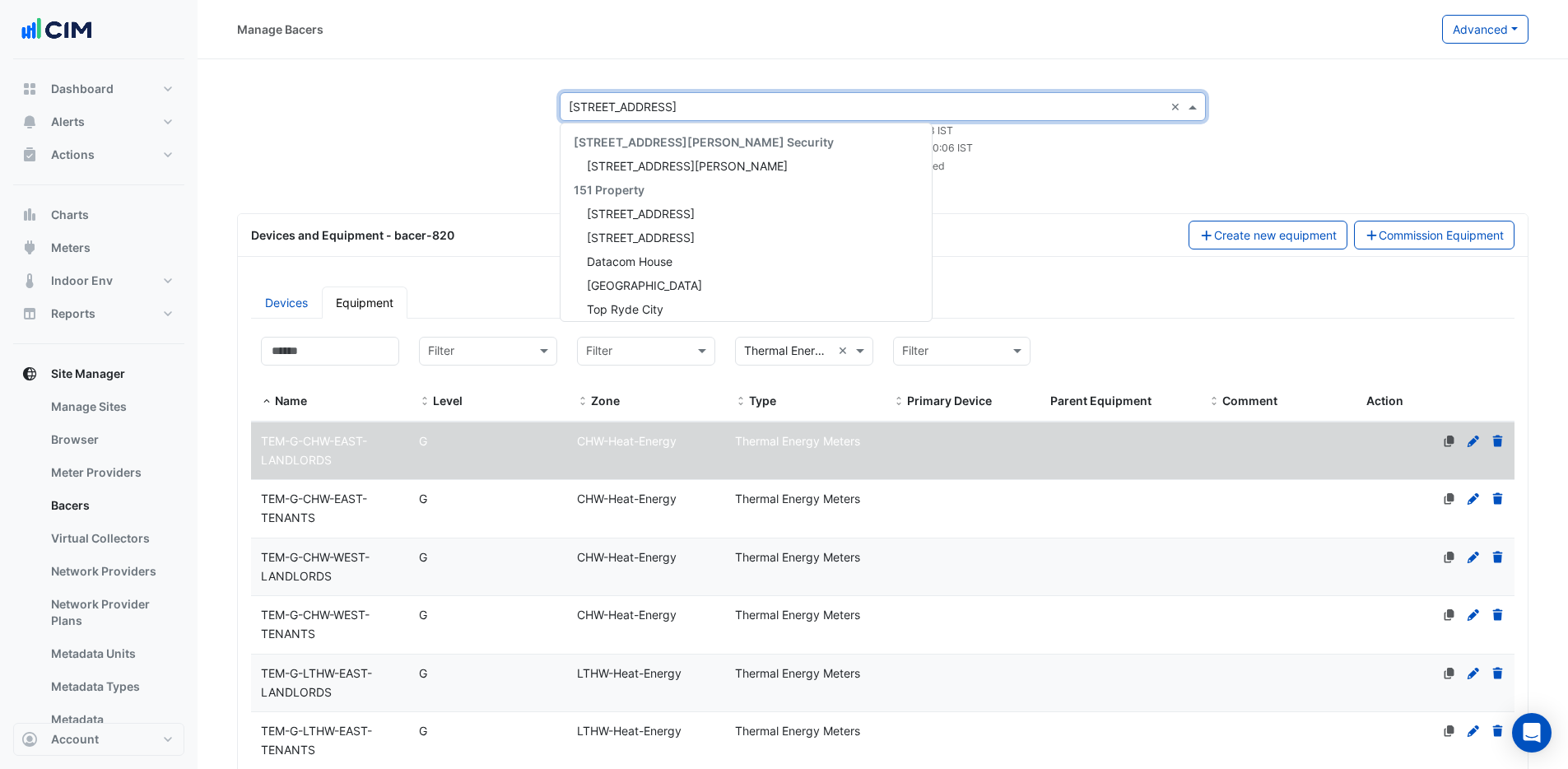
click at [612, 96] on div "× 250 Longwater Avenue ×" at bounding box center [882, 107] width 646 height 29
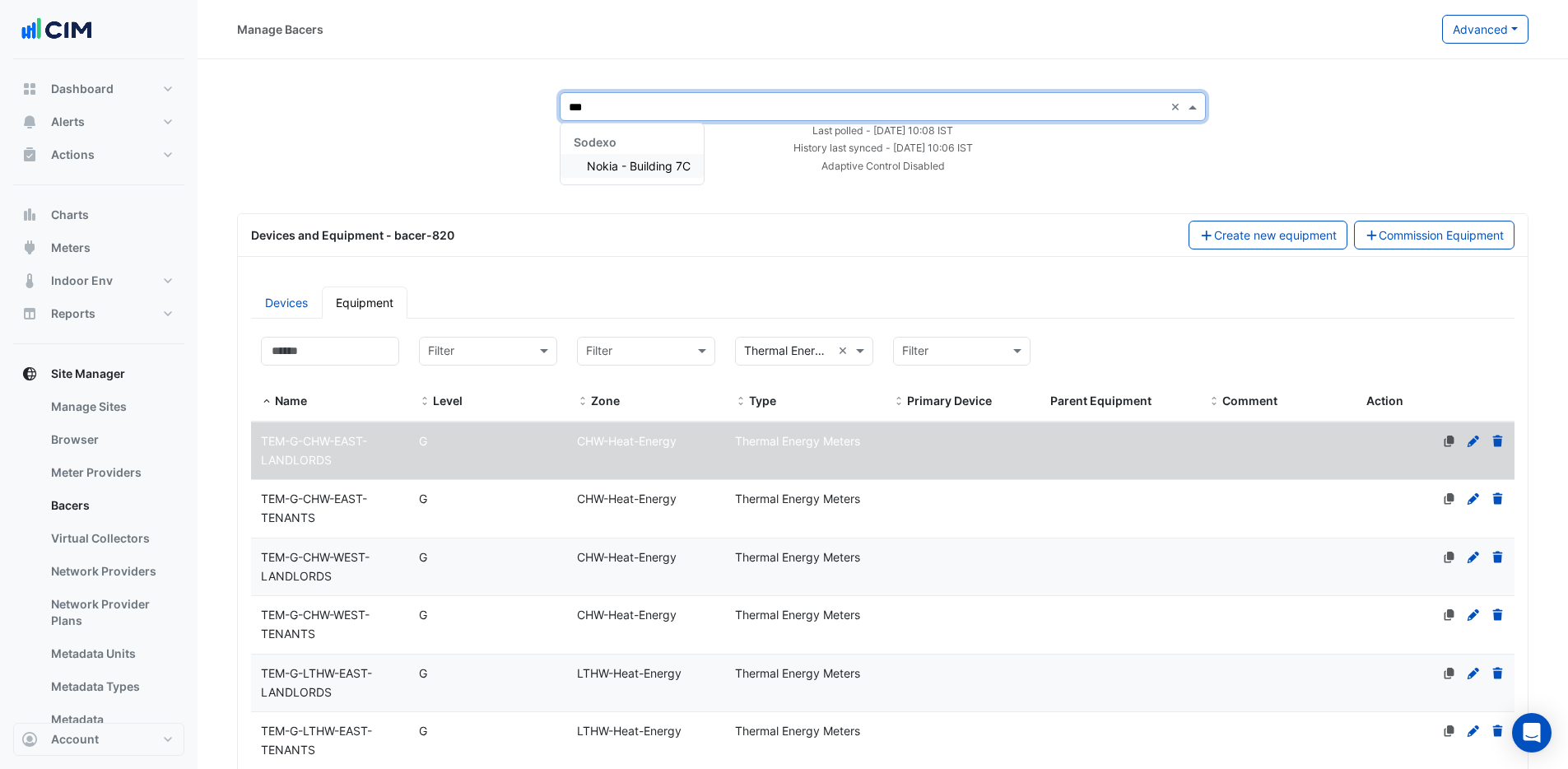
type input "****"
click at [633, 172] on span "Nokia - Building 7C" at bounding box center [639, 165] width 104 height 14
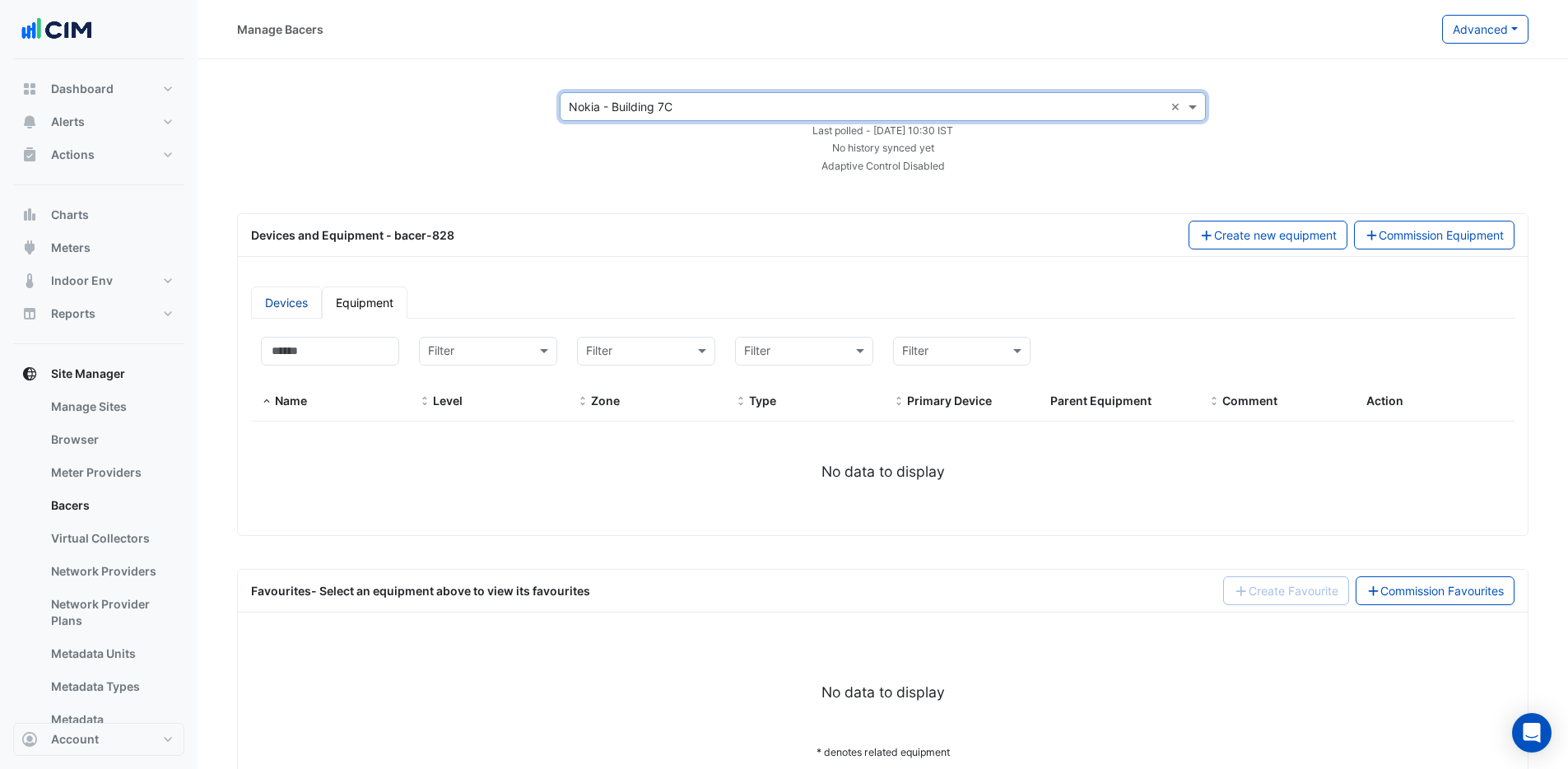
click at [265, 302] on link "Devices" at bounding box center [287, 302] width 71 height 32
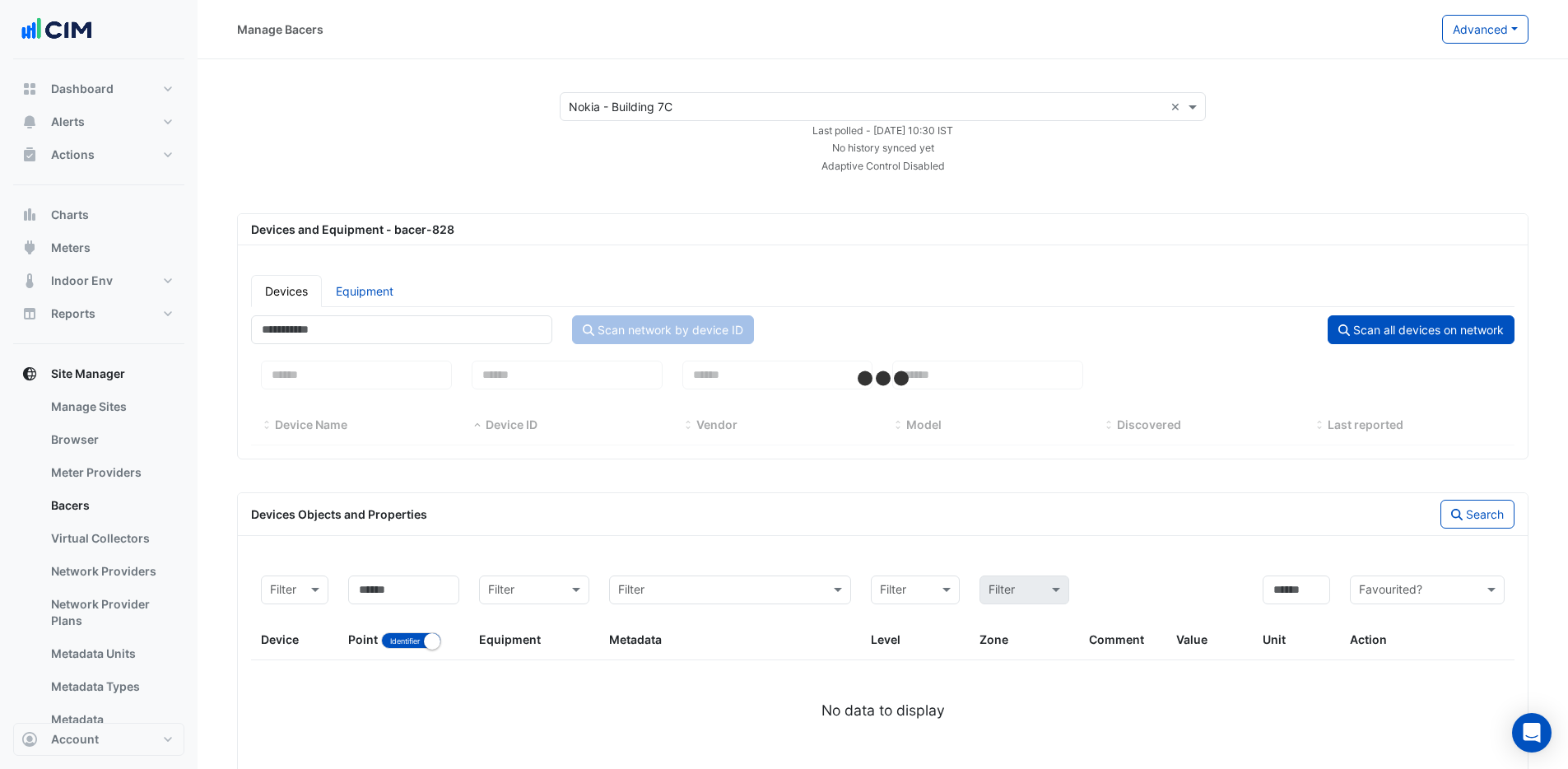
select select "***"
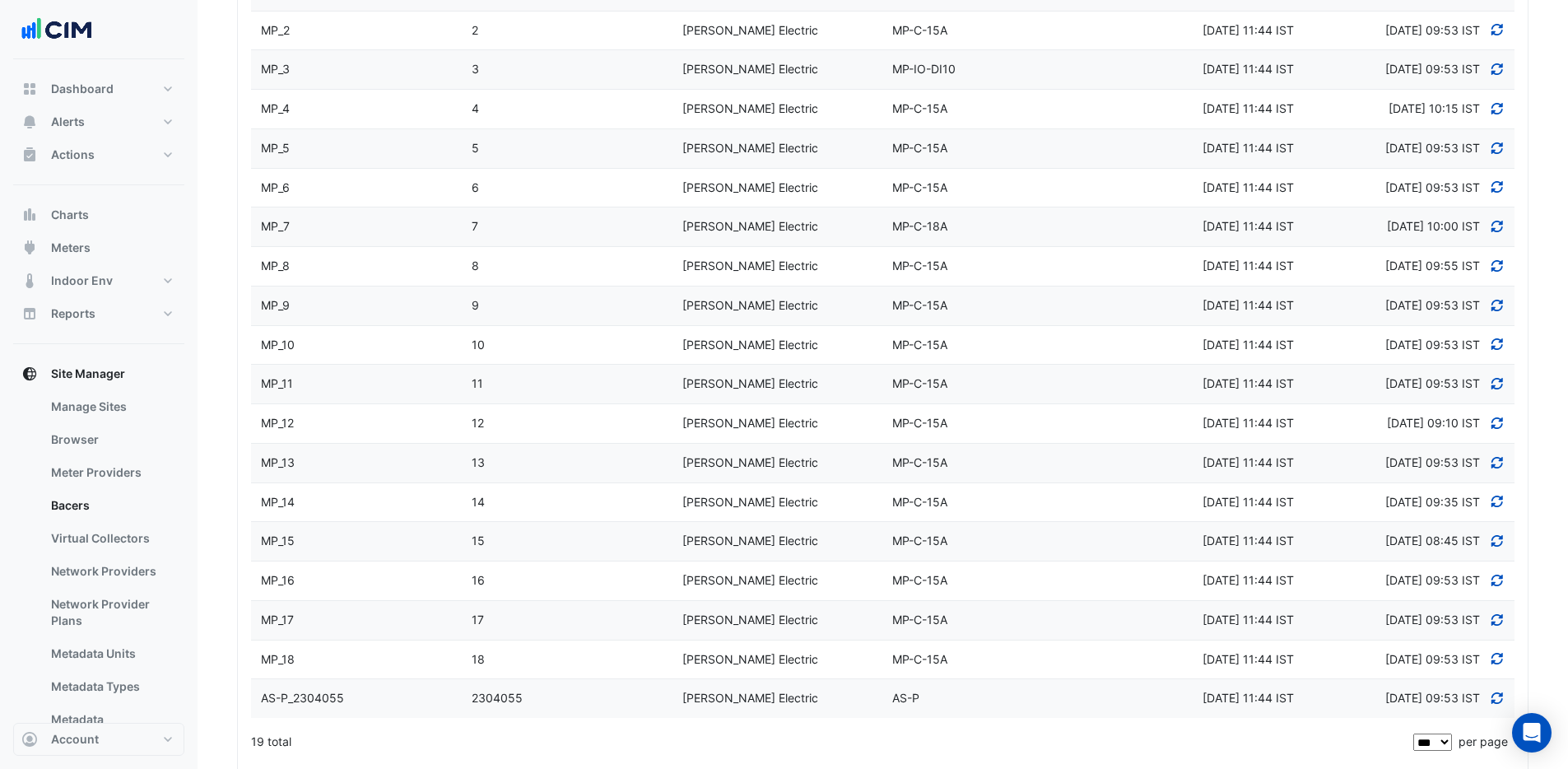
scroll to position [720, 0]
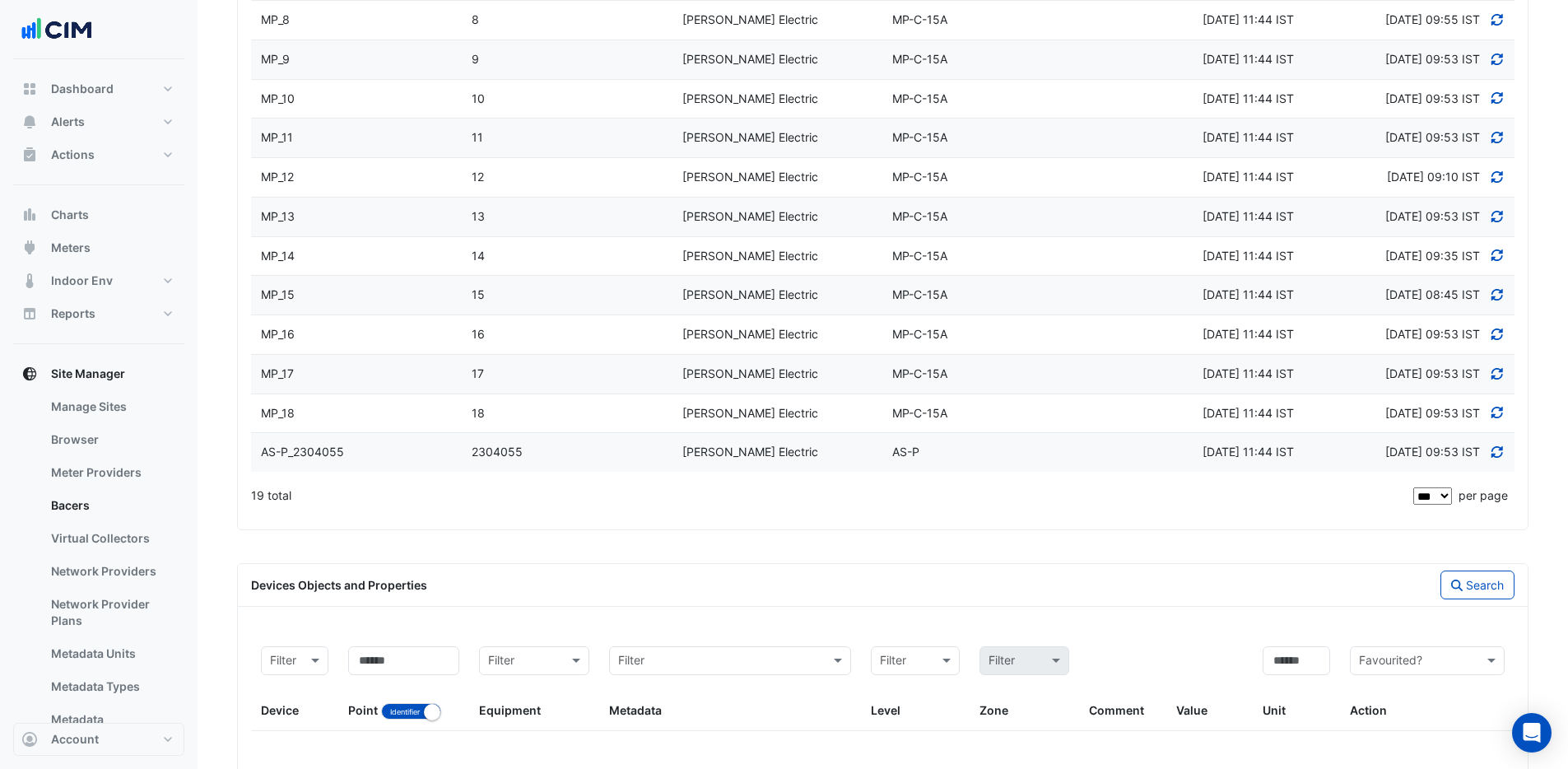
click at [300, 510] on div "19 total" at bounding box center [830, 496] width 1159 height 41
drag, startPoint x: 300, startPoint y: 510, endPoint x: 274, endPoint y: 506, distance: 26.3
click at [272, 510] on div "19 total" at bounding box center [830, 496] width 1159 height 41
click at [297, 498] on div "19 total" at bounding box center [830, 496] width 1159 height 41
drag, startPoint x: 295, startPoint y: 497, endPoint x: 274, endPoint y: 490, distance: 22.1
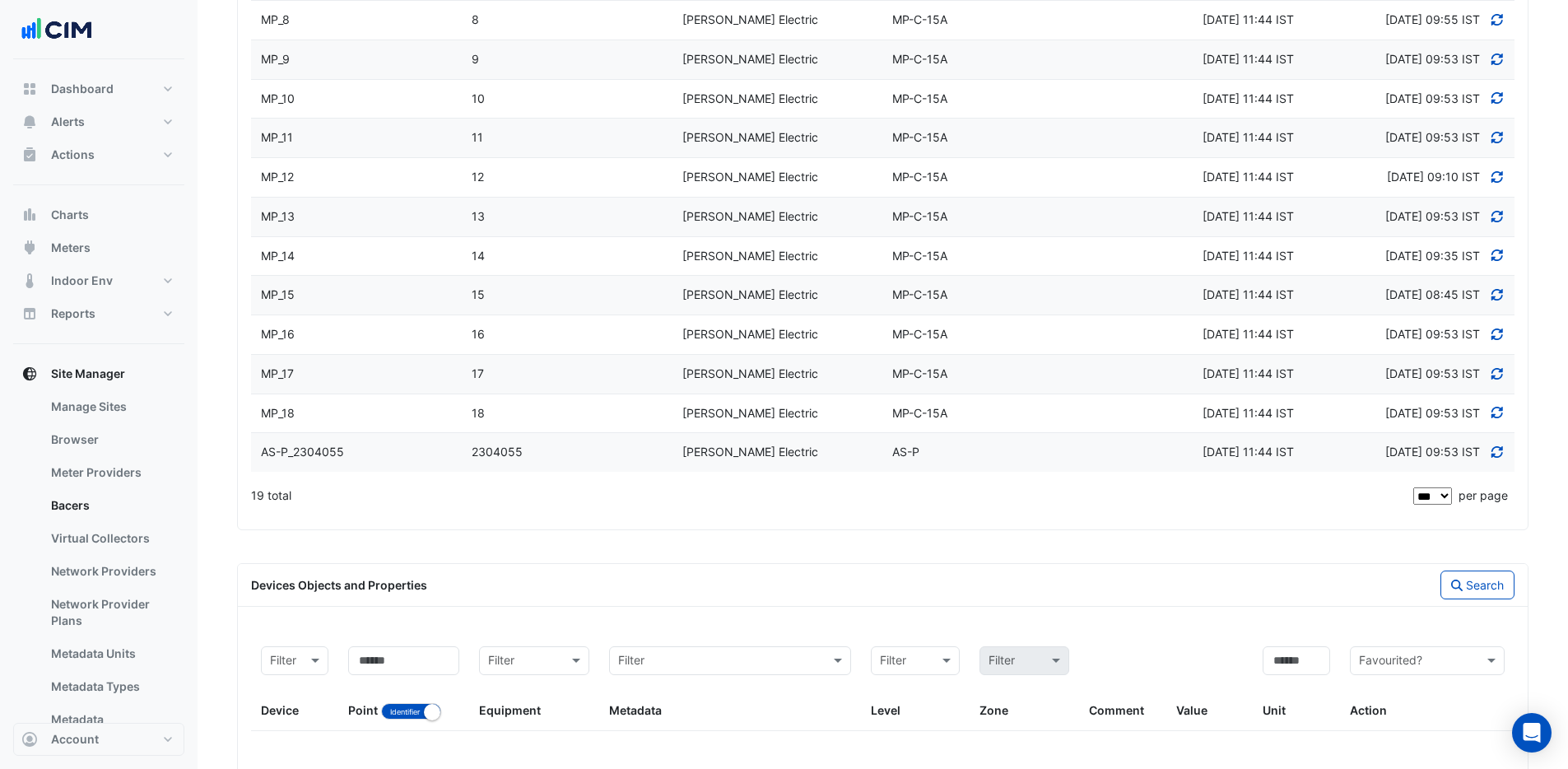
click at [251, 493] on div "19 total" at bounding box center [830, 496] width 1159 height 41
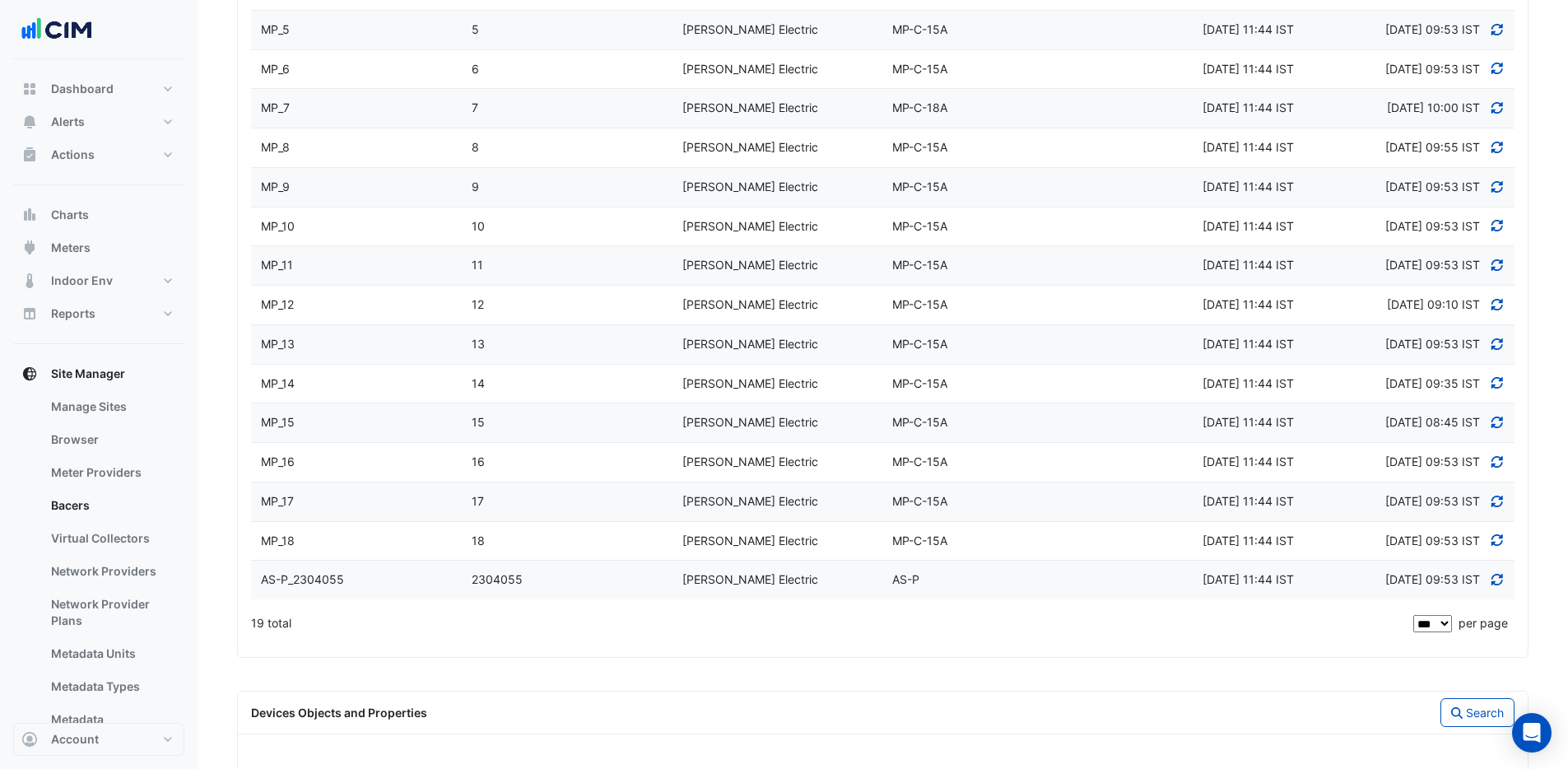
scroll to position [590, 0]
click at [516, 646] on div "Devices Equipment Scan network by device ID Scan all devices on network Filter …" at bounding box center [882, 165] width 1290 height 988
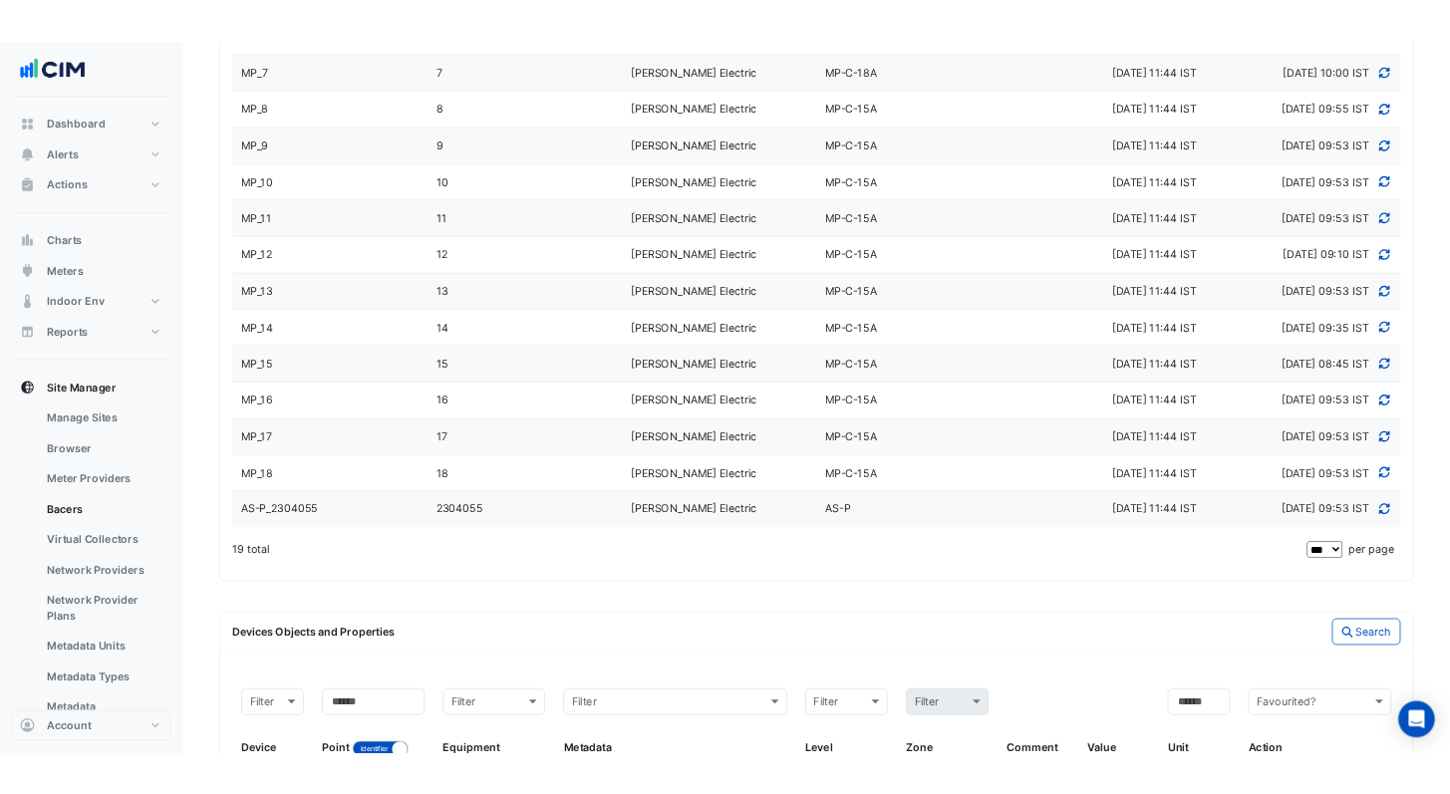
scroll to position [827, 0]
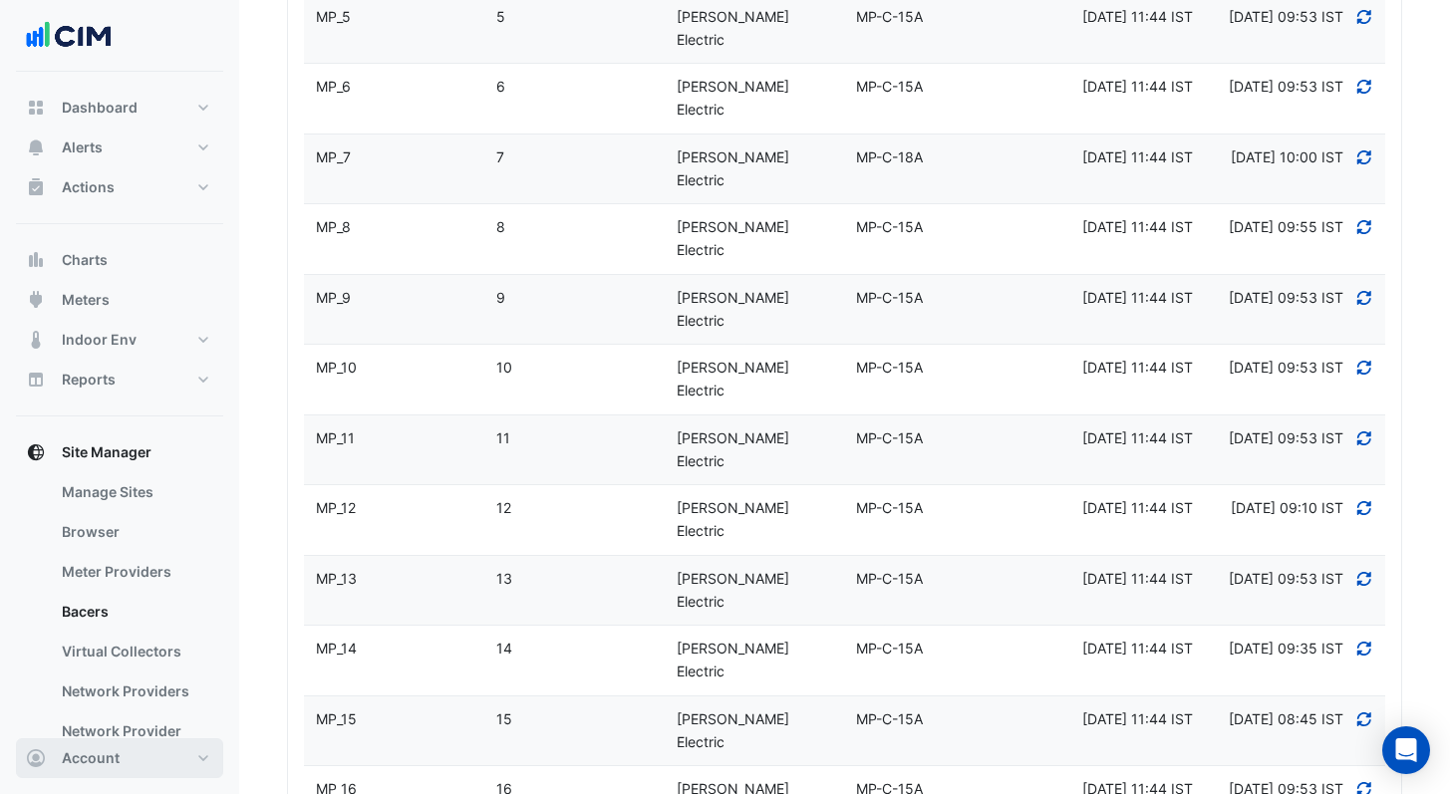
click at [105, 753] on span "Account" at bounding box center [91, 758] width 58 height 20
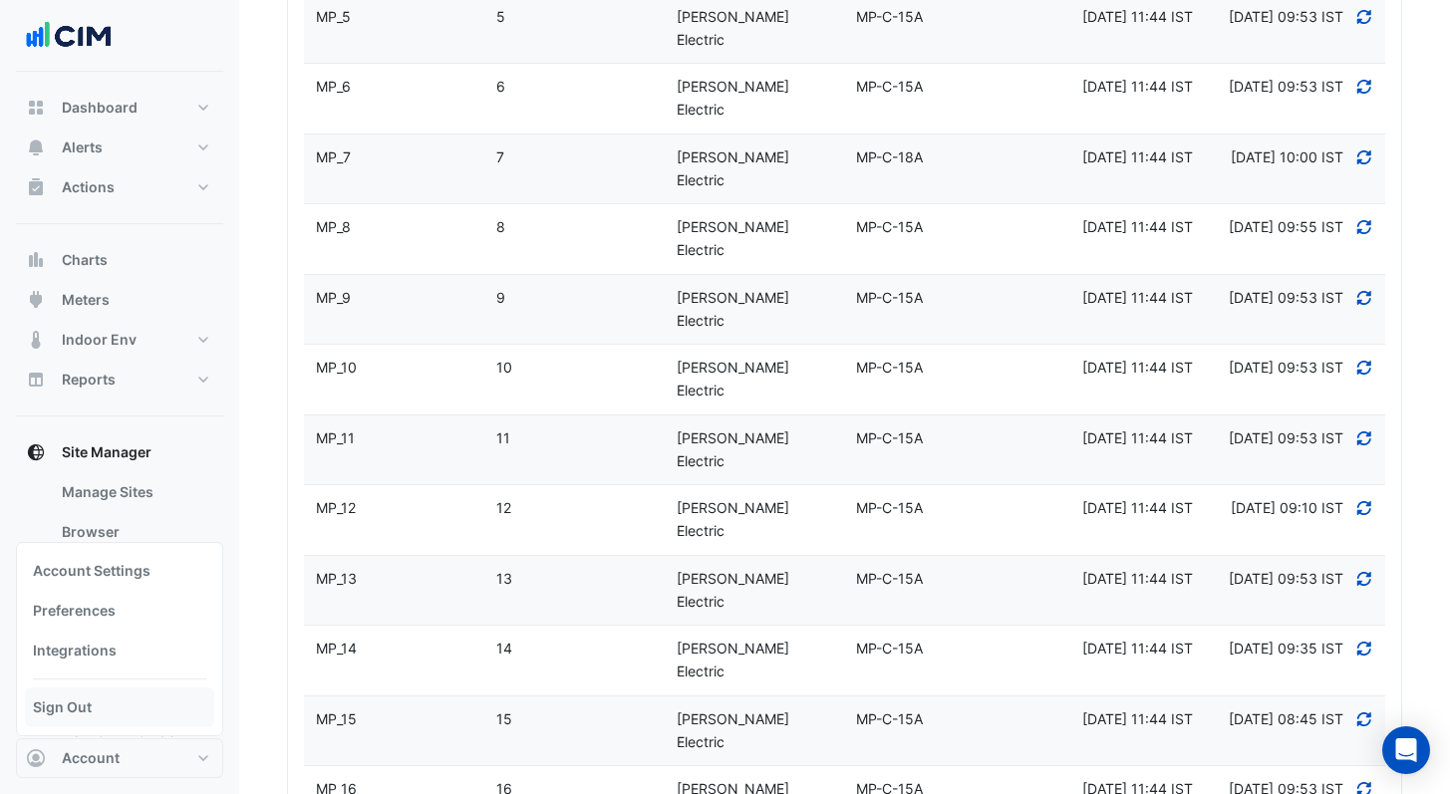
click at [102, 710] on link "Sign Out" at bounding box center [119, 707] width 189 height 40
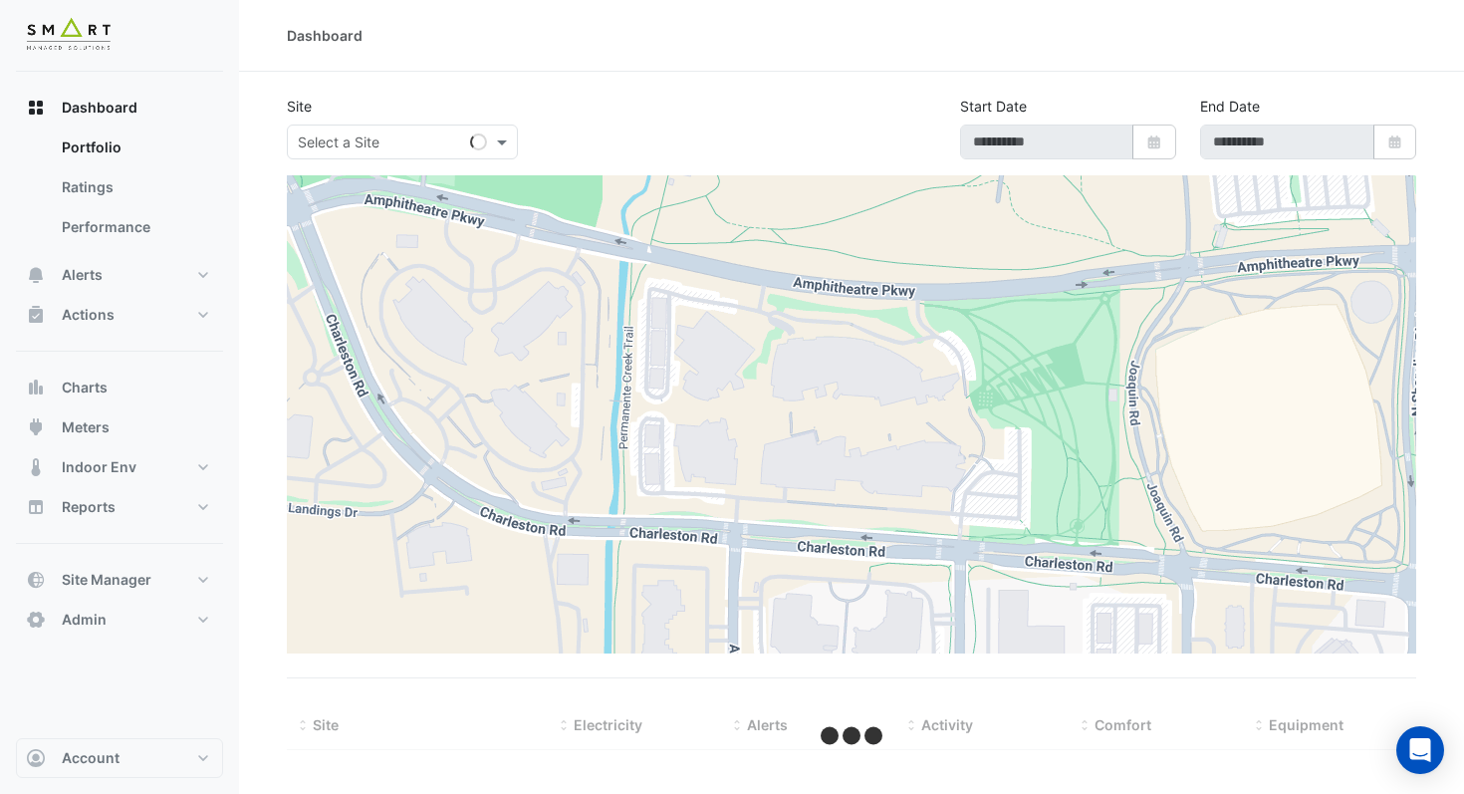
type input "**********"
select select "***"
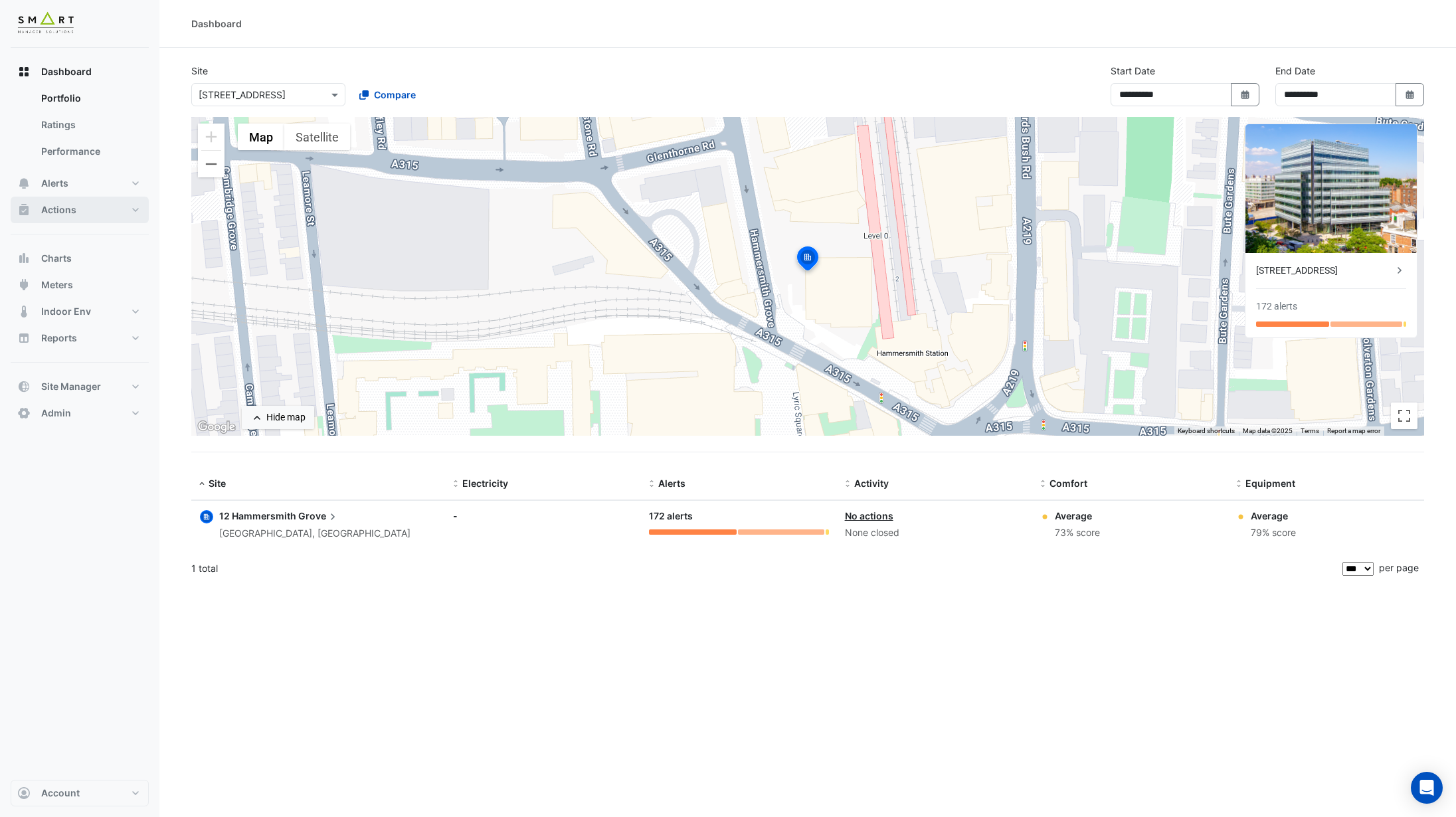
click at [71, 201] on button "Actions" at bounding box center [79, 210] width 138 height 27
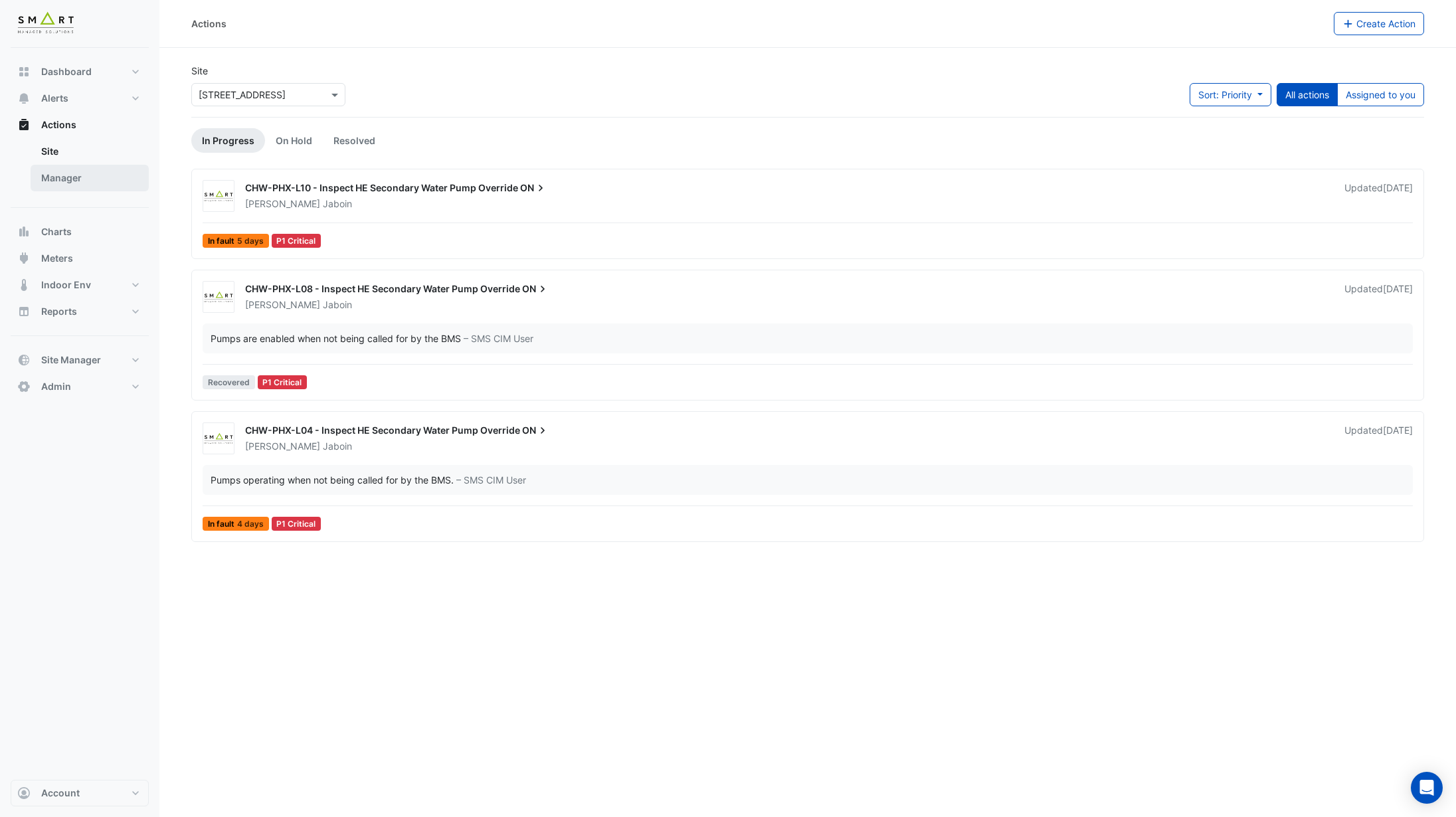
click at [77, 175] on link "Manager" at bounding box center [89, 178] width 118 height 27
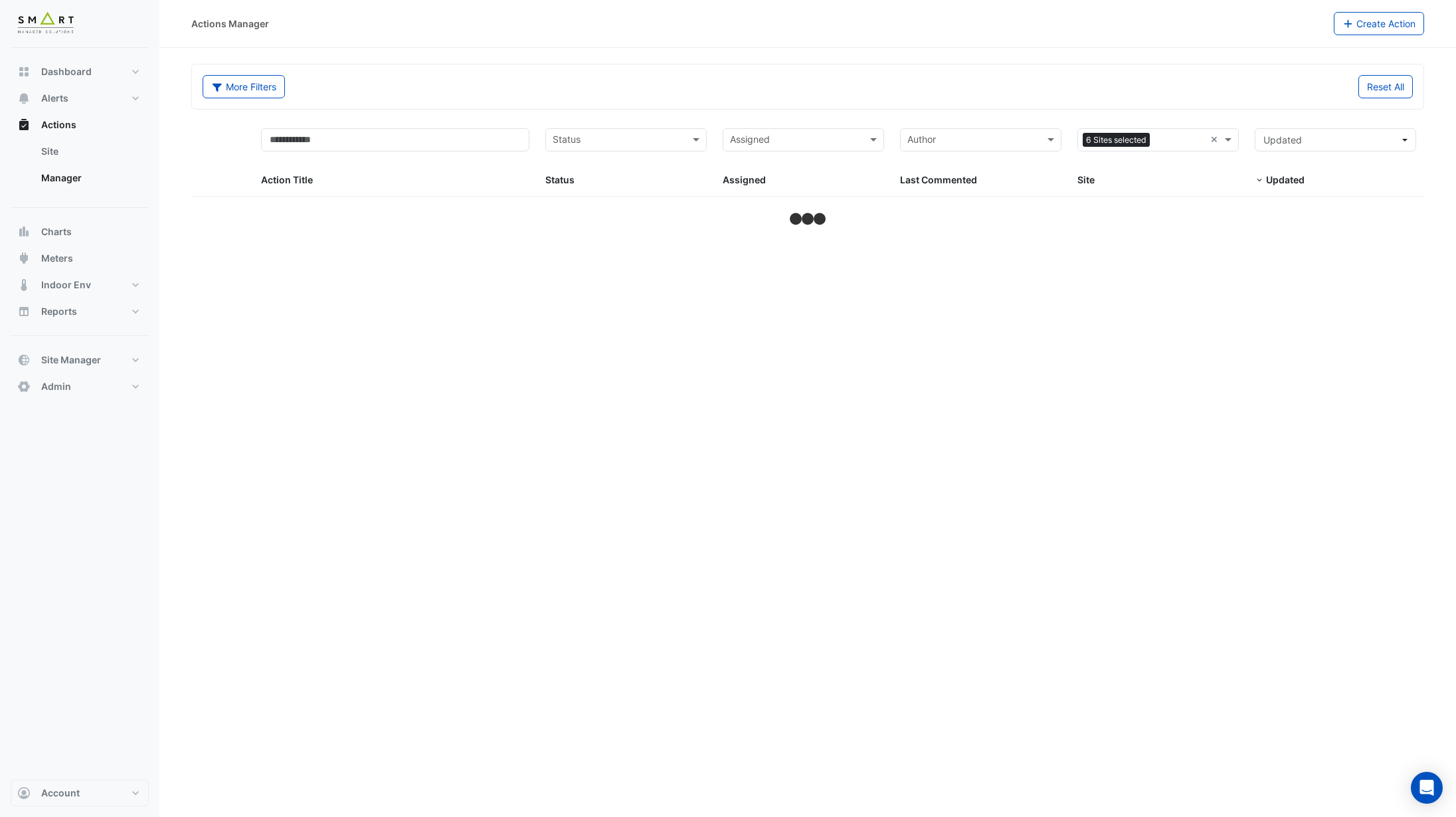
select select "***"
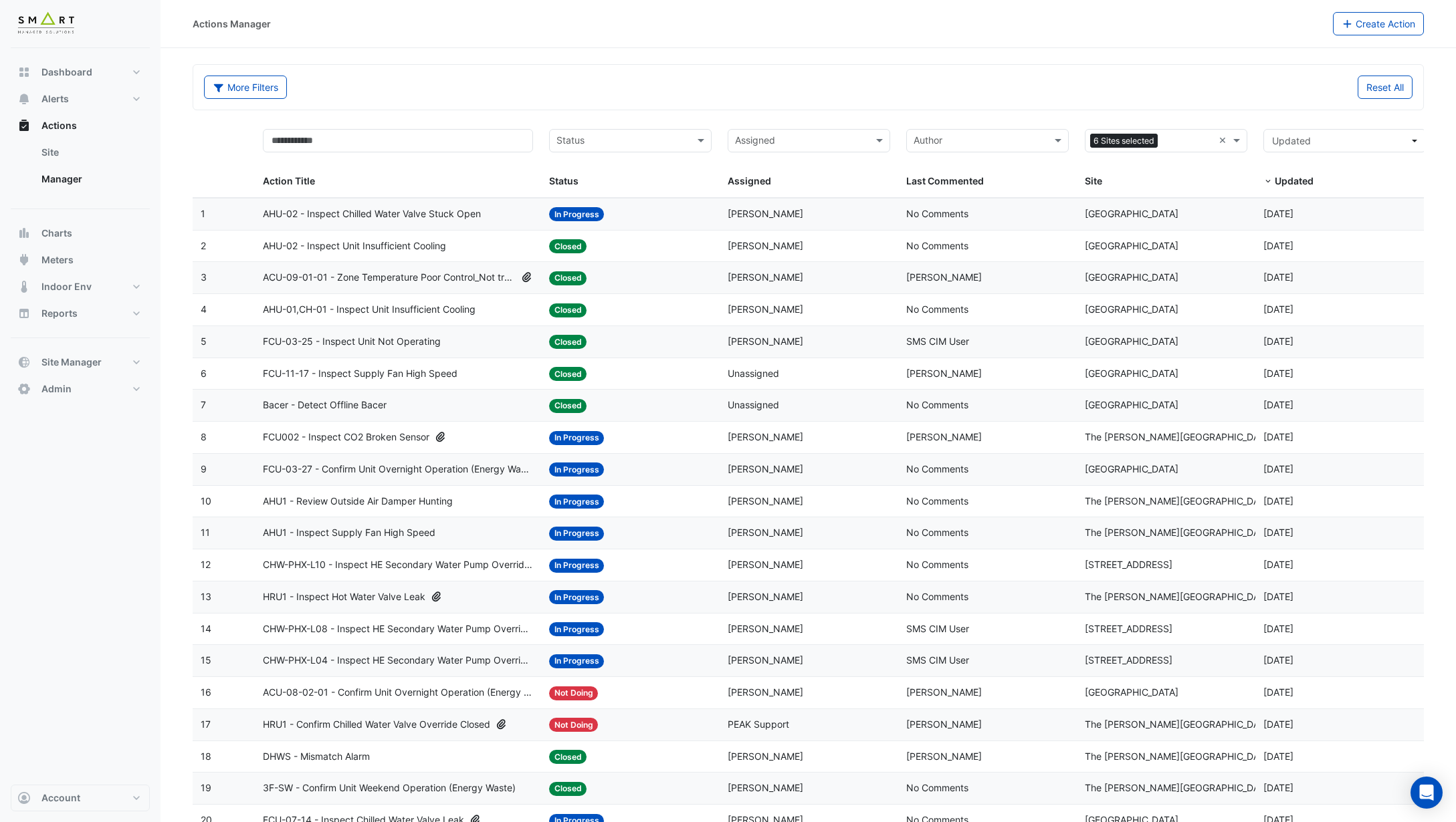
click at [460, 215] on span "AHU-02 - Inspect Chilled Water Valve Stuck Open" at bounding box center [372, 214] width 218 height 15
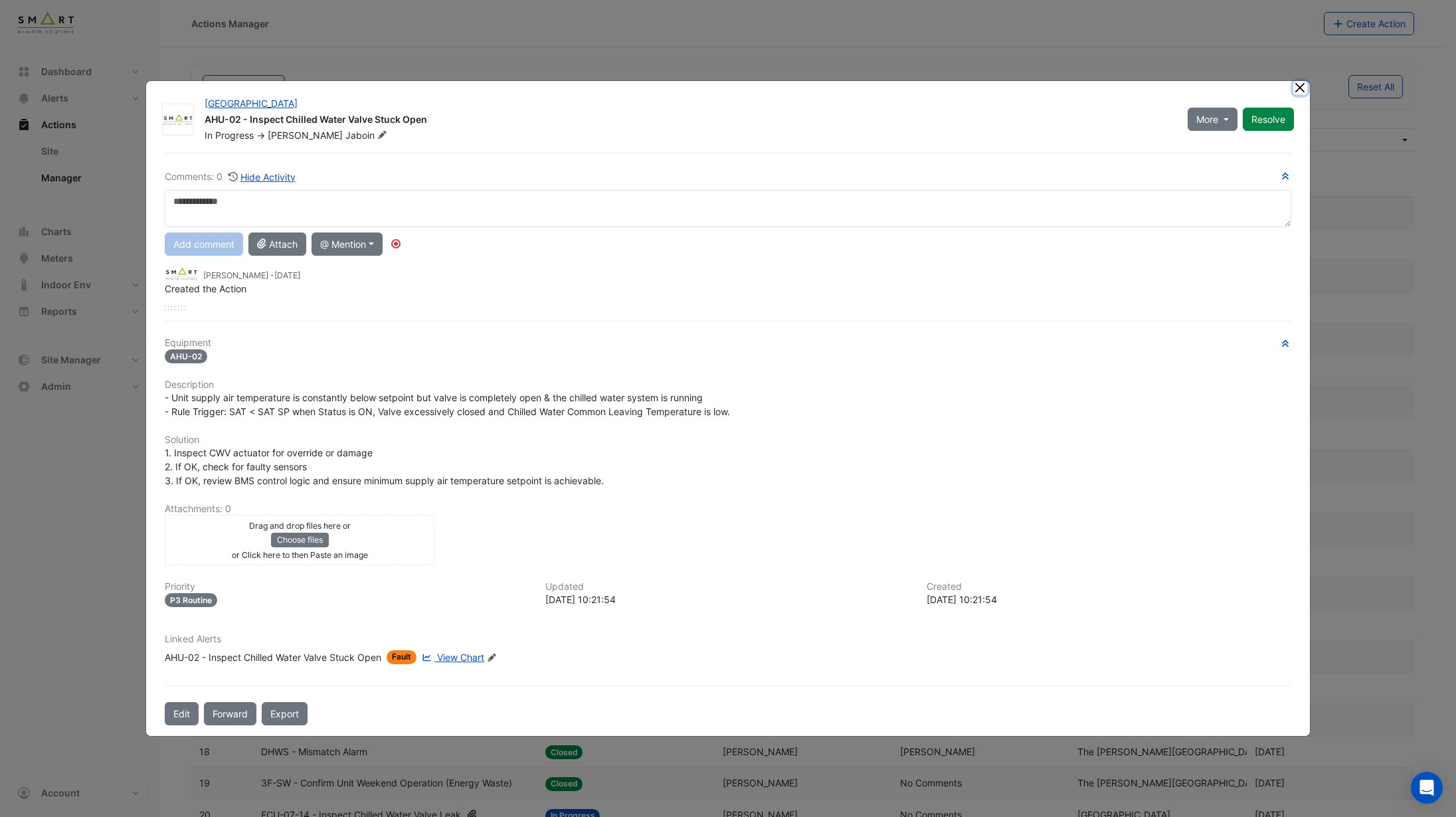
click at [975, 93] on button "Close" at bounding box center [1300, 88] width 14 height 14
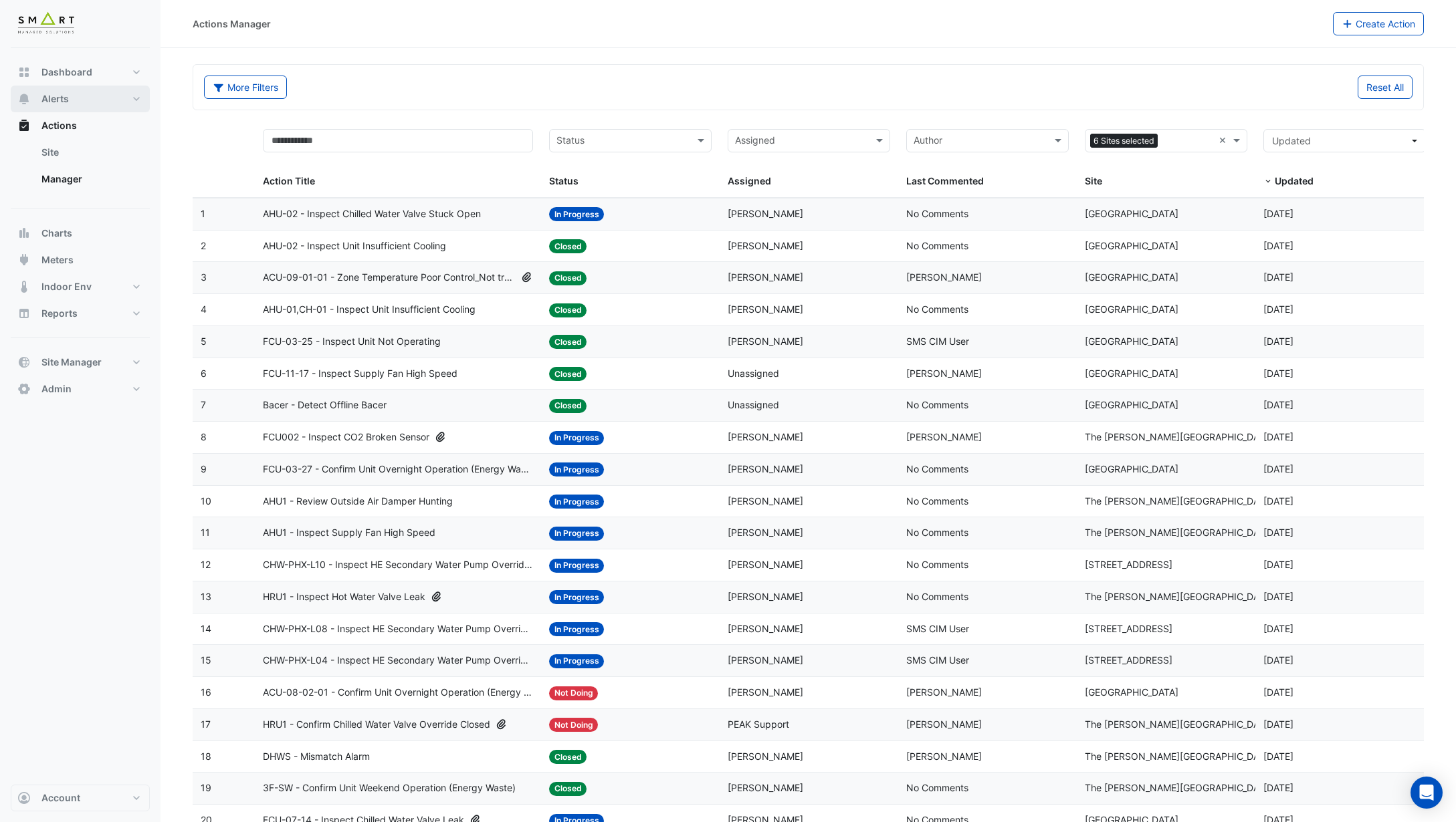
click at [83, 97] on button "Alerts" at bounding box center [80, 99] width 139 height 27
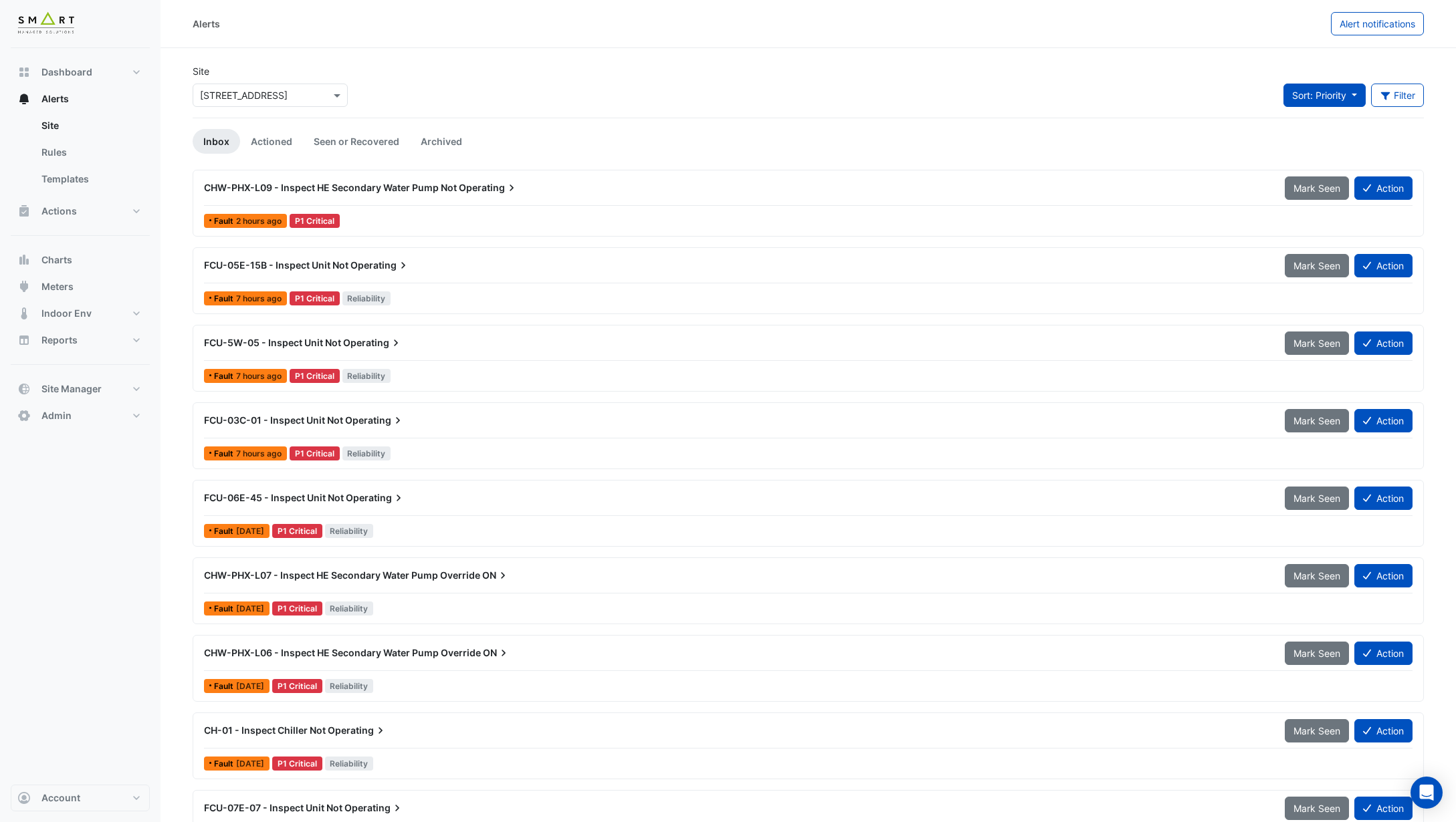
click at [982, 100] on span "Sort: Priority" at bounding box center [1319, 95] width 54 height 11
click at [982, 142] on li "Updated" at bounding box center [1334, 143] width 105 height 19
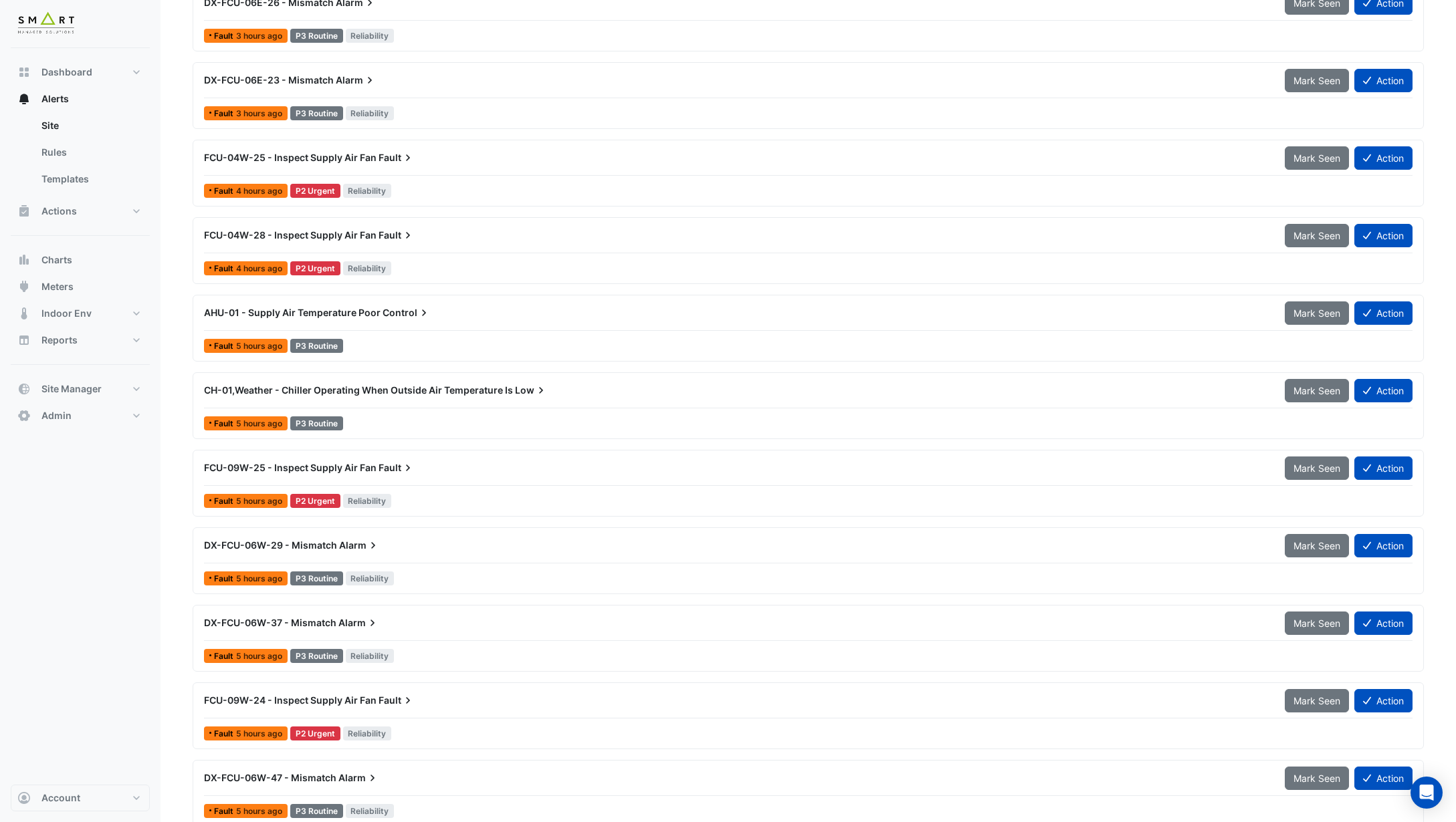
scroll to position [1039, 0]
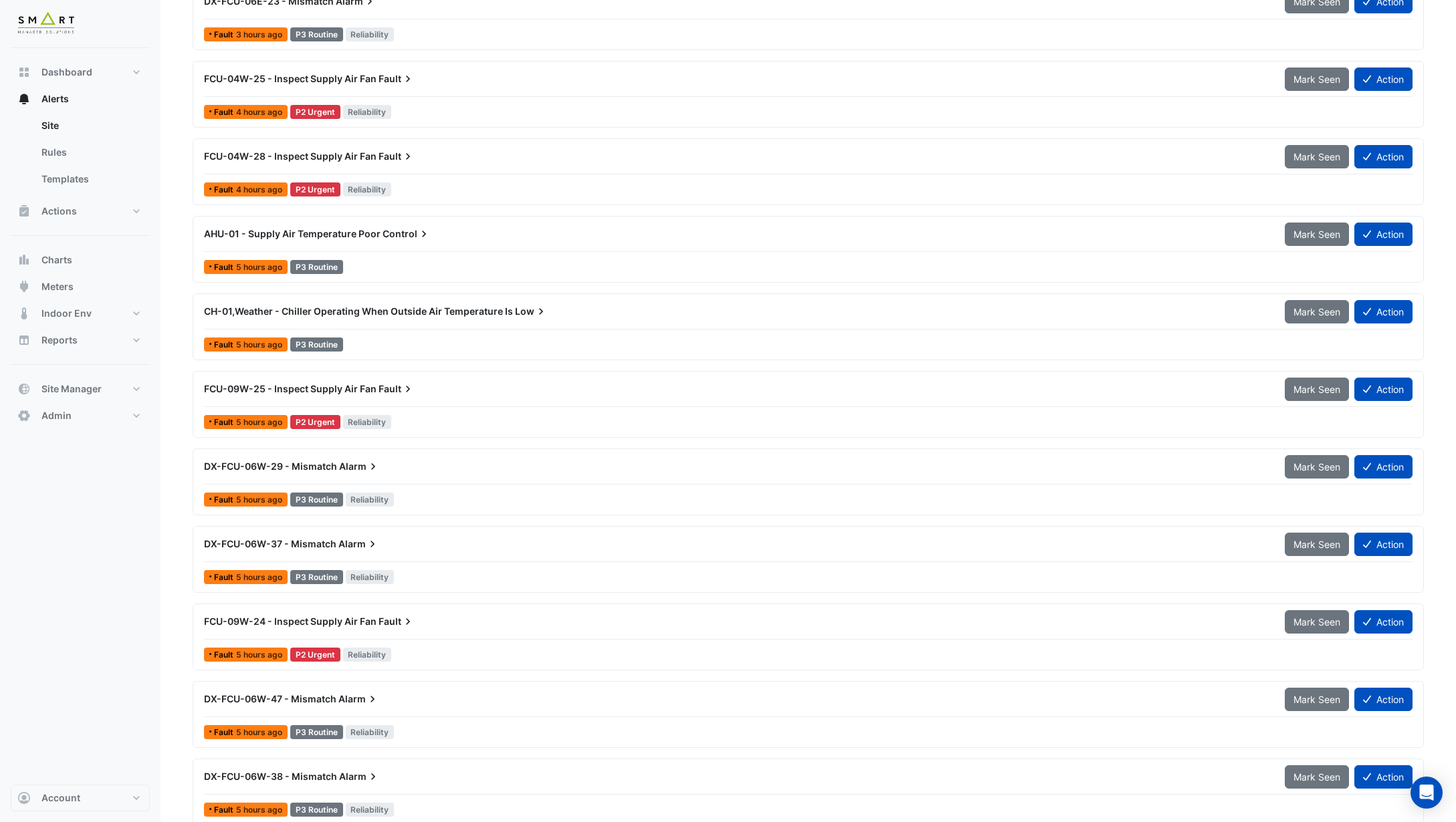
click at [407, 331] on div "CH-01,Weather - Chiller Operating When Outside Air Temperature Is Low Mark Seen…" at bounding box center [808, 327] width 1219 height 55
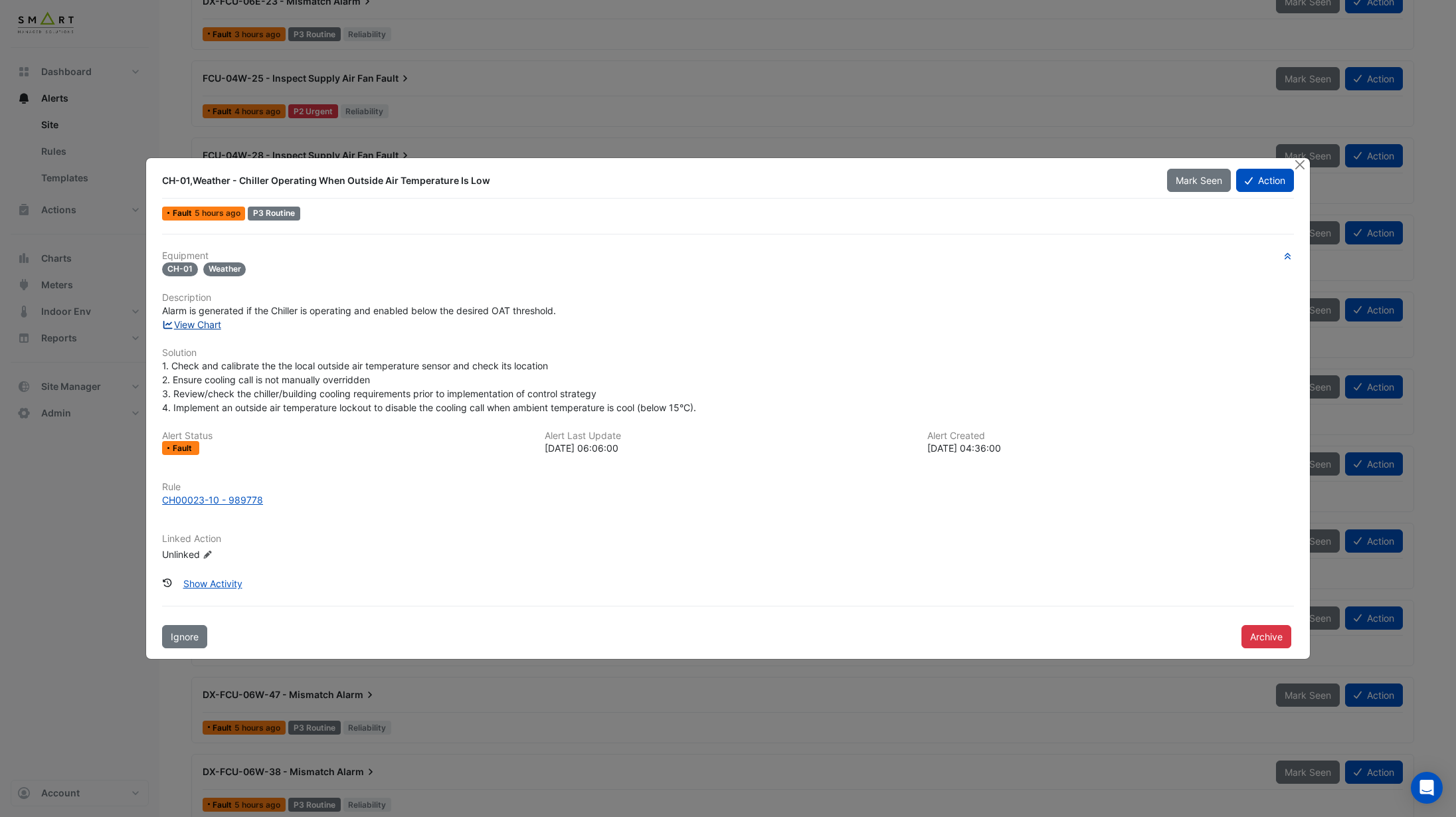
click at [211, 329] on link "View Chart" at bounding box center [191, 324] width 59 height 11
click at [975, 171] on button "Close" at bounding box center [1300, 165] width 14 height 14
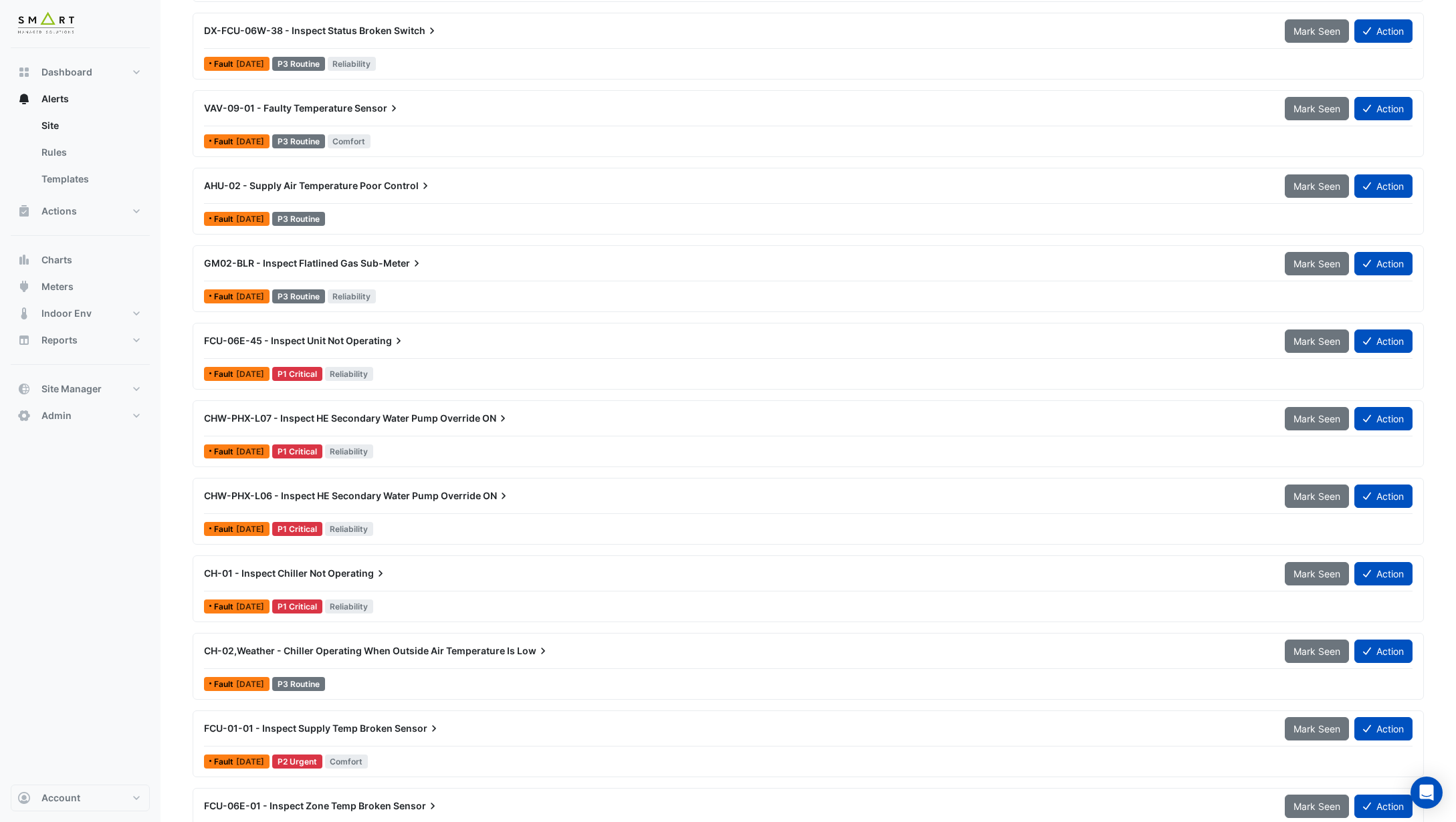
scroll to position [3027, 0]
click at [454, 440] on div "CHW-PHX-L07 - Inspect HE Secondary Water Pump Override ON Mark Seen Action Faul…" at bounding box center [808, 433] width 1219 height 55
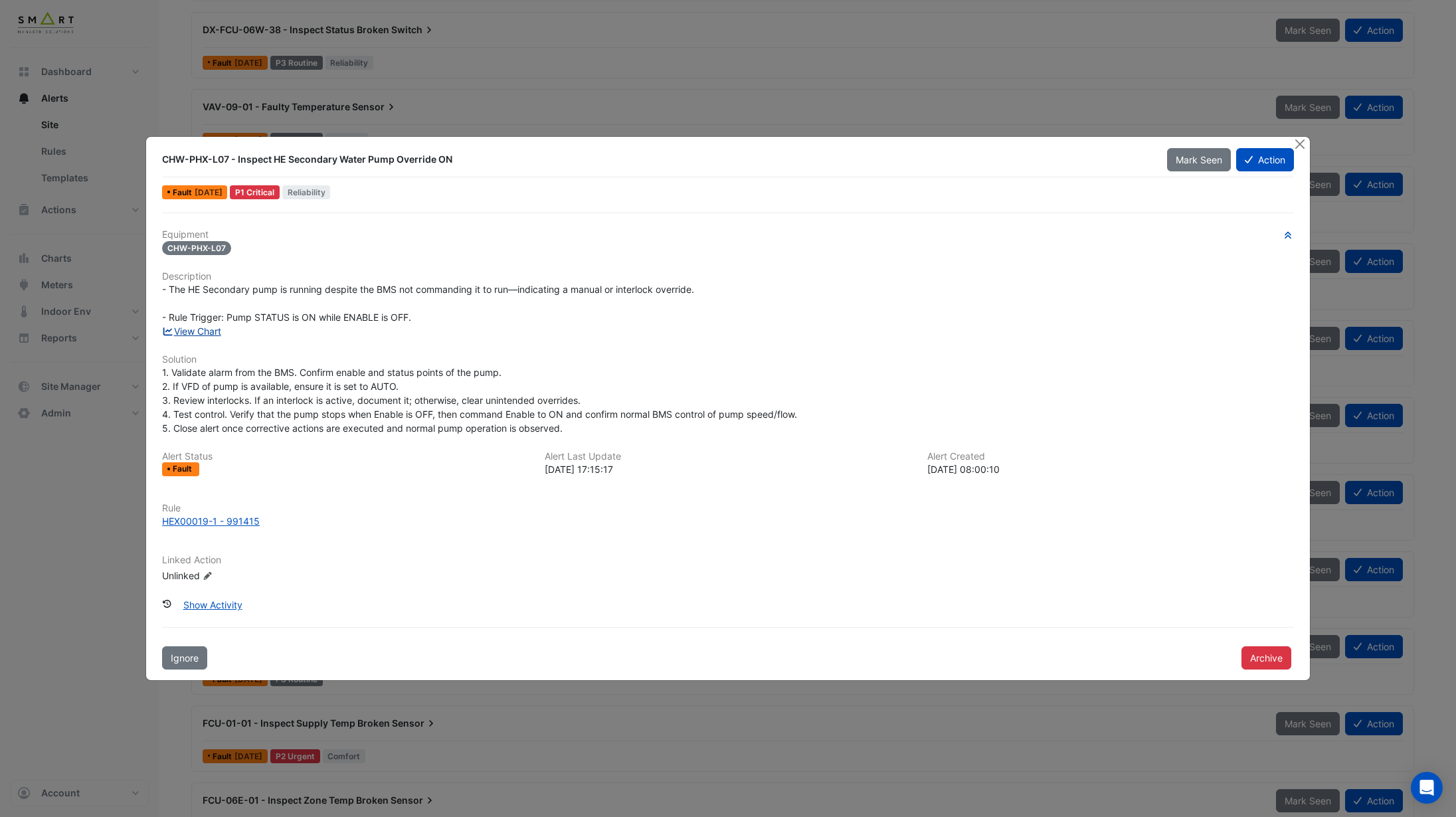
click at [205, 331] on link "View Chart" at bounding box center [191, 331] width 59 height 11
click at [975, 147] on button "Close" at bounding box center [1300, 143] width 14 height 14
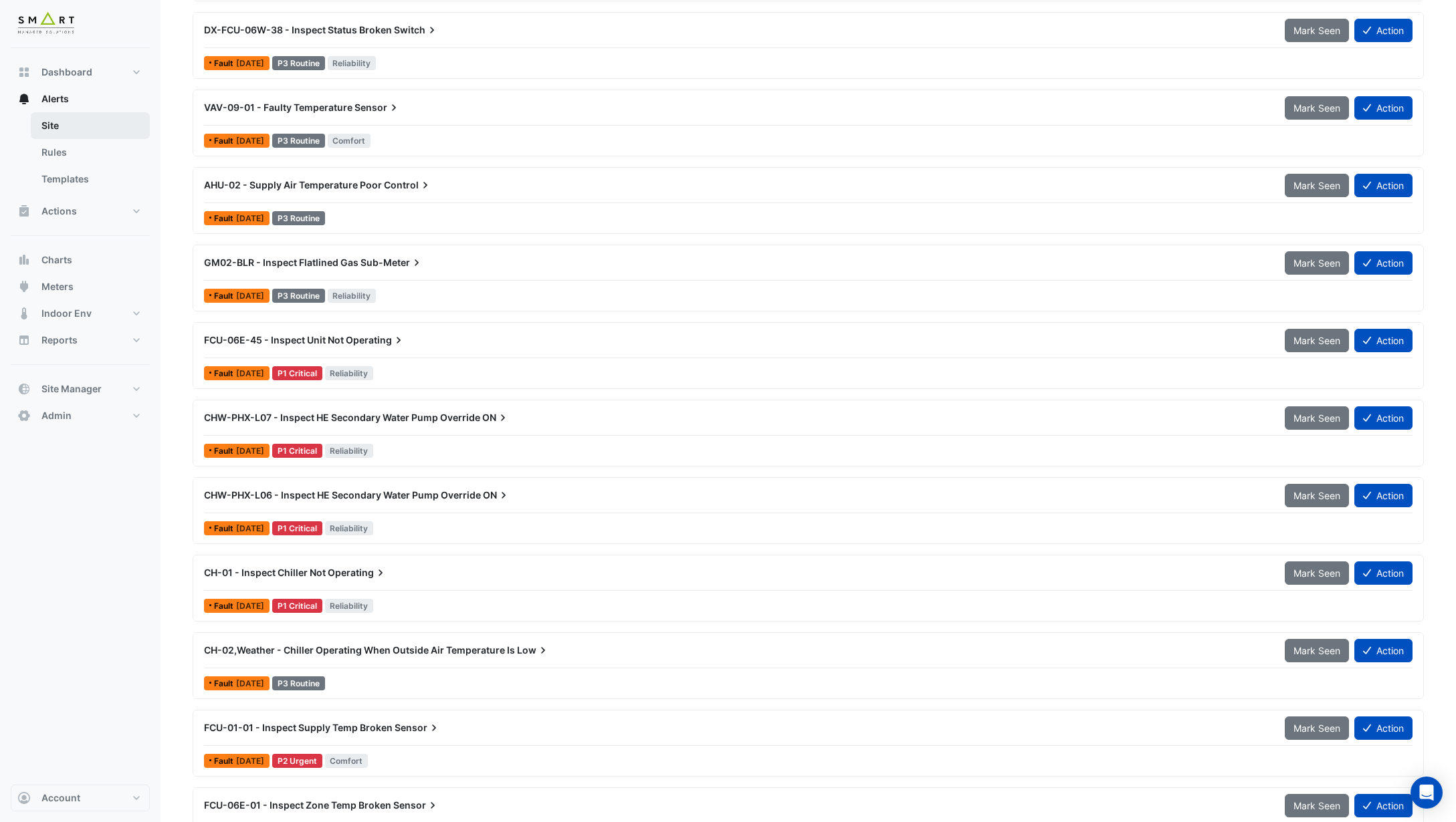
click at [57, 121] on link "Site" at bounding box center [90, 125] width 119 height 27
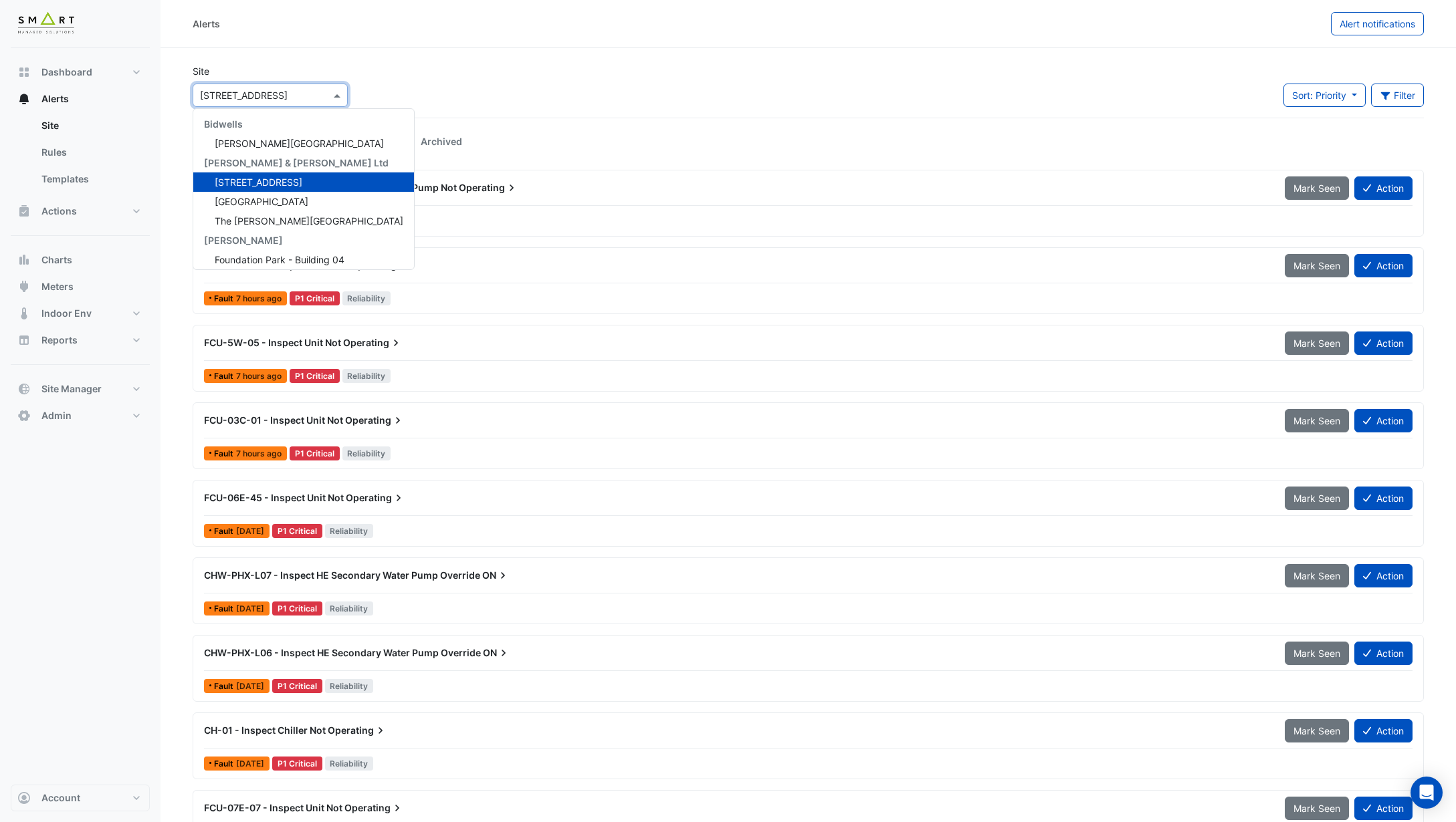
click at [260, 102] on div "× 12 Hammersmith Grove" at bounding box center [270, 95] width 155 height 23
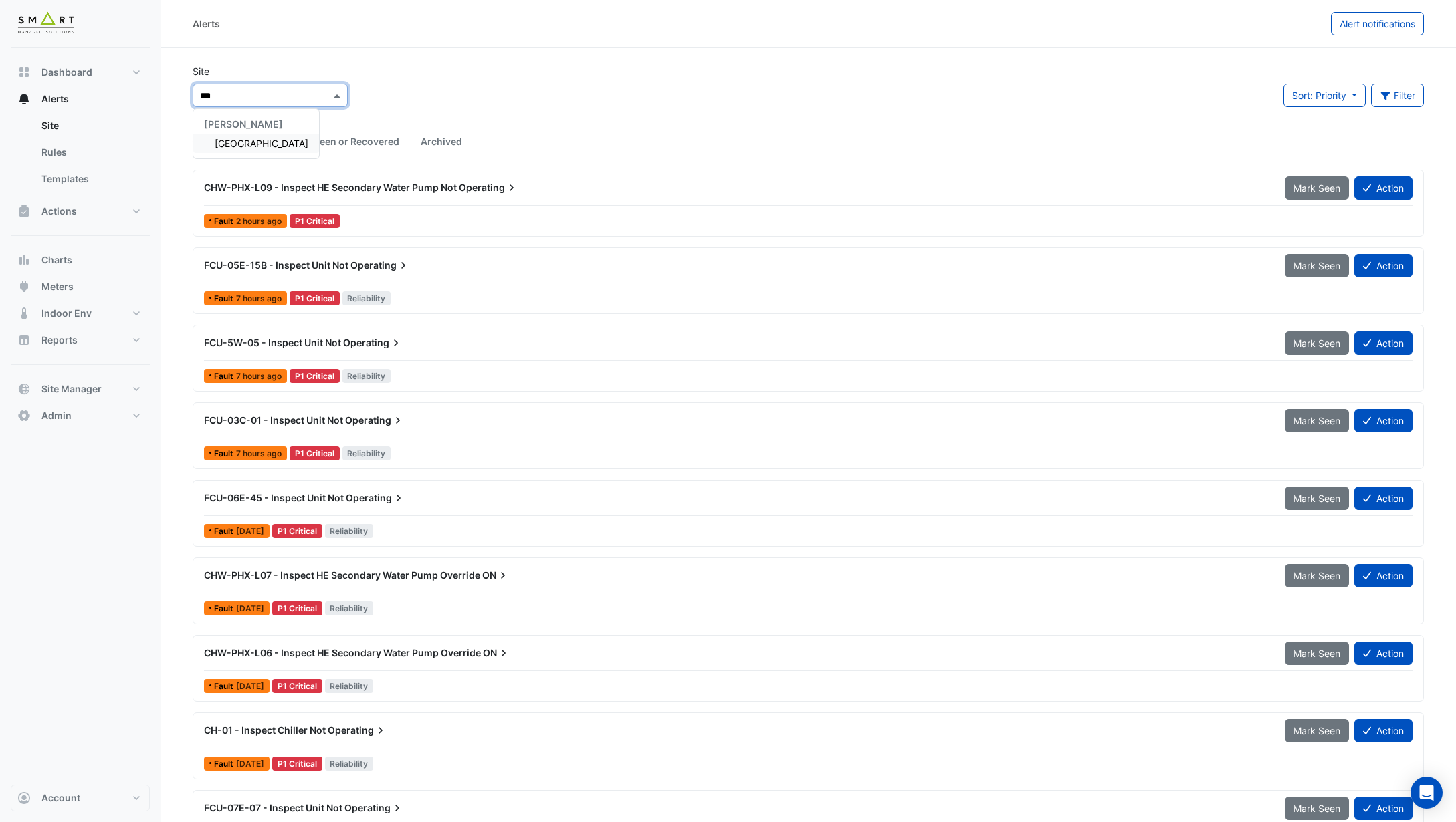
type input "****"
click at [290, 144] on span "Marble Arch Place" at bounding box center [261, 143] width 93 height 11
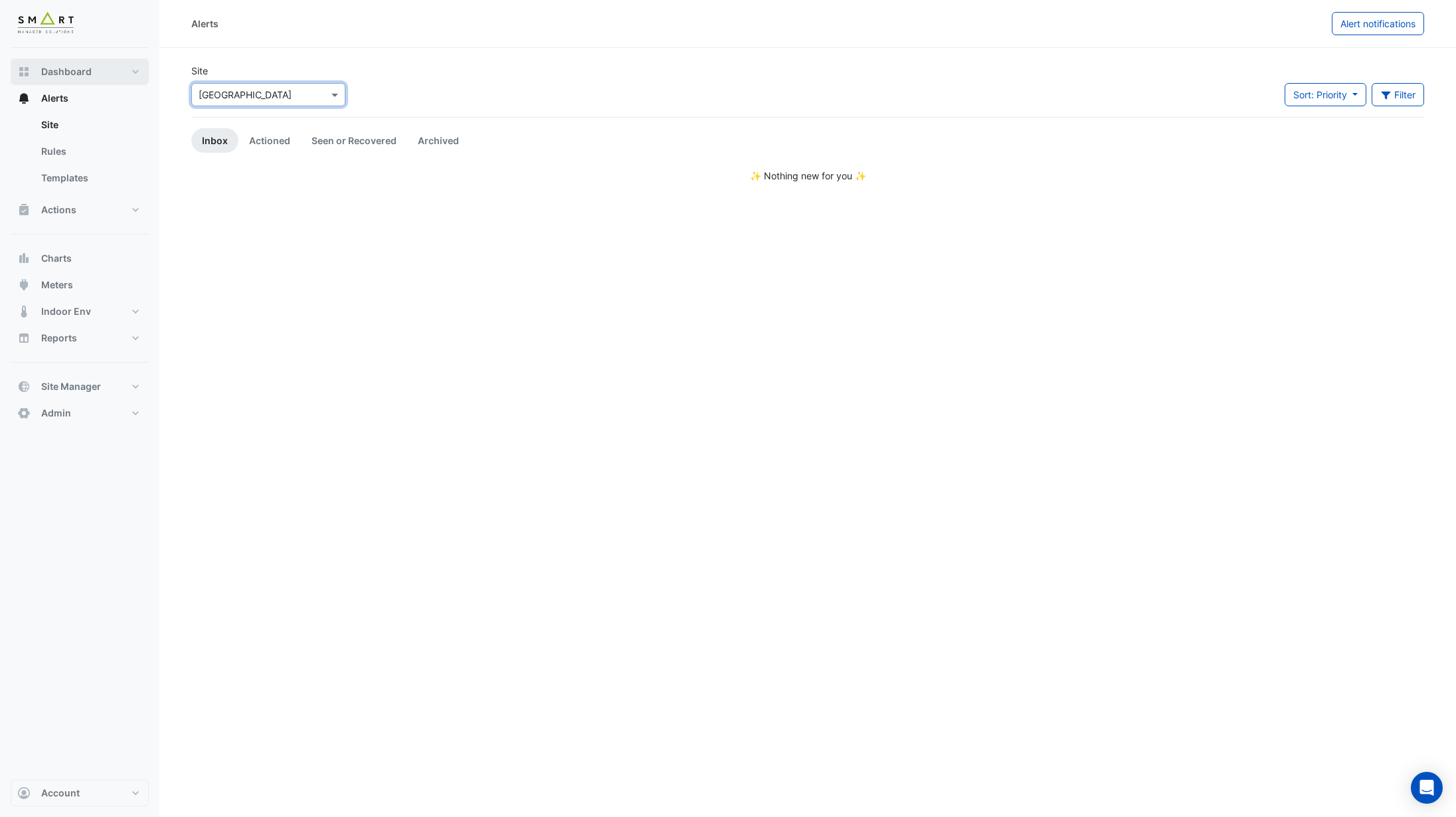
click at [92, 73] on button "Dashboard" at bounding box center [79, 72] width 138 height 27
select select "***"
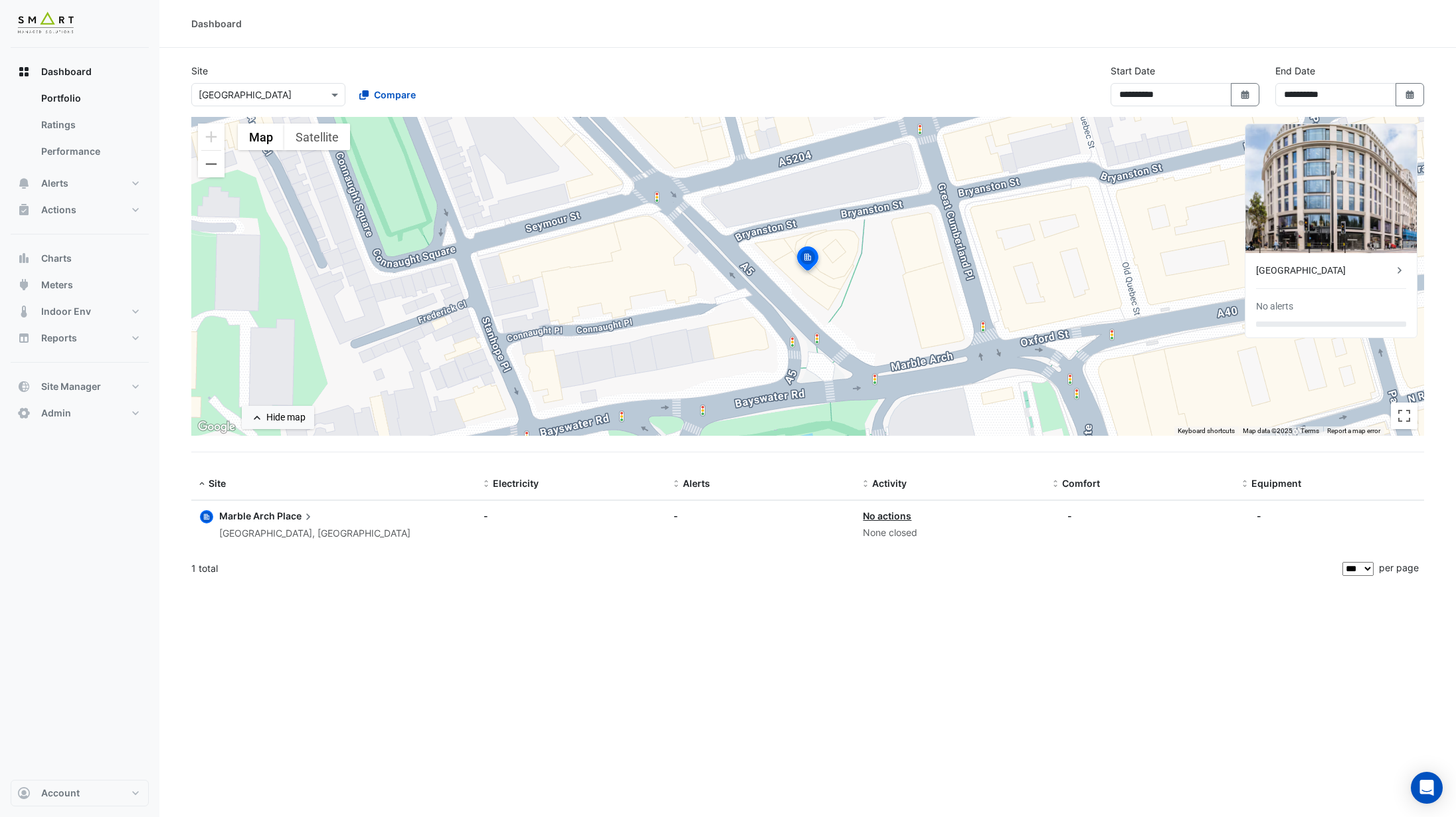
click at [276, 524] on div "Marble Arch Place London, England" at bounding box center [315, 525] width 191 height 33
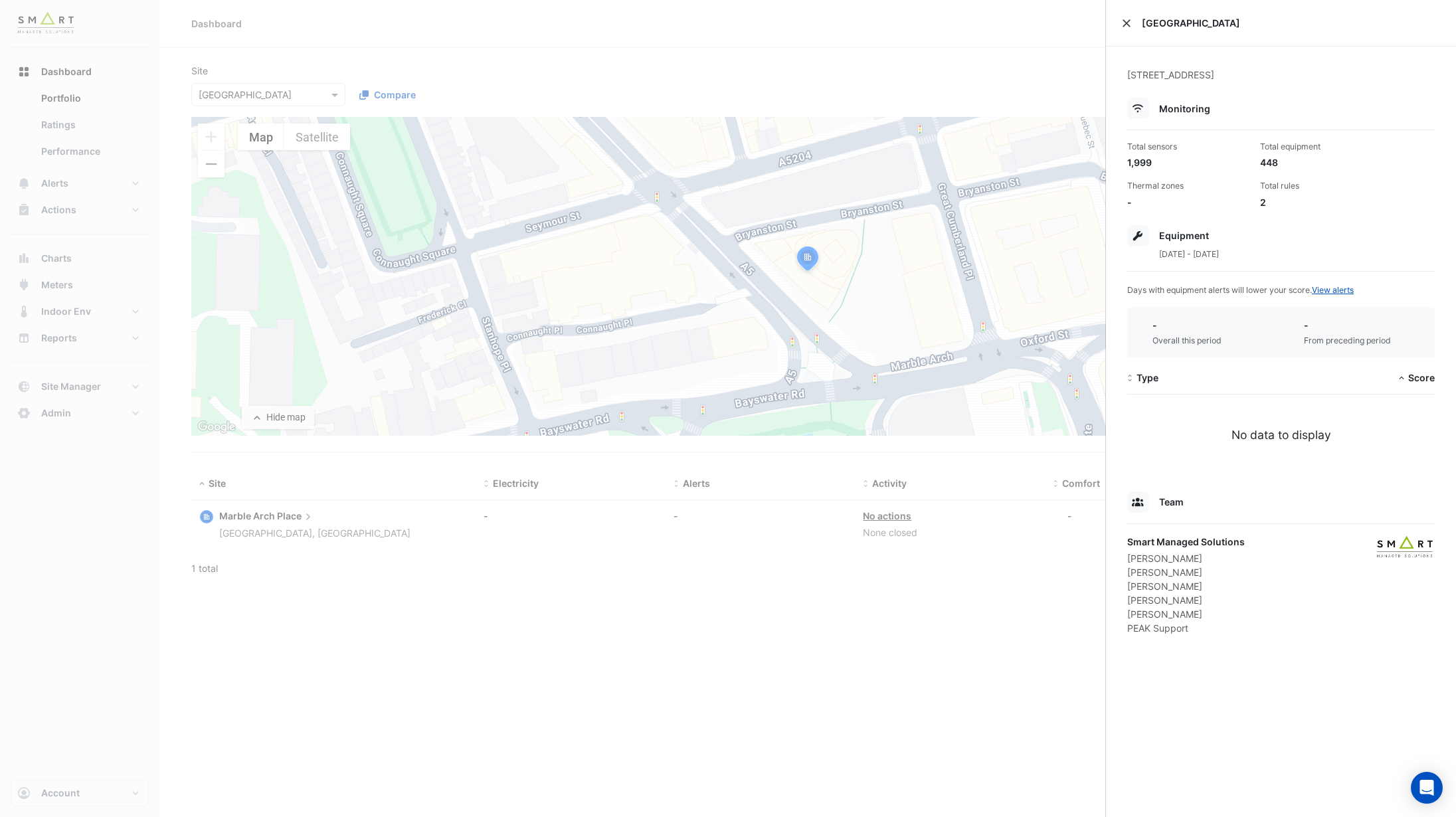
click at [975, 22] on button "Close" at bounding box center [1127, 23] width 9 height 9
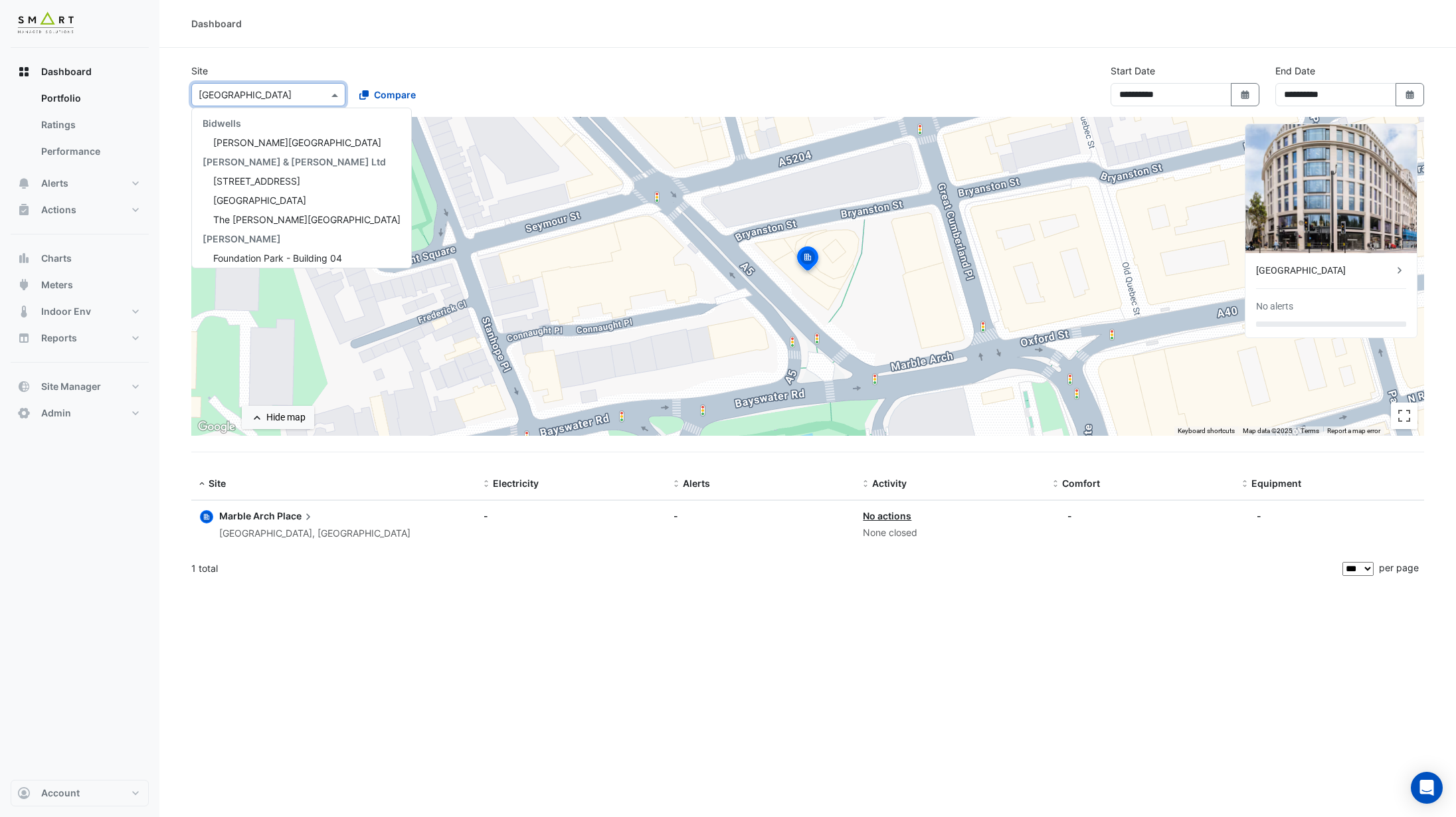
click at [291, 105] on div "× Marble Arch Place" at bounding box center [268, 95] width 154 height 23
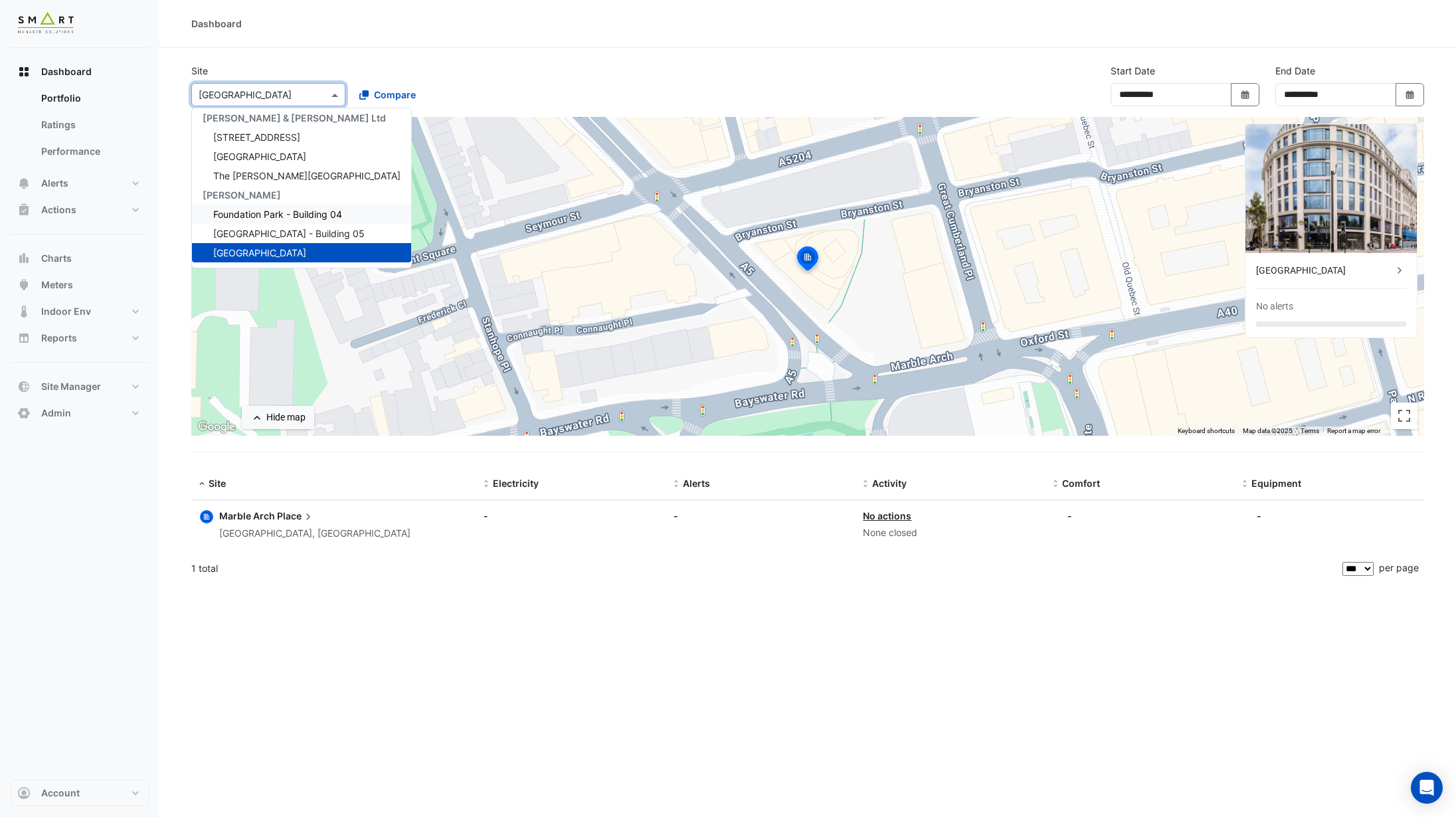
click at [295, 215] on span "Foundation Park - Building 04" at bounding box center [277, 214] width 129 height 11
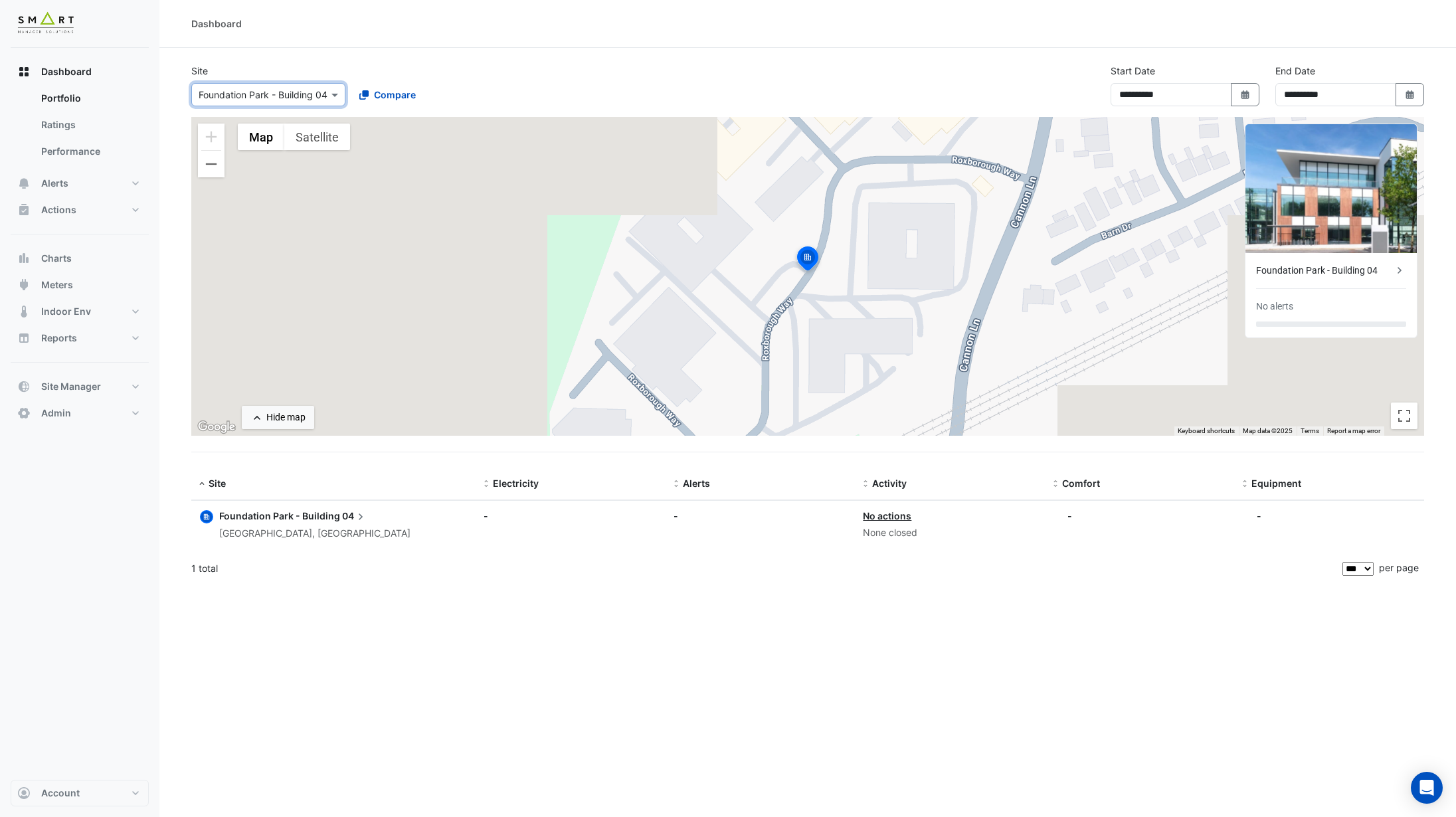
click at [266, 516] on span "Foundation Park - Building" at bounding box center [279, 516] width 121 height 11
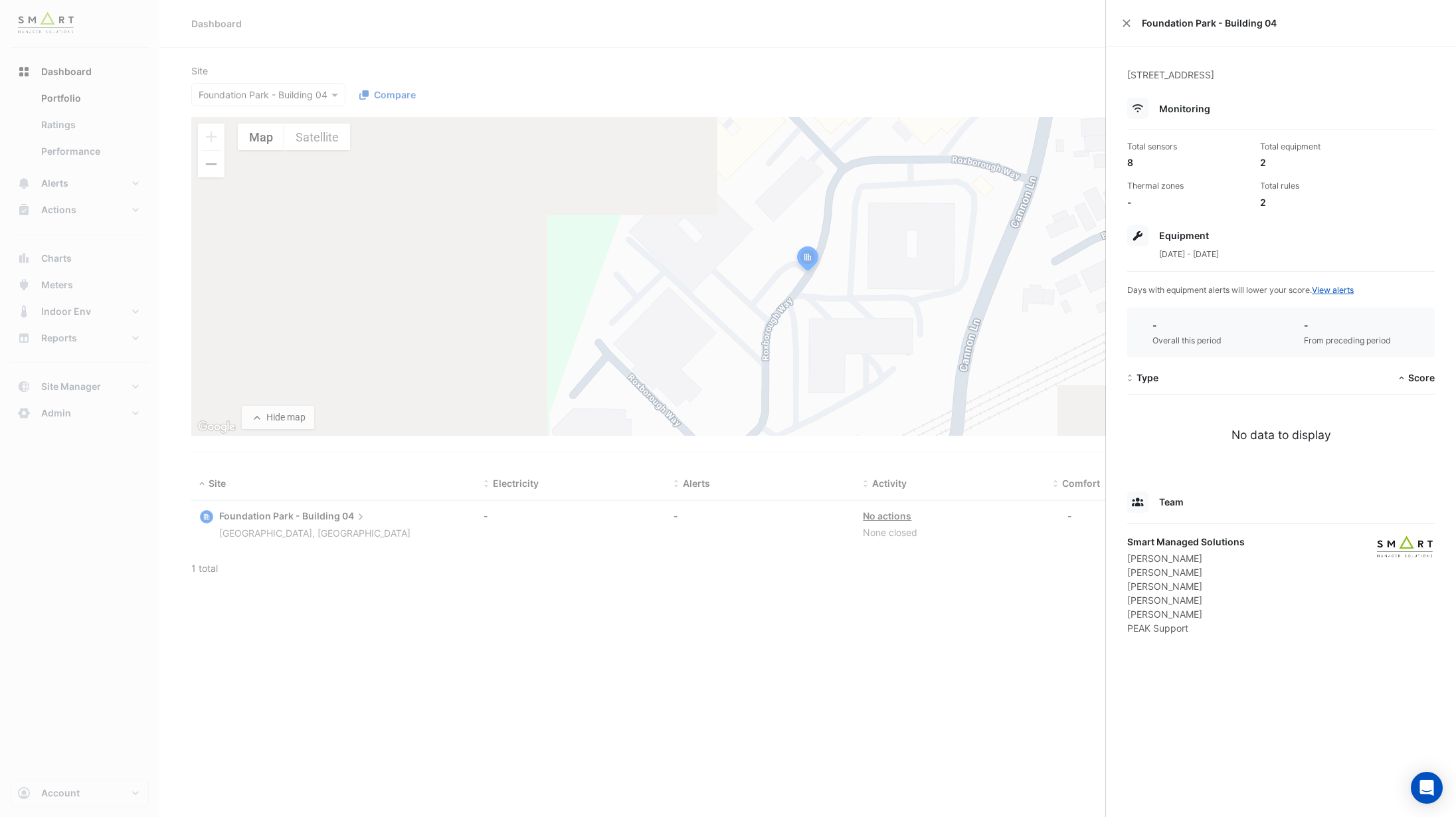
click at [573, 40] on ngb-offcanvas-backdrop at bounding box center [728, 408] width 1456 height 817
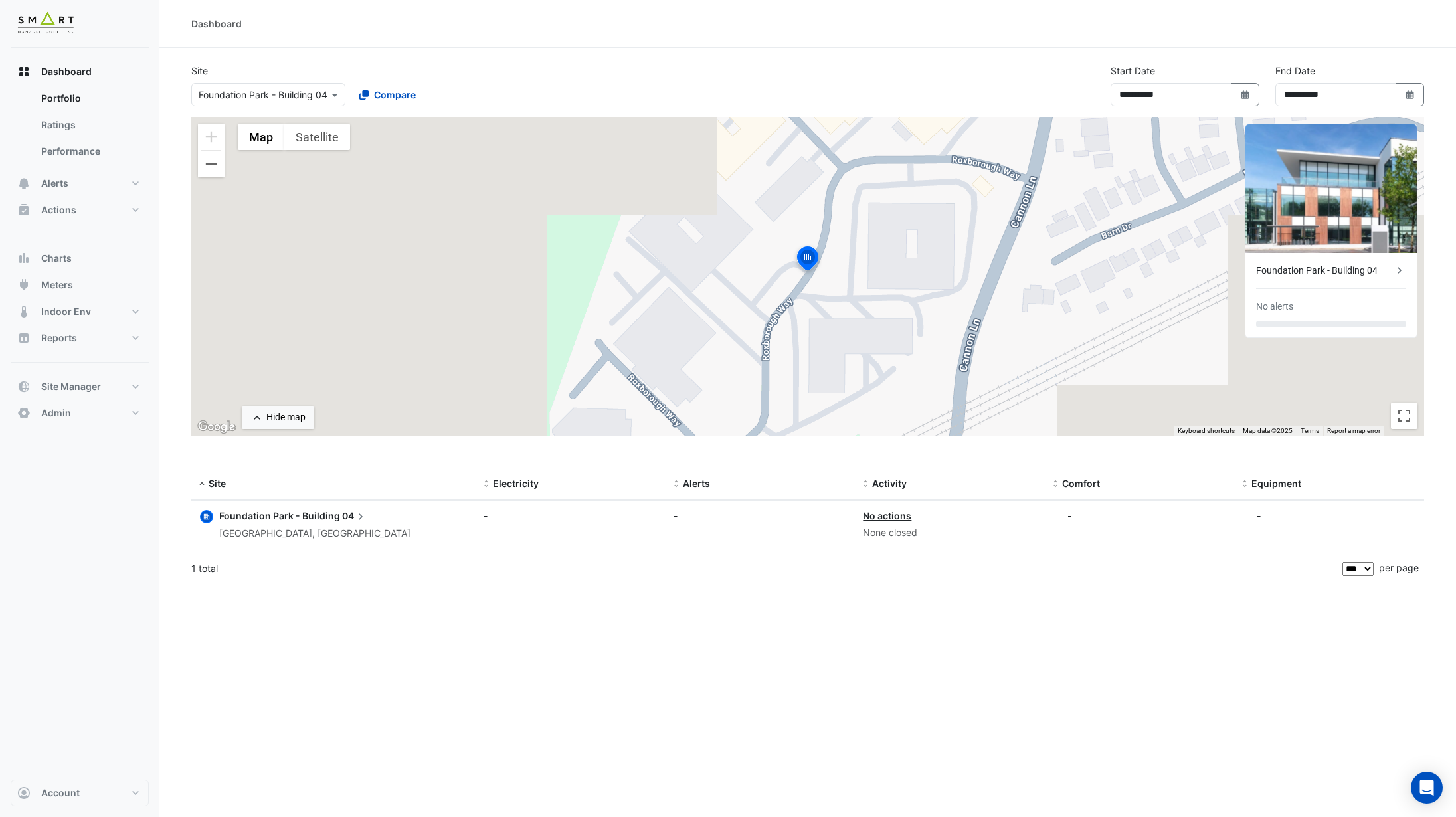
click at [266, 99] on input "text" at bounding box center [255, 95] width 113 height 14
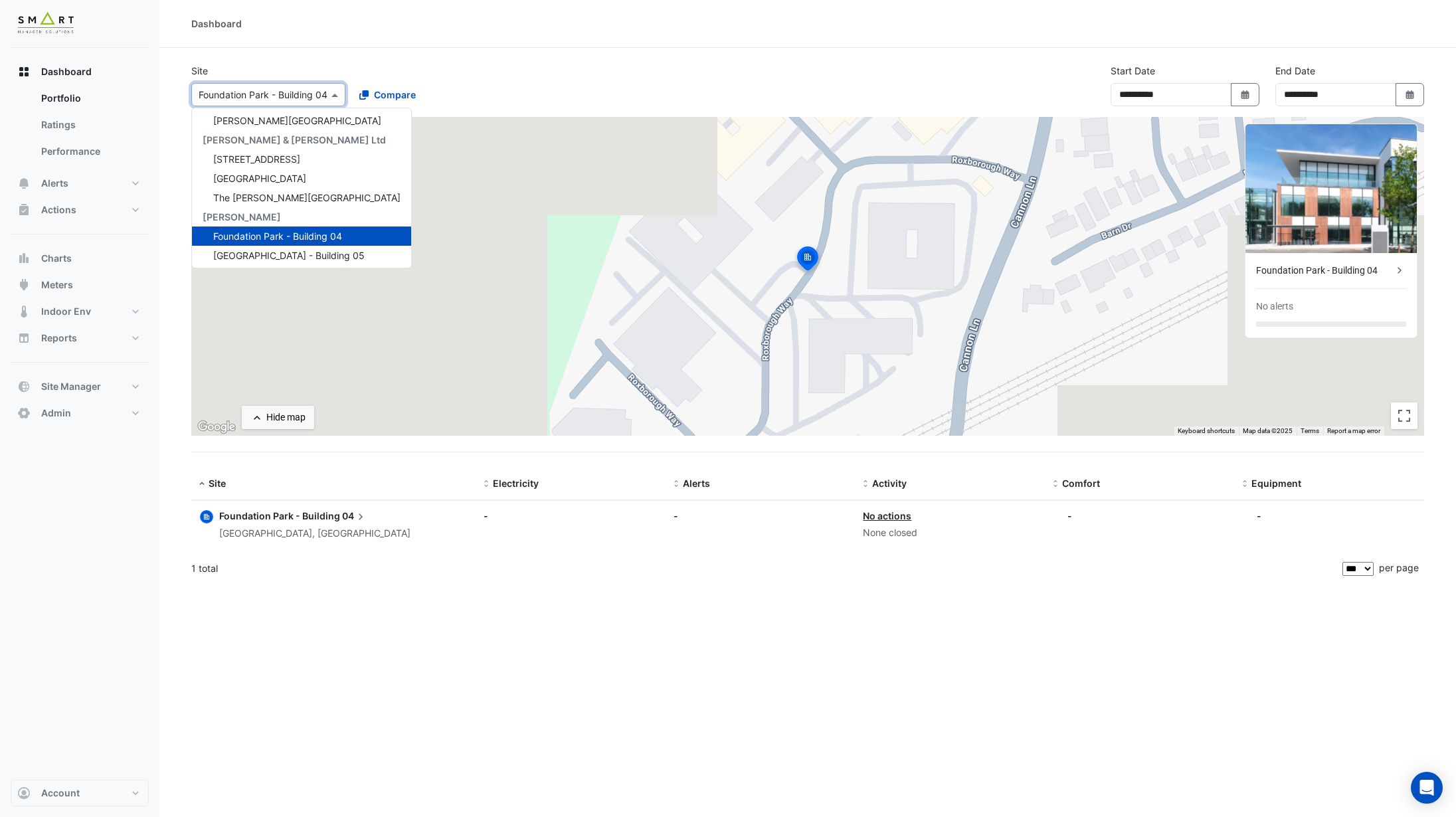
scroll to position [44, 0]
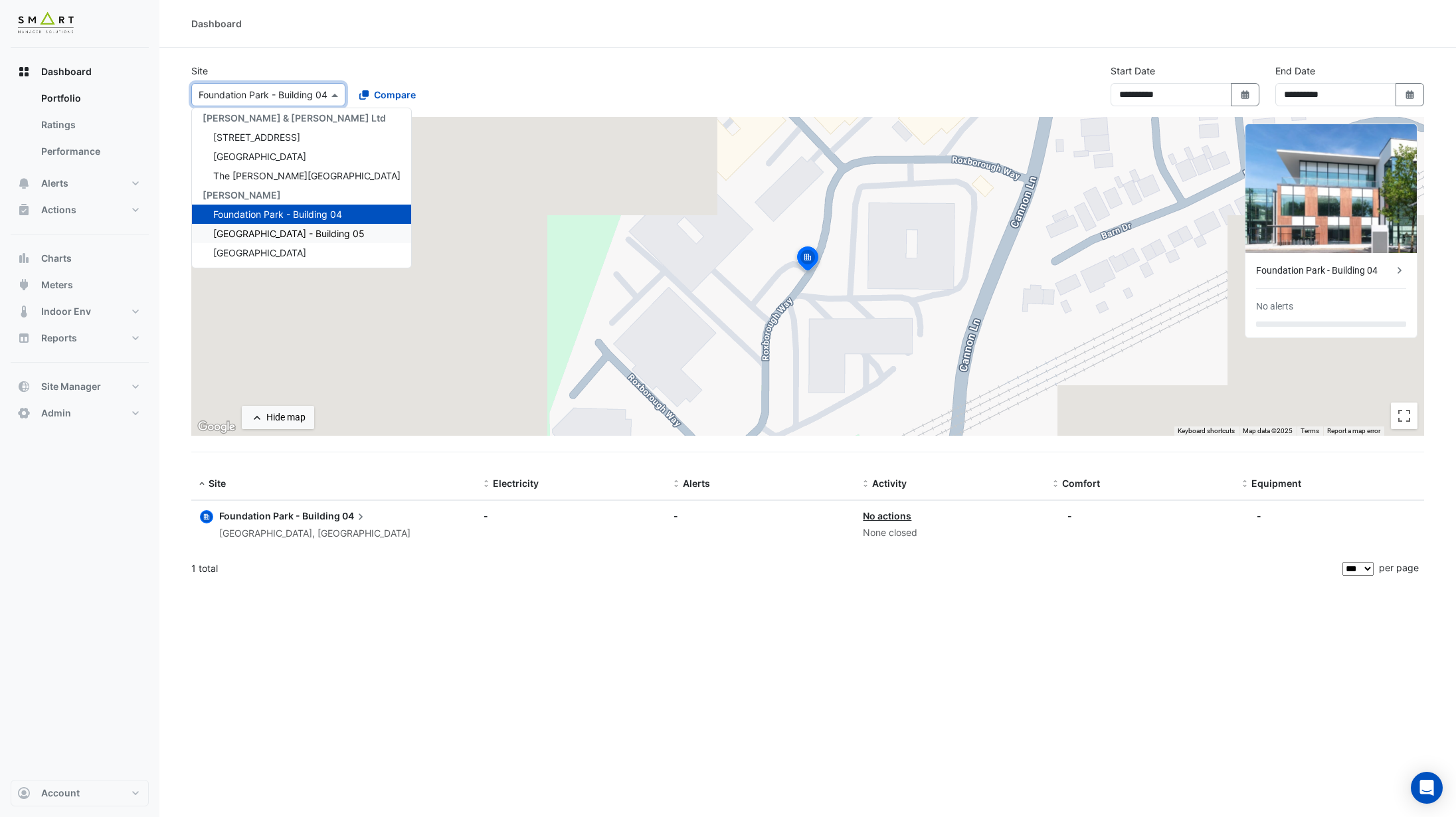
click at [277, 237] on span "Foundation Park - Building 05" at bounding box center [289, 233] width 151 height 11
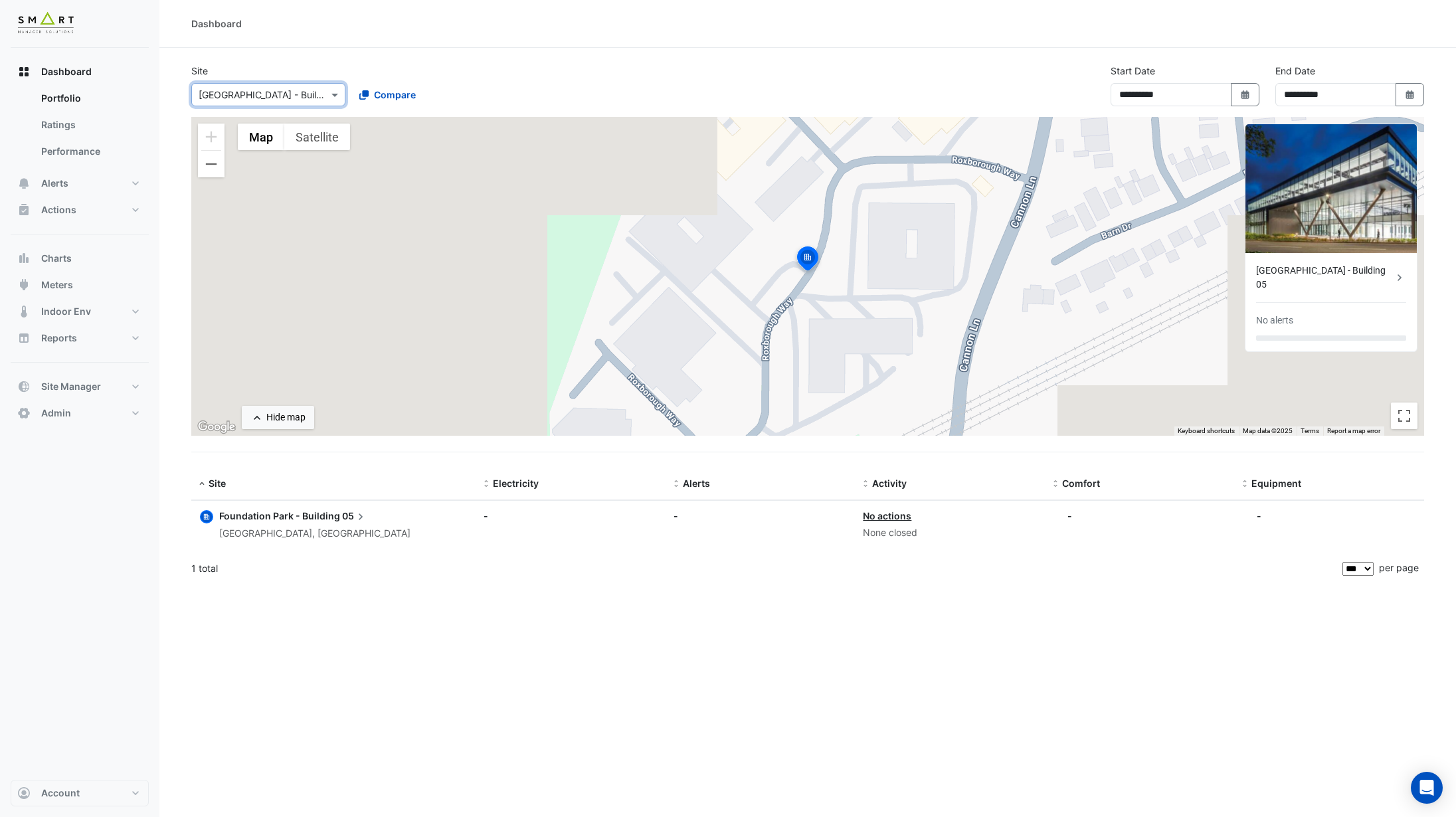
click at [322, 518] on span "Foundation Park - Building" at bounding box center [279, 516] width 121 height 11
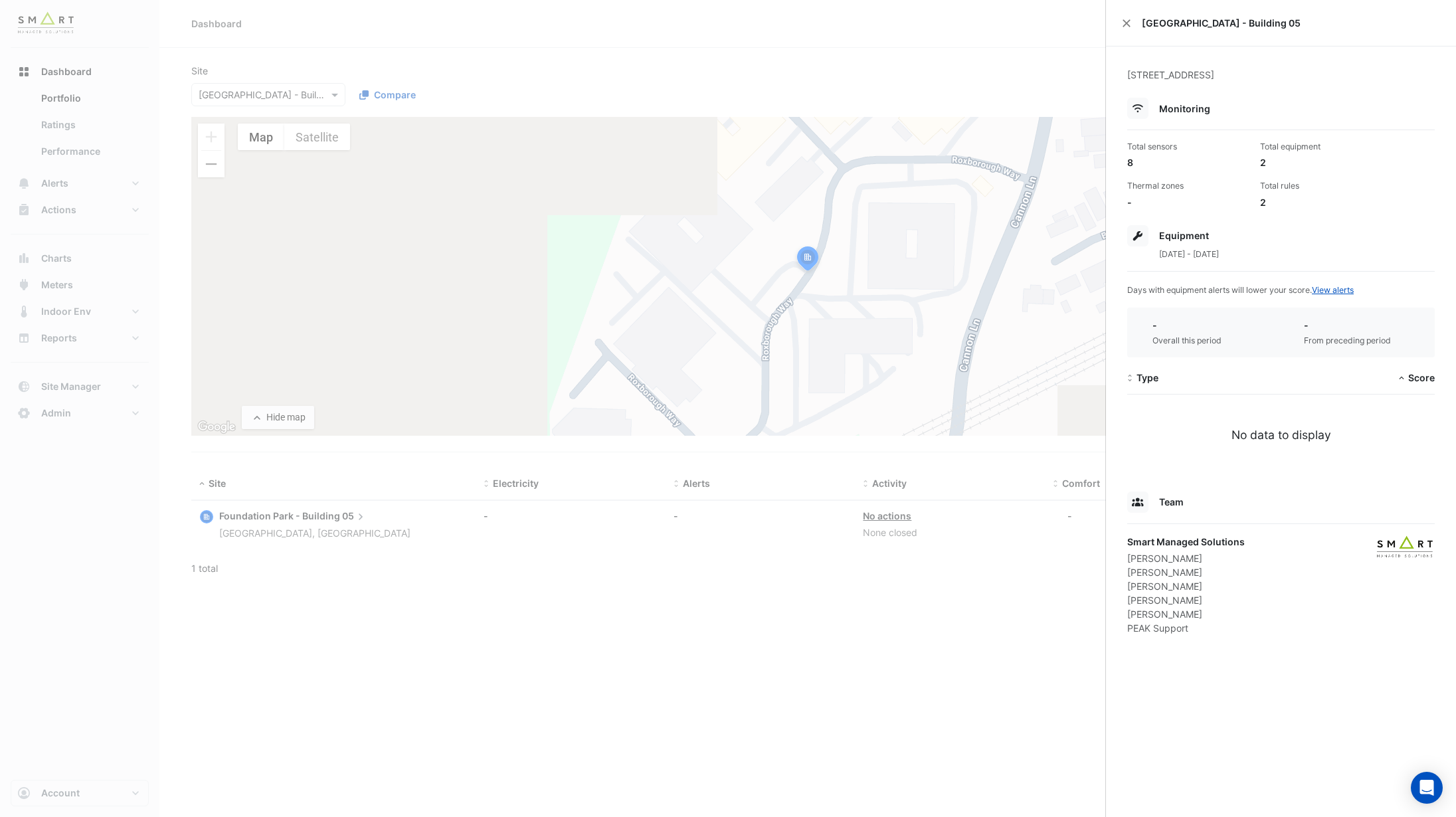
click at [533, 71] on ngb-offcanvas-backdrop at bounding box center [728, 408] width 1456 height 817
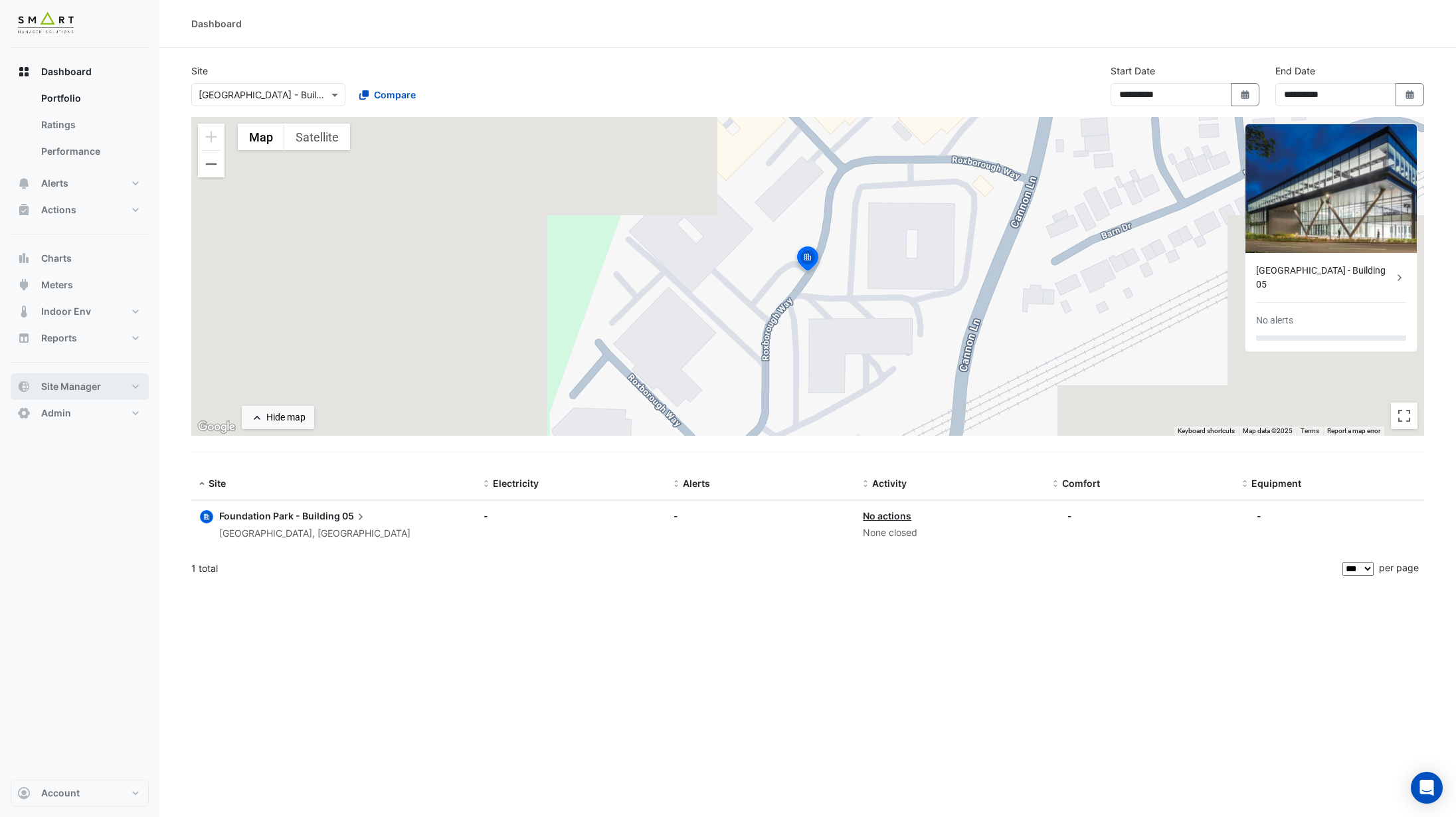
click at [102, 395] on button "Site Manager" at bounding box center [79, 387] width 138 height 27
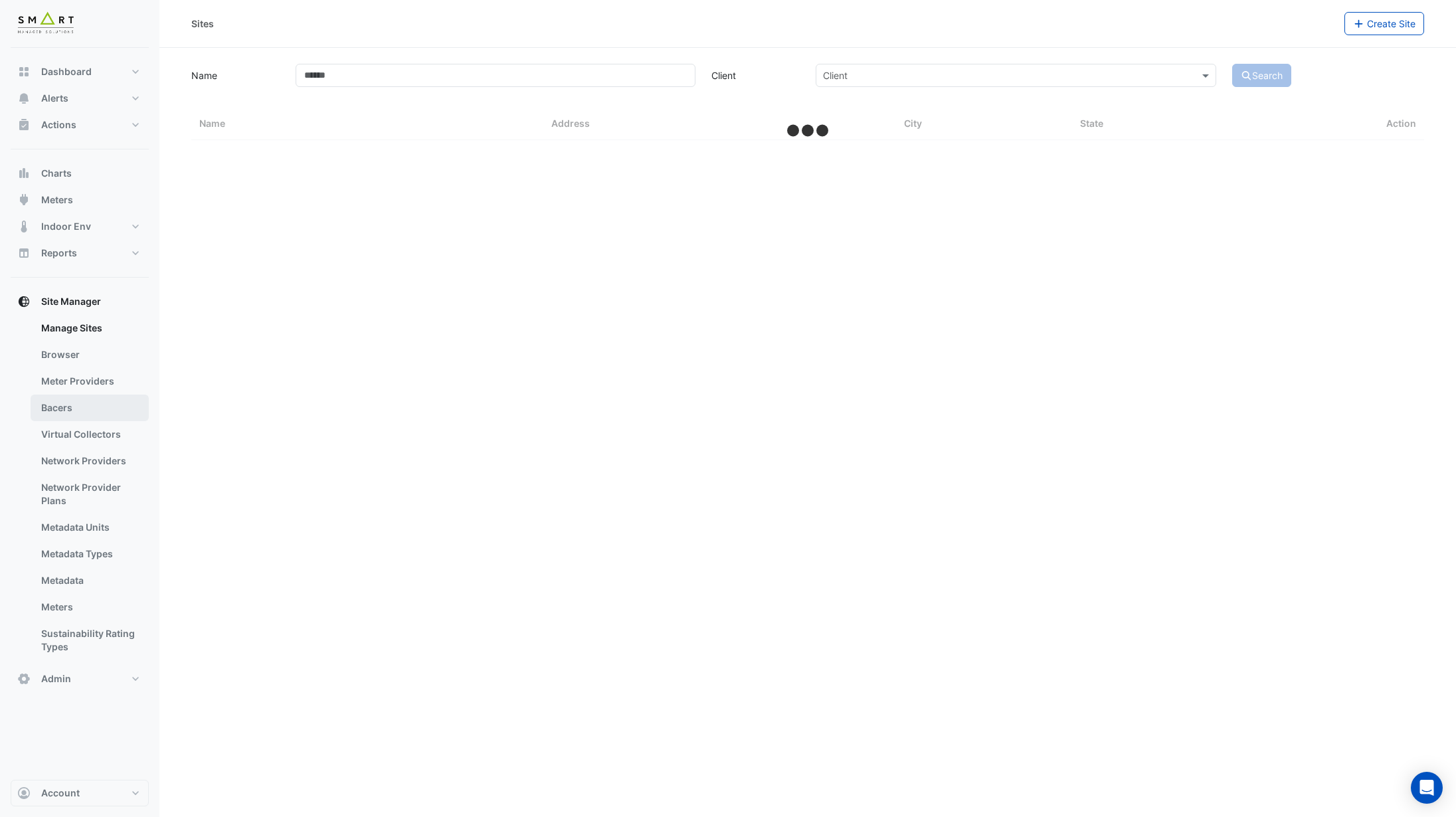
click at [81, 408] on link "Bacers" at bounding box center [89, 408] width 118 height 27
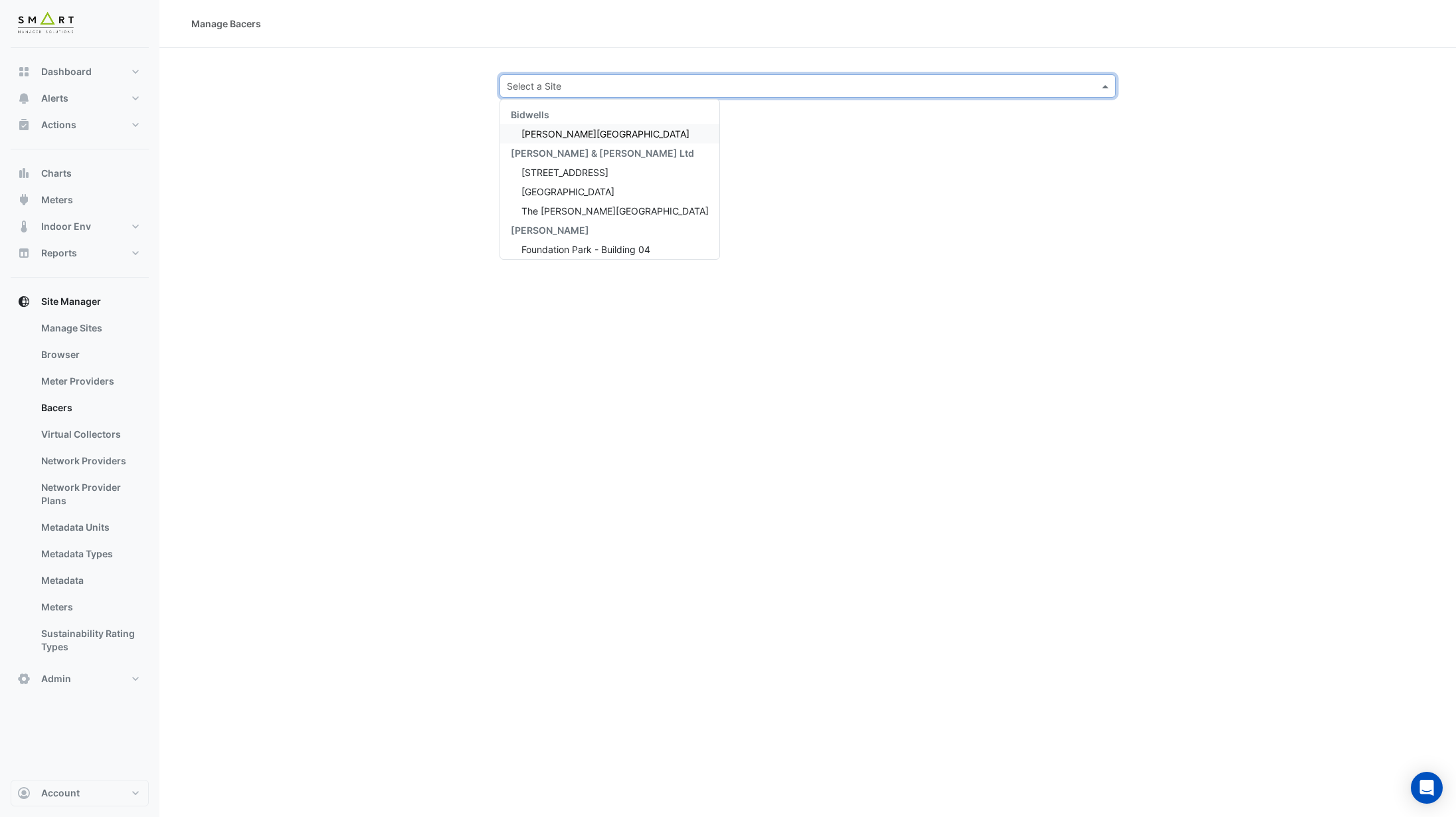
click at [541, 84] on input "text" at bounding box center [794, 87] width 575 height 14
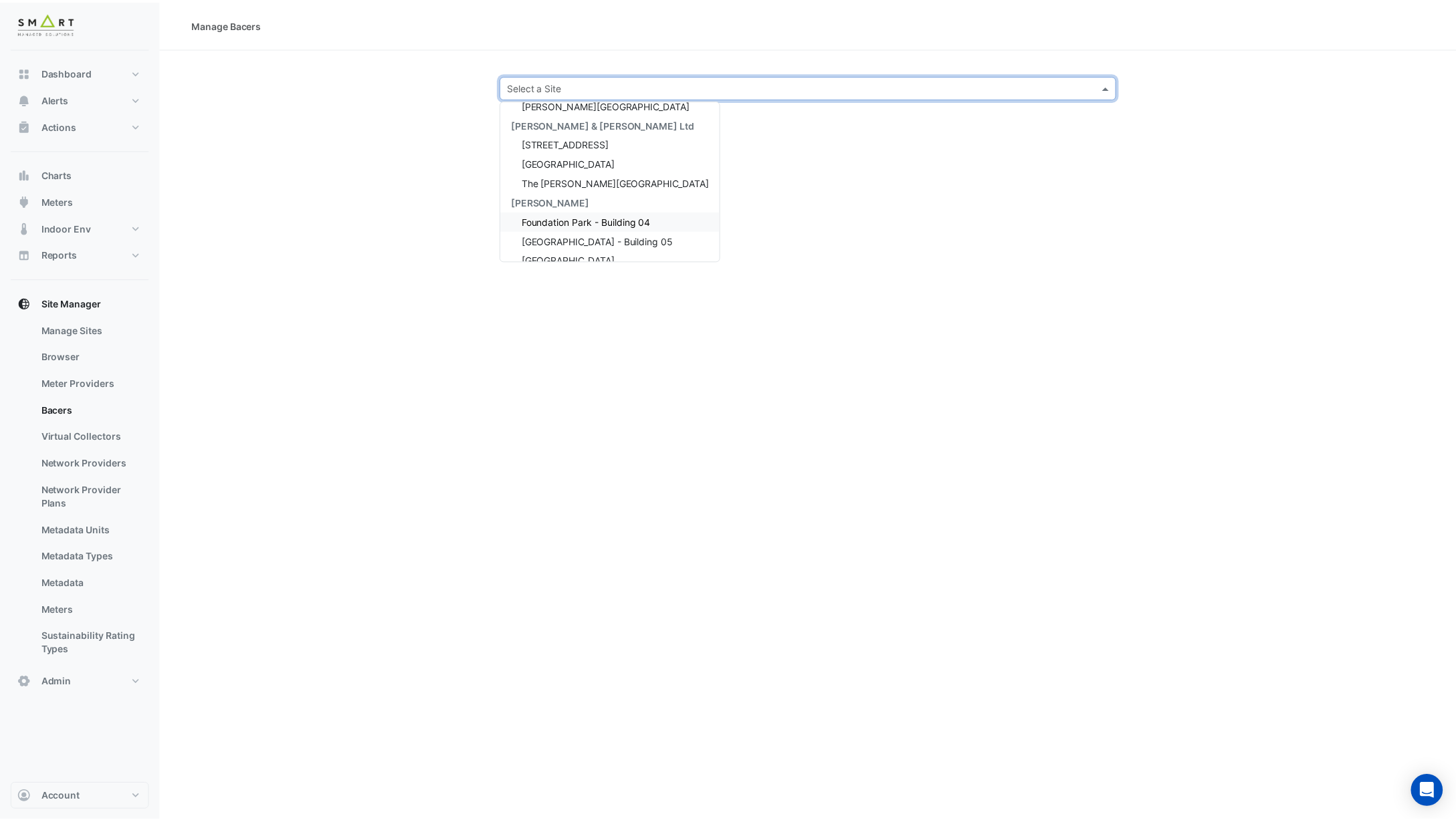
scroll to position [32, 0]
click at [583, 247] on div "Foundation Park - Building 05" at bounding box center [614, 239] width 221 height 19
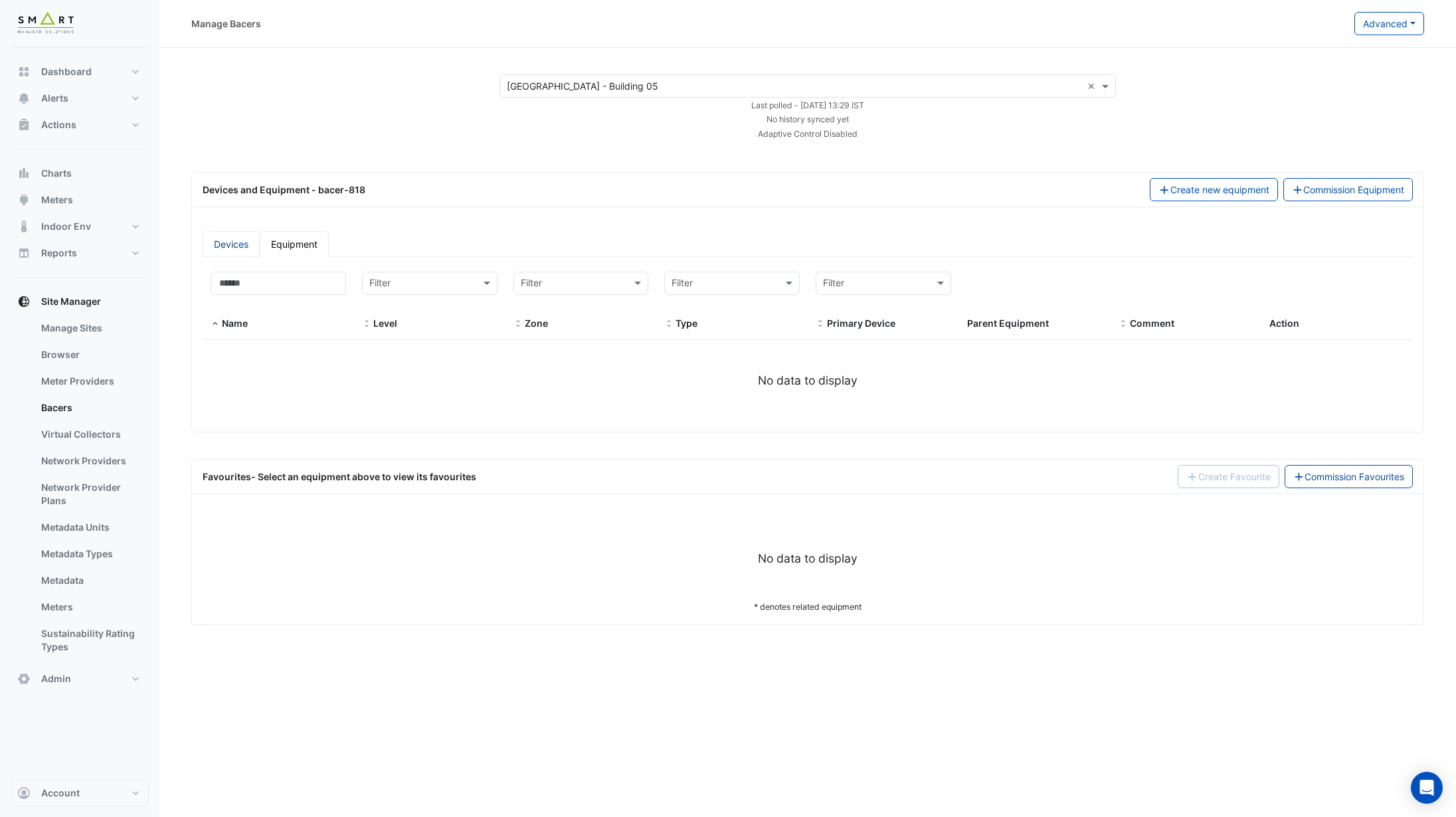
click at [241, 253] on link "Devices" at bounding box center [231, 244] width 57 height 26
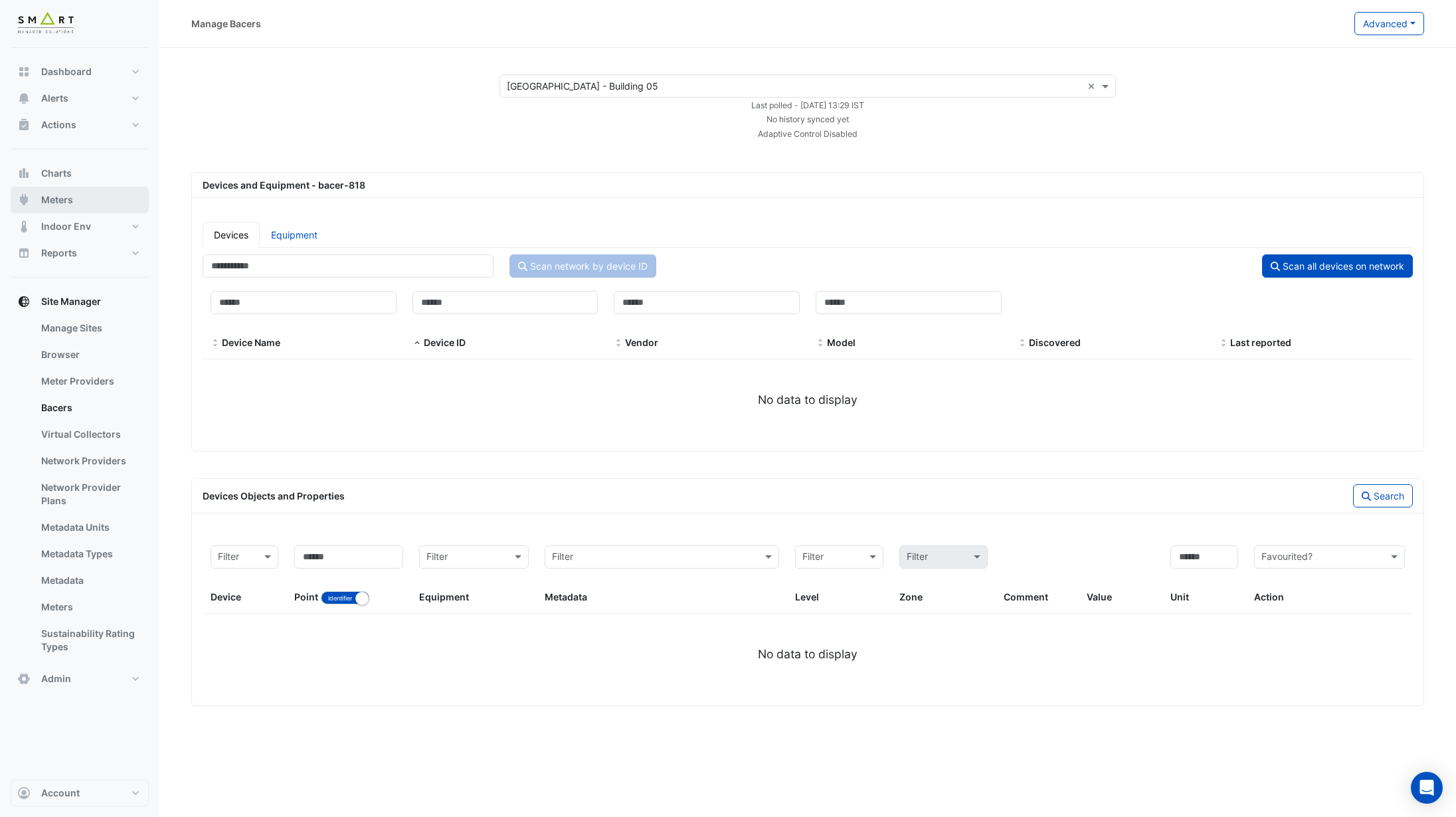
click at [91, 187] on button "Meters" at bounding box center [79, 200] width 138 height 27
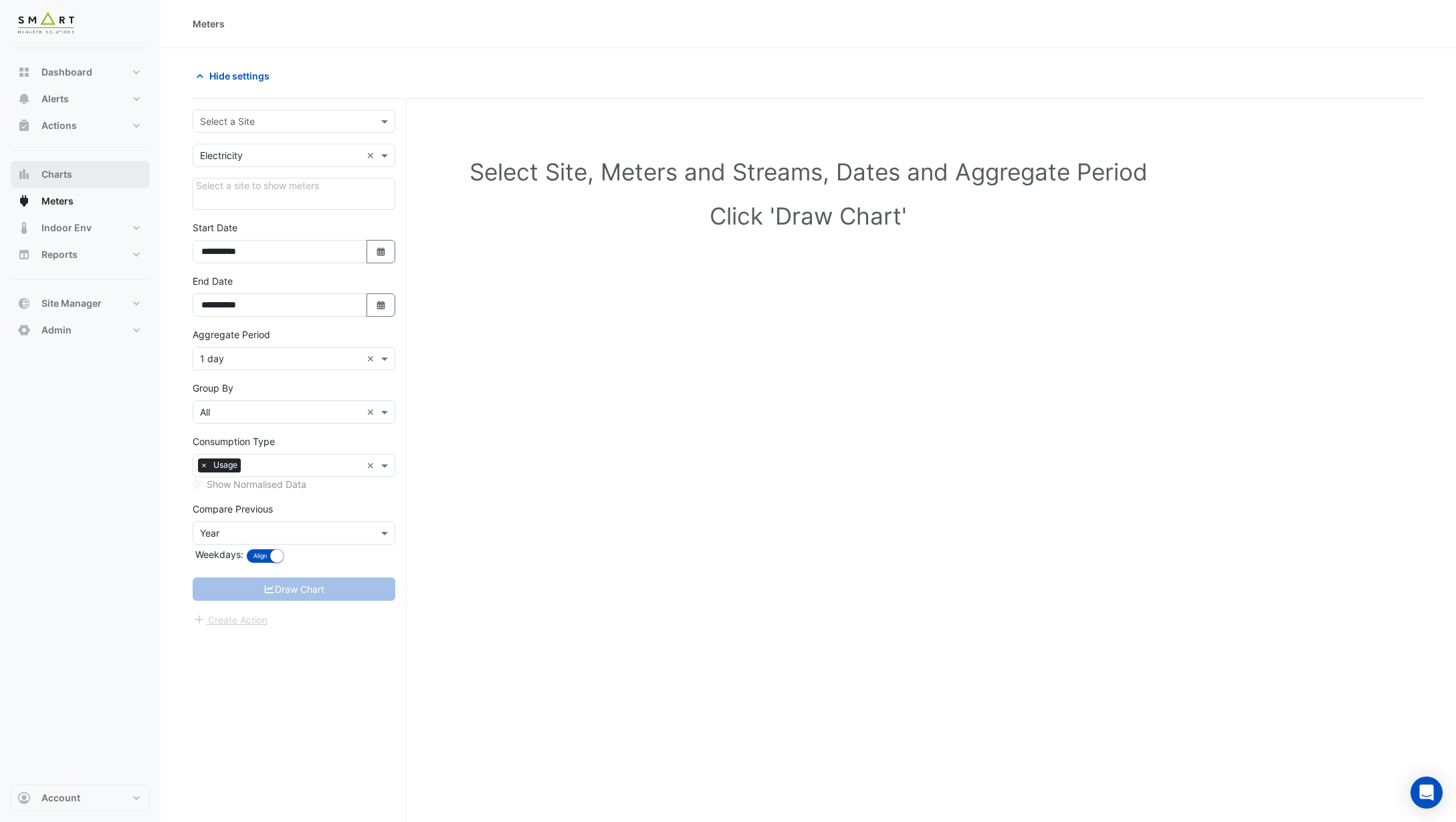
click at [85, 170] on button "Charts" at bounding box center [80, 174] width 139 height 27
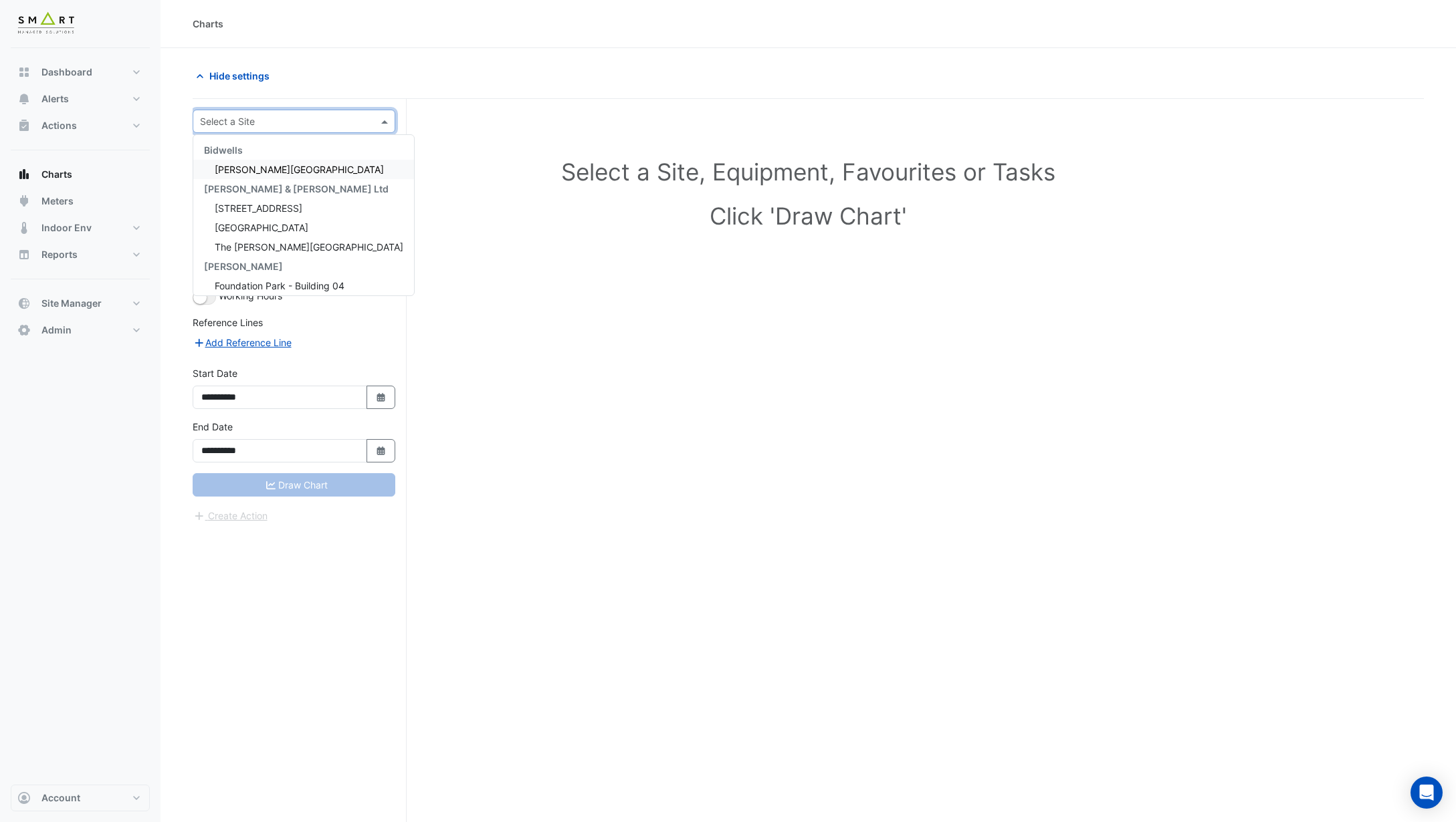
click at [252, 125] on input "text" at bounding box center [281, 121] width 161 height 14
drag, startPoint x: 273, startPoint y: 278, endPoint x: 275, endPoint y: 287, distance: 9.2
click at [275, 286] on div "Bidwells Bidwell House Cushman & Wakefield Ltd 12 Hammersmith Grove Thames Towe…" at bounding box center [303, 226] width 221 height 194
click at [273, 272] on span "Foundation Park - Building 04" at bounding box center [279, 274] width 130 height 11
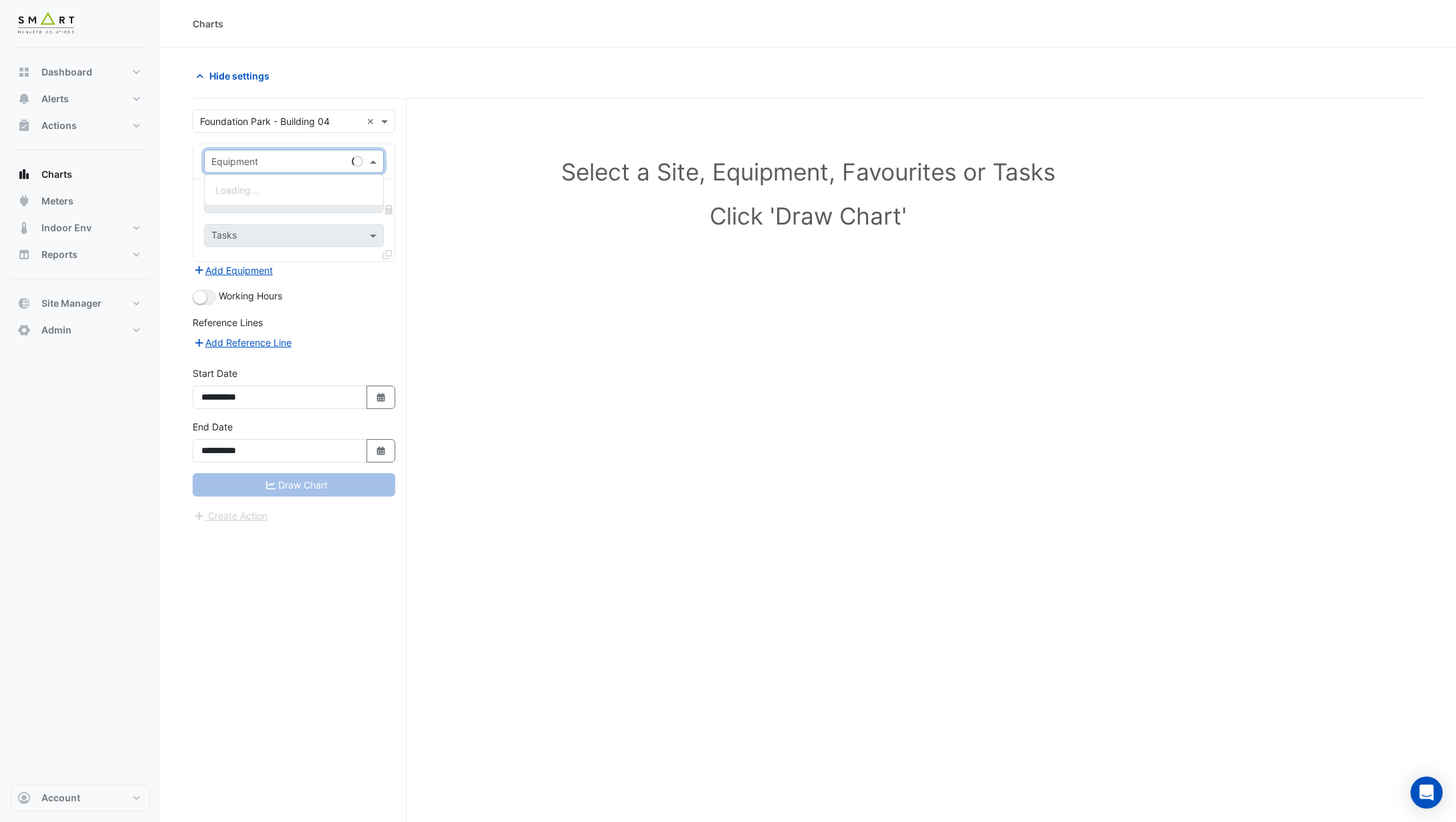
click at [293, 164] on input "text" at bounding box center [281, 162] width 138 height 14
click at [286, 197] on div "Bacer" at bounding box center [294, 190] width 179 height 19
click at [286, 199] on input "text" at bounding box center [279, 203] width 135 height 14
click at [186, 185] on section "**********" at bounding box center [808, 460] width 1296 height 825
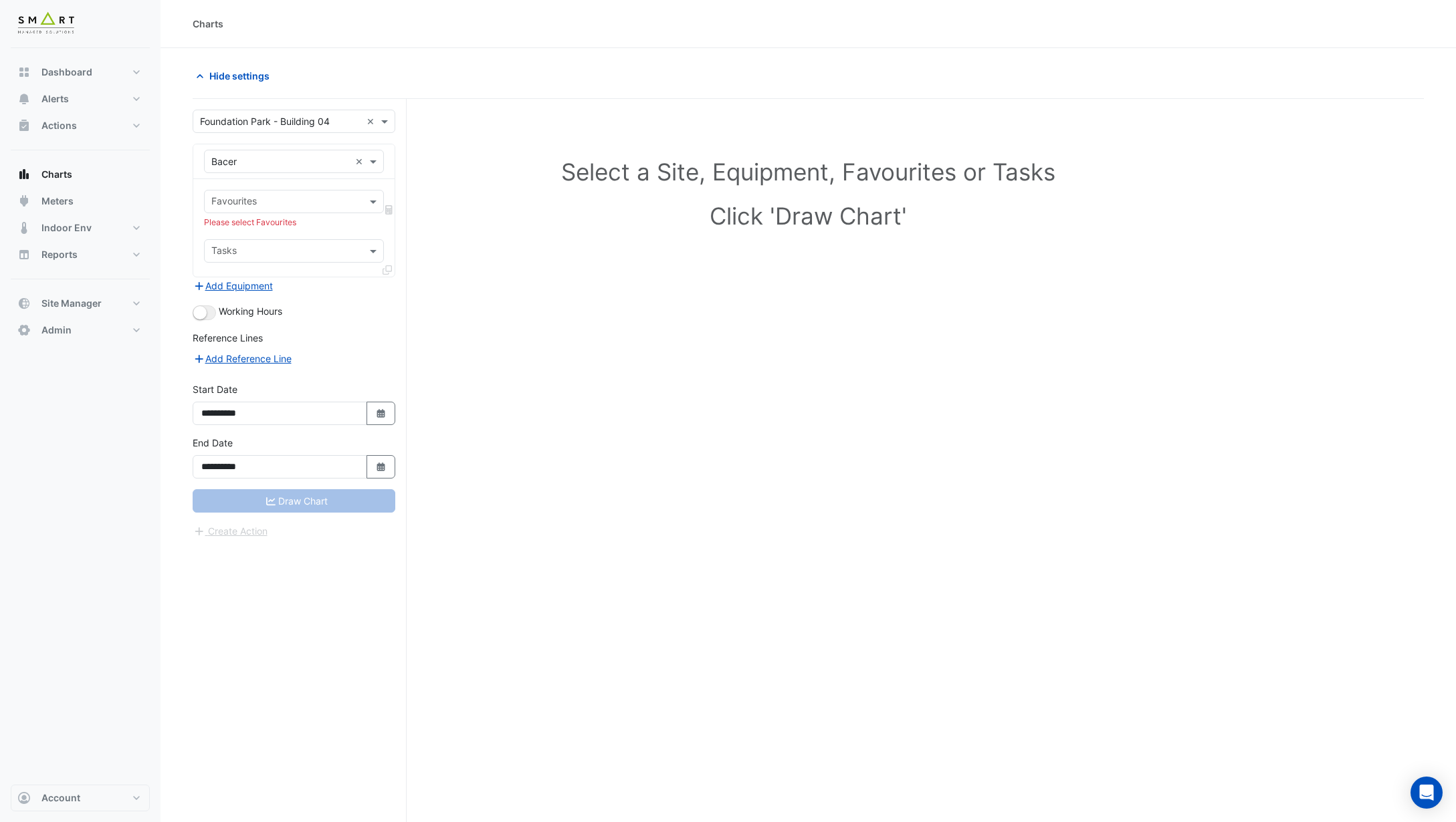
click at [256, 160] on input "text" at bounding box center [281, 162] width 138 height 14
click at [254, 206] on div "Weather" at bounding box center [294, 209] width 179 height 19
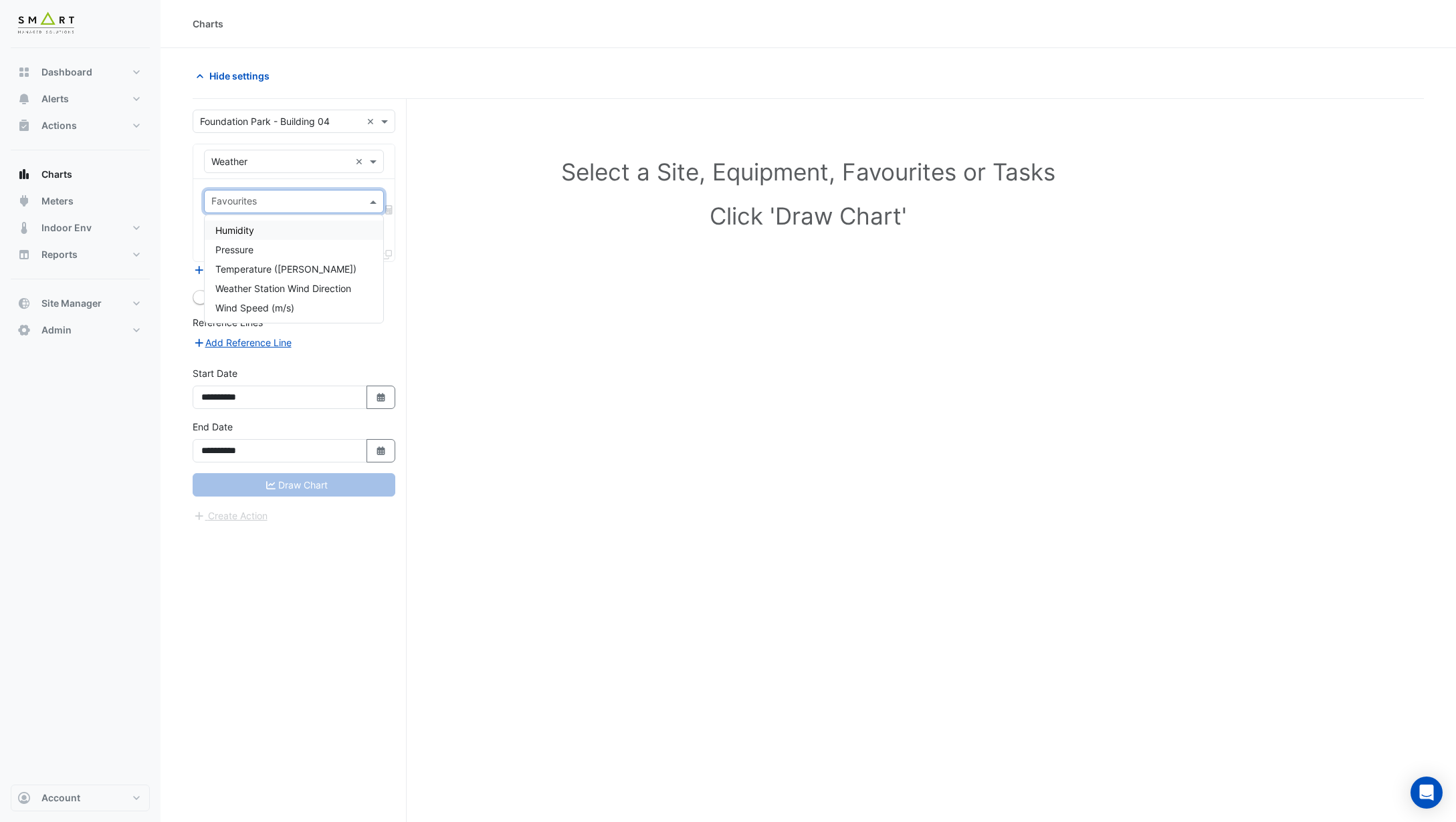
click at [266, 198] on input "text" at bounding box center [286, 203] width 150 height 14
click at [187, 176] on section "**********" at bounding box center [808, 460] width 1296 height 825
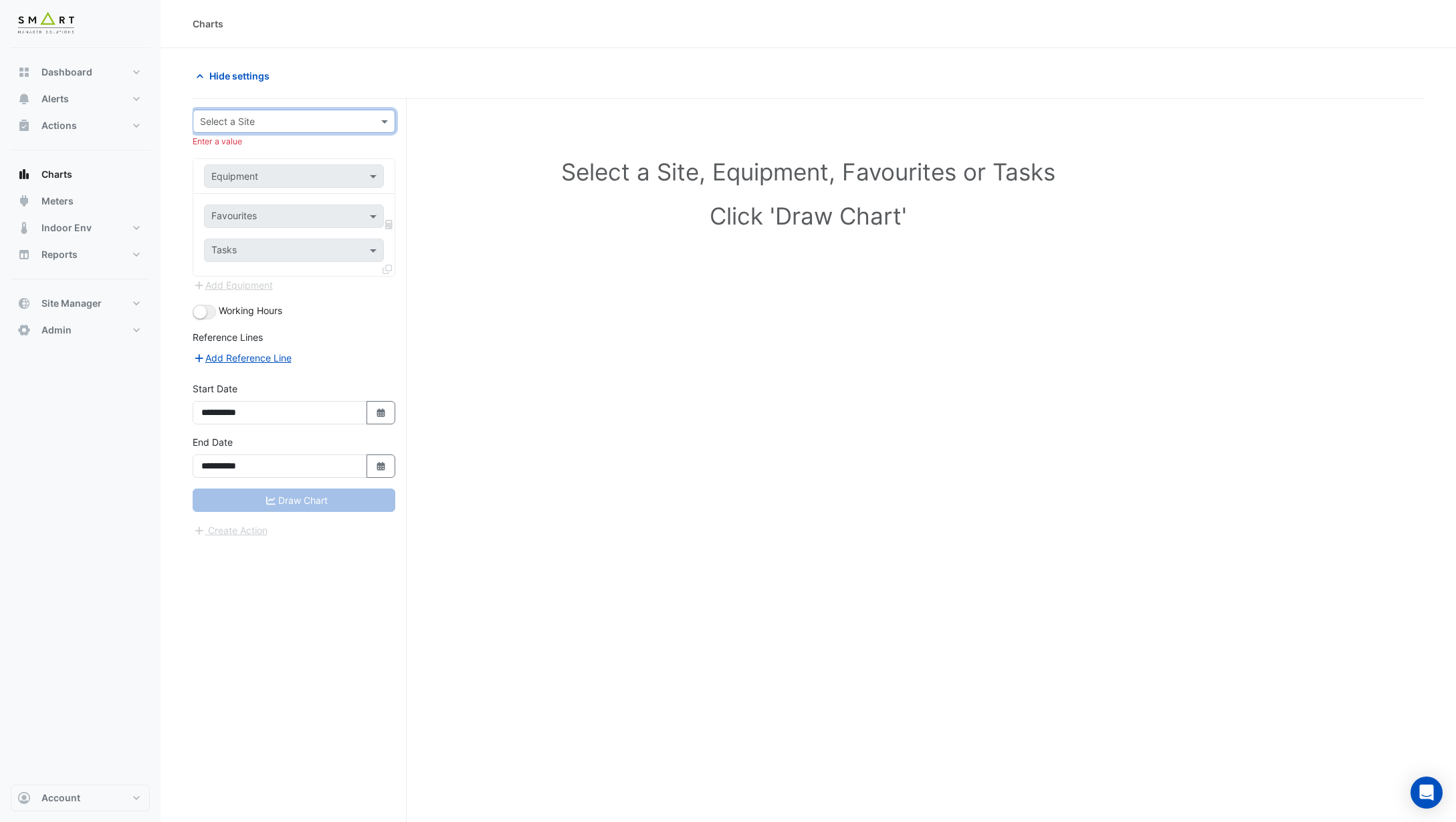
click at [296, 90] on div "Hide settings" at bounding box center [808, 82] width 1231 height 35
click at [84, 178] on button "Charts" at bounding box center [80, 174] width 139 height 27
